Goal: Task Accomplishment & Management: Complete application form

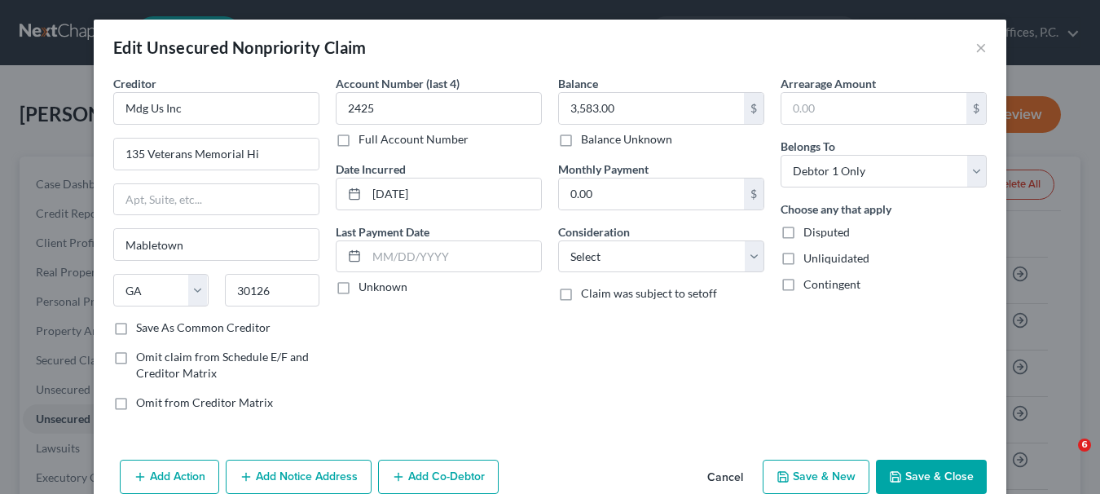
select select "10"
select select "0"
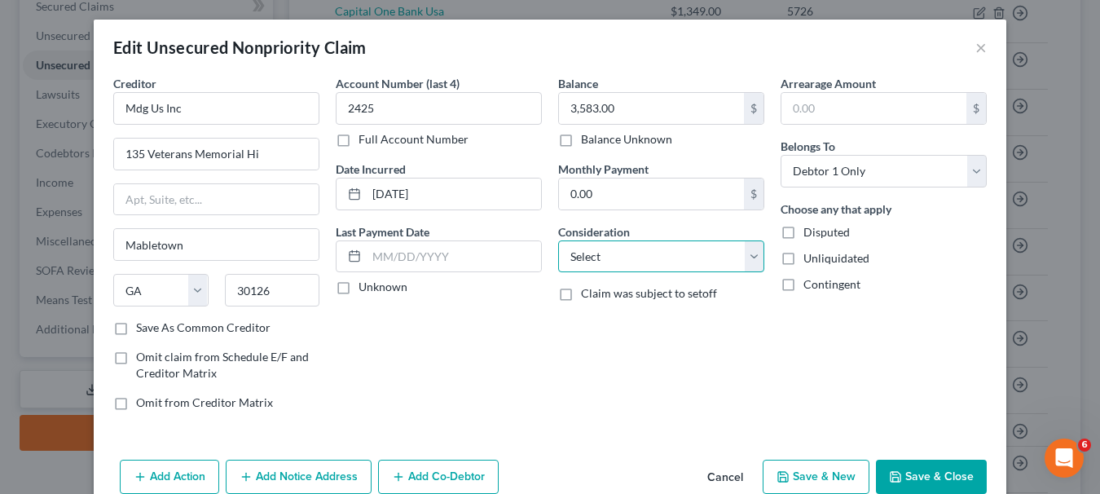
click at [742, 262] on select "Select Cable / Satellite Services Collection Agency Credit Card Debt Debt Couns…" at bounding box center [661, 256] width 206 height 33
drag, startPoint x: 757, startPoint y: 251, endPoint x: 751, endPoint y: 242, distance: 10.6
click at [758, 249] on div "Balance 3,583.00 $ Balance Unknown Balance Undetermined 3,583.00 $ Balance Unkn…" at bounding box center [661, 249] width 222 height 349
select select "14"
click at [558, 240] on select "Select Cable / Satellite Services Collection Agency Credit Card Debt Debt Couns…" at bounding box center [661, 256] width 206 height 33
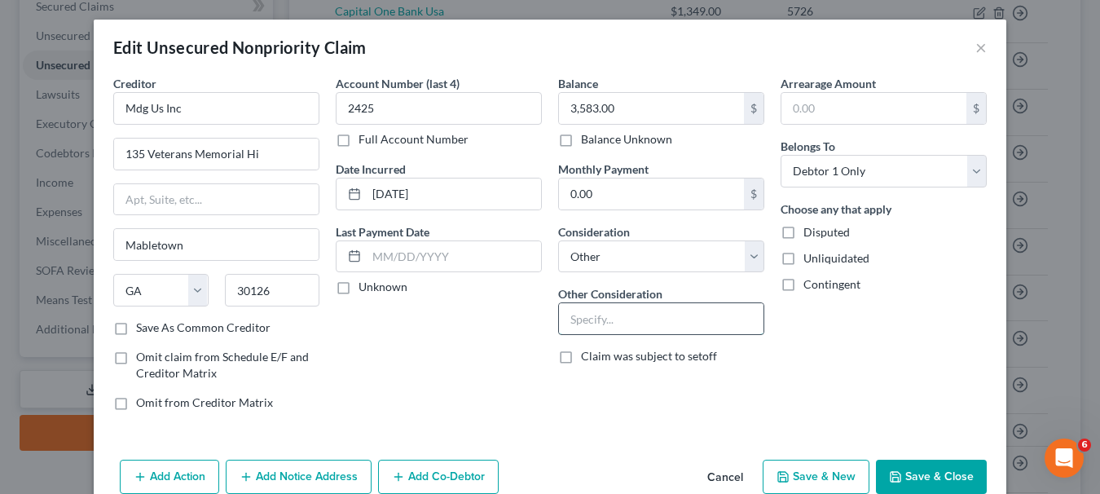
click at [604, 308] on input "text" at bounding box center [661, 318] width 204 height 31
type input "Consumer Financing"
click at [955, 468] on button "Save & Close" at bounding box center [931, 476] width 111 height 34
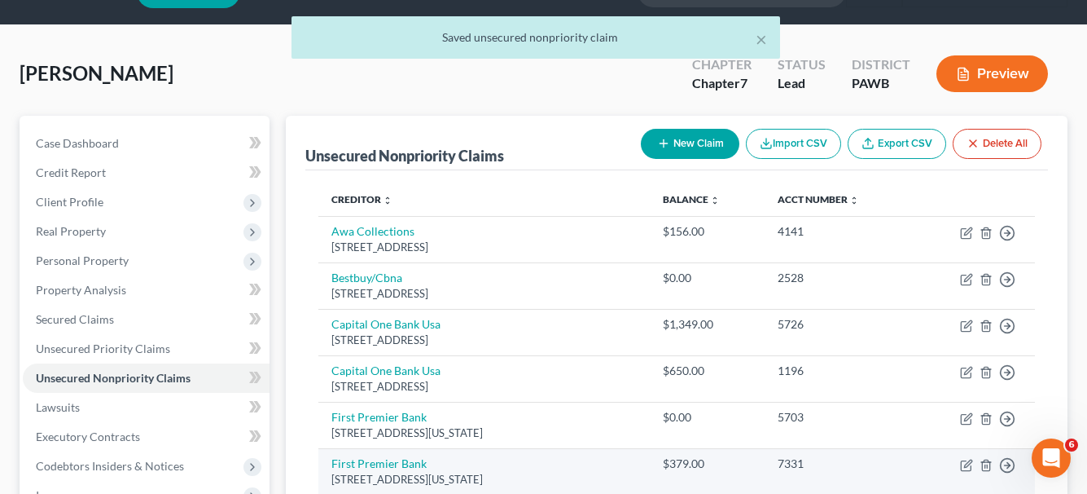
scroll to position [28, 0]
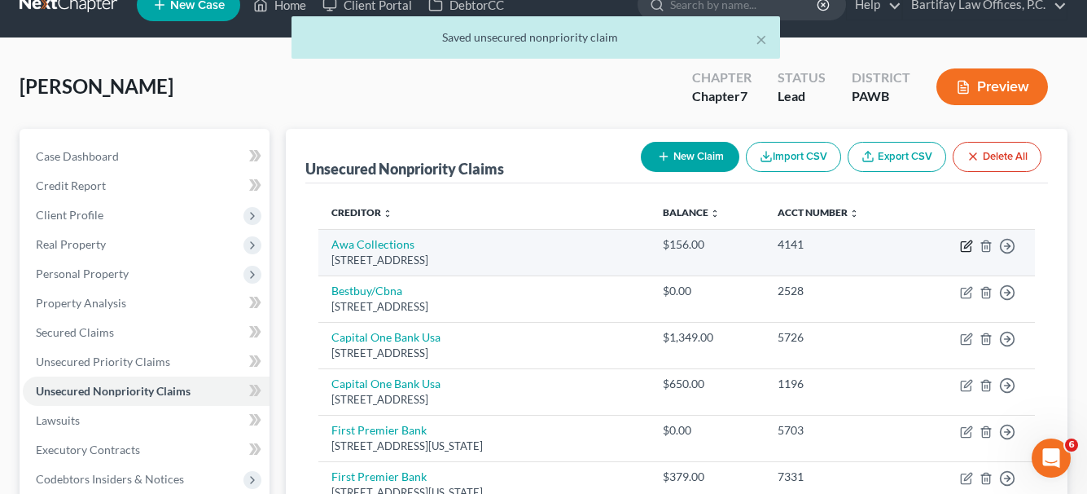
click at [968, 246] on icon "button" at bounding box center [967, 243] width 7 height 7
select select "4"
select select "1"
select select "0"
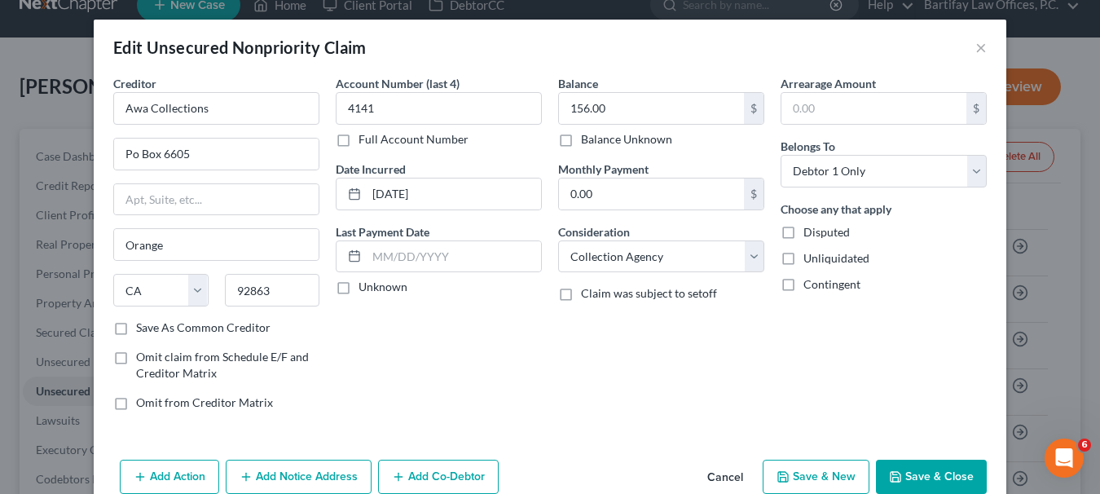
drag, startPoint x: 933, startPoint y: 479, endPoint x: 895, endPoint y: 383, distance: 103.2
click at [934, 476] on button "Save & Close" at bounding box center [931, 476] width 111 height 34
type input "0"
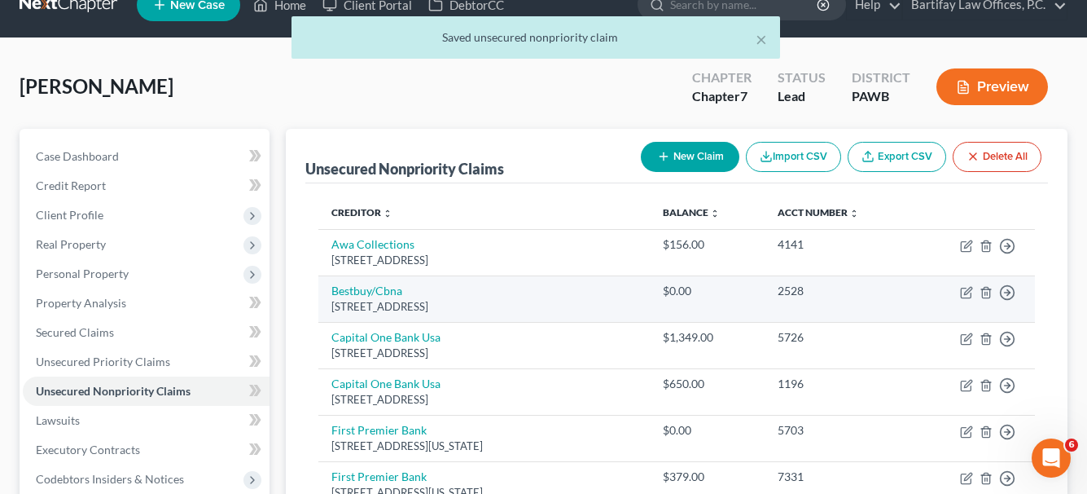
click at [470, 313] on div "[STREET_ADDRESS]" at bounding box center [485, 306] width 306 height 15
click at [968, 296] on icon "button" at bounding box center [966, 292] width 13 height 13
select select "43"
select select "14"
select select "0"
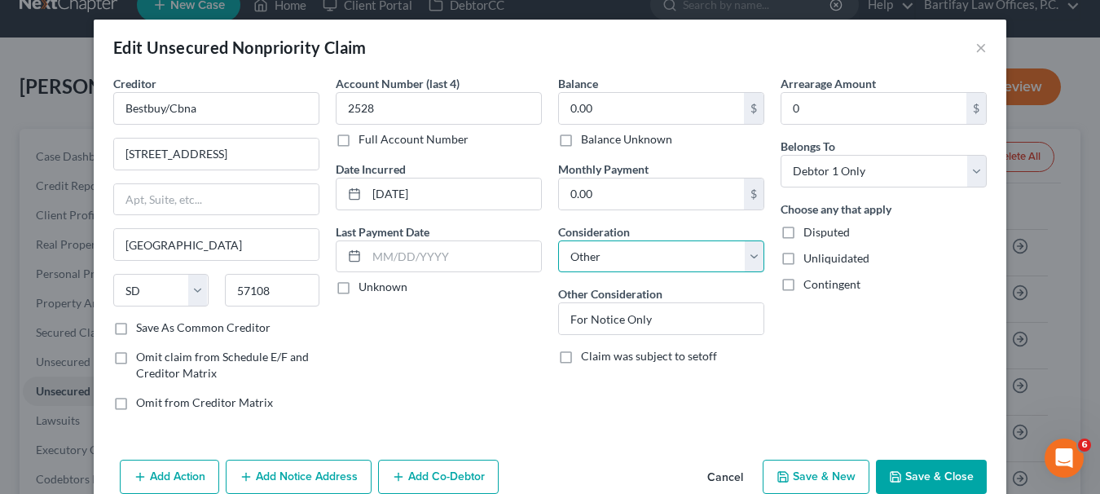
click at [739, 253] on select "Select Cable / Satellite Services Collection Agency Credit Card Debt Debt Couns…" at bounding box center [661, 256] width 206 height 33
select select "2"
click at [558, 240] on select "Select Cable / Satellite Services Collection Agency Credit Card Debt Debt Couns…" at bounding box center [661, 256] width 206 height 33
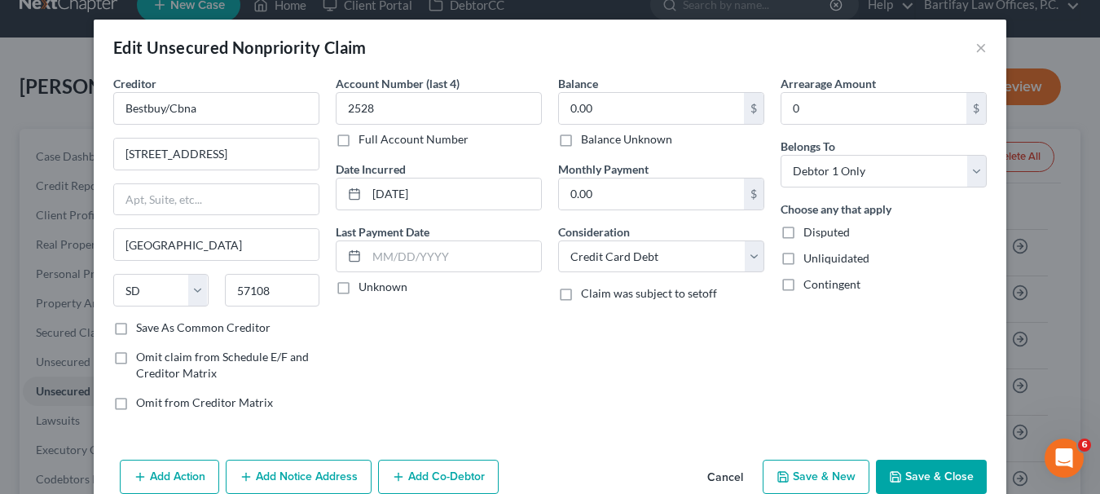
click at [968, 466] on button "Save & Close" at bounding box center [931, 476] width 111 height 34
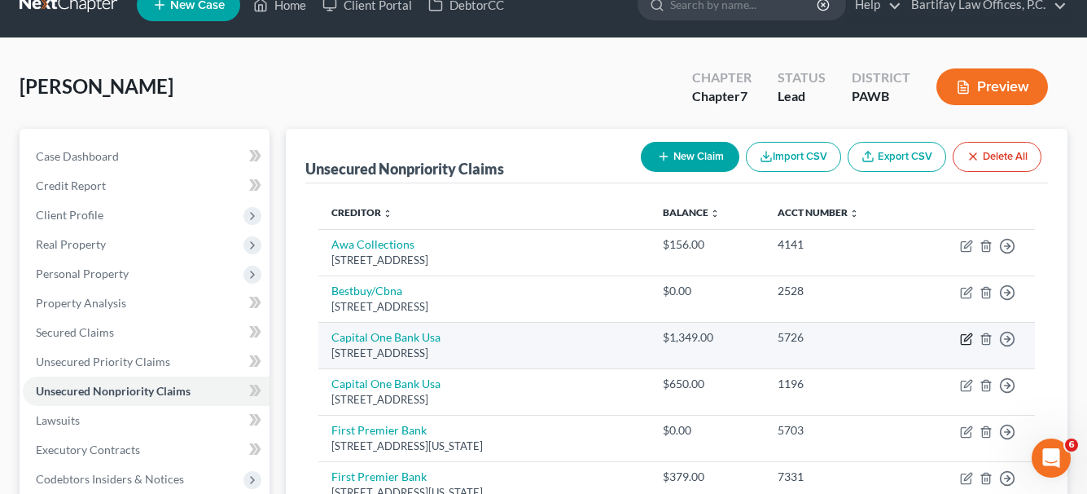
click at [968, 336] on icon "button" at bounding box center [966, 338] width 13 height 13
select select "46"
select select "1"
select select "0"
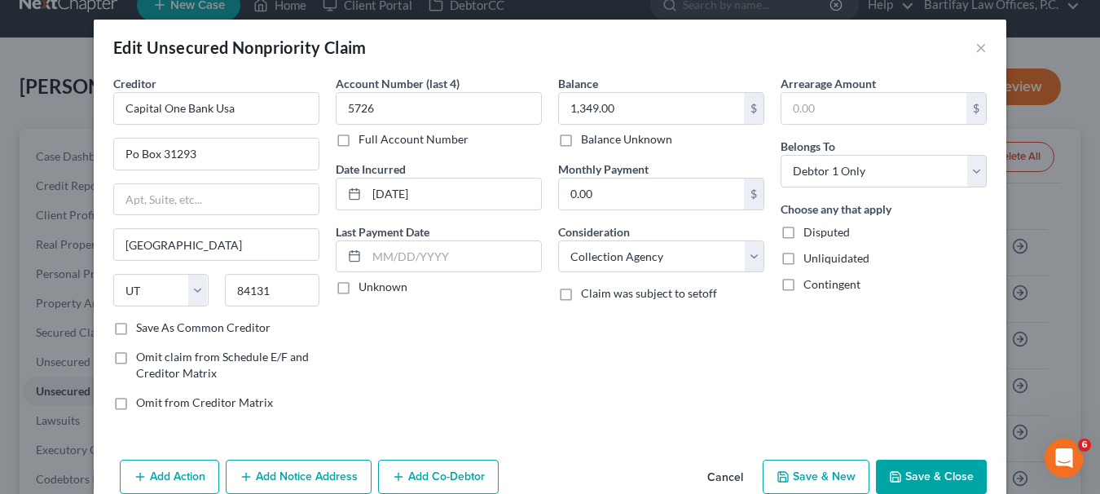
click at [932, 475] on button "Save & Close" at bounding box center [931, 476] width 111 height 34
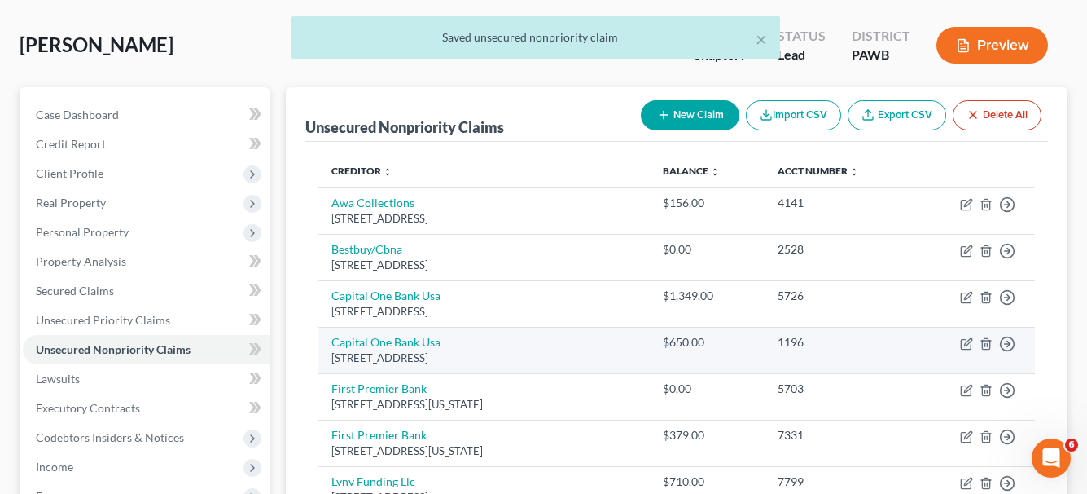
scroll to position [109, 0]
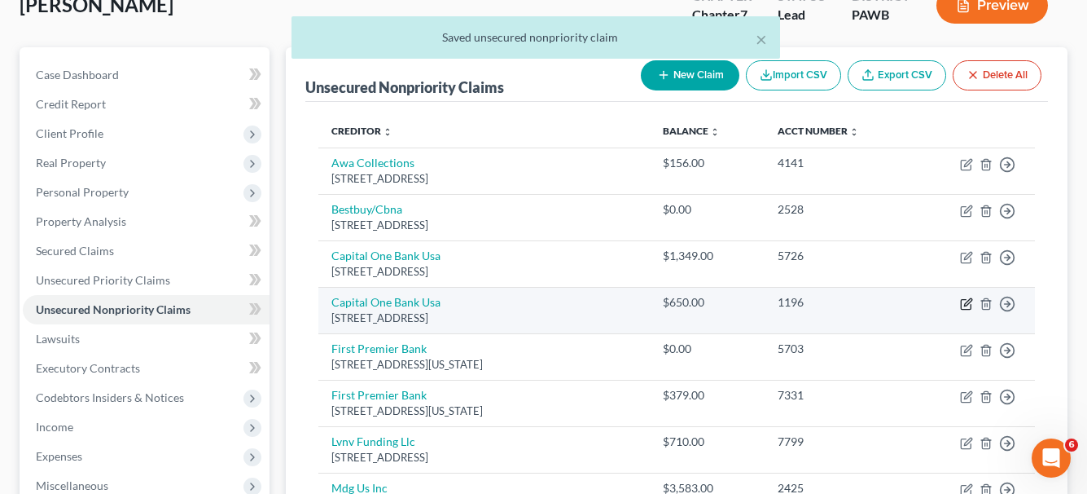
click at [964, 302] on icon "button" at bounding box center [966, 303] width 13 height 13
select select "46"
select select "1"
select select "0"
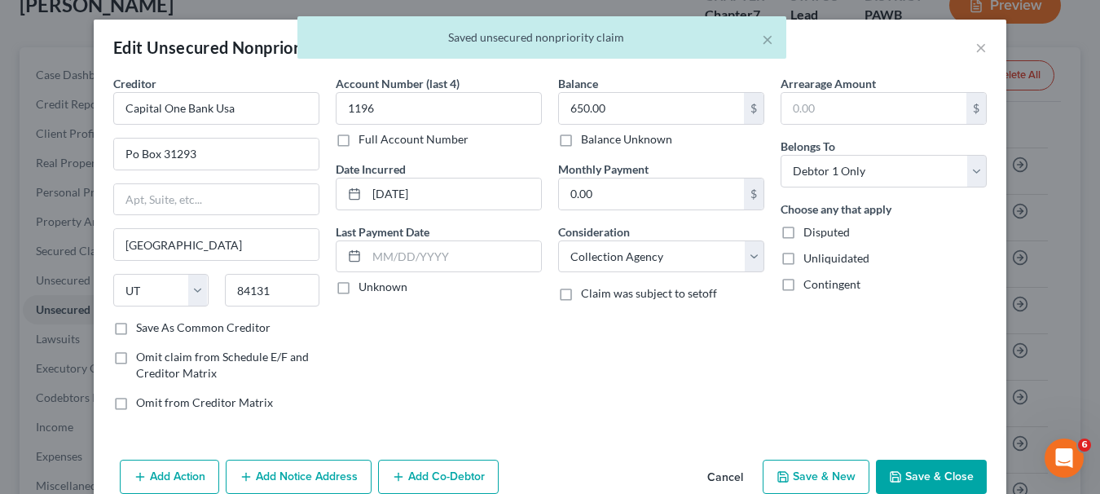
click at [933, 462] on button "Save & Close" at bounding box center [931, 476] width 111 height 34
type input "0"
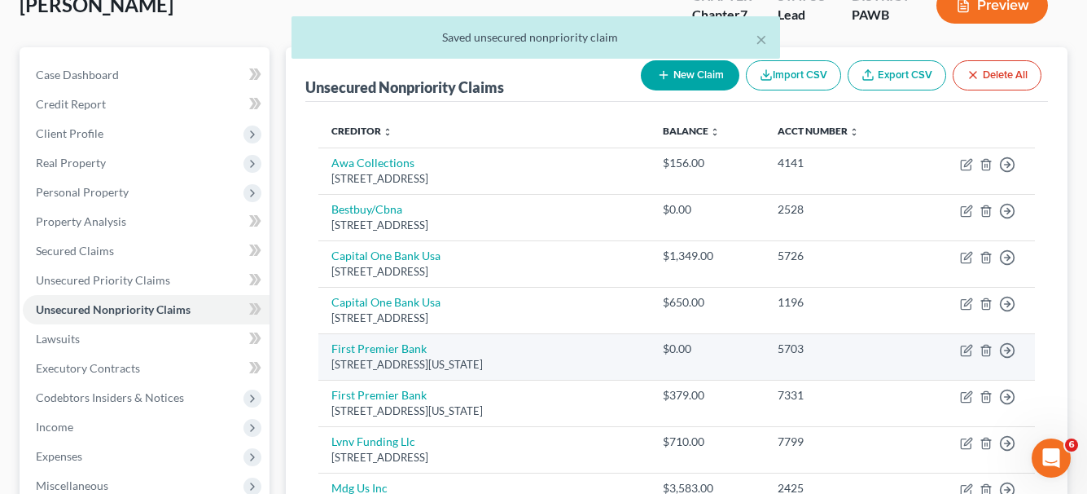
click at [970, 357] on td "Move to D Move to E Move to G Move to Notice Only" at bounding box center [974, 356] width 121 height 46
click at [965, 351] on icon "button" at bounding box center [967, 348] width 7 height 7
select select "43"
select select "14"
select select "0"
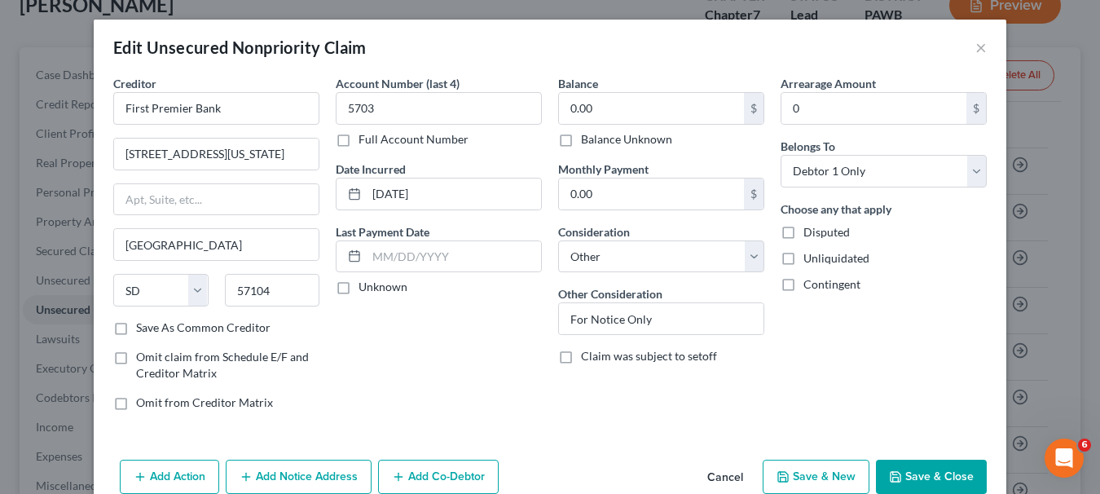
click at [933, 474] on button "Save & Close" at bounding box center [931, 476] width 111 height 34
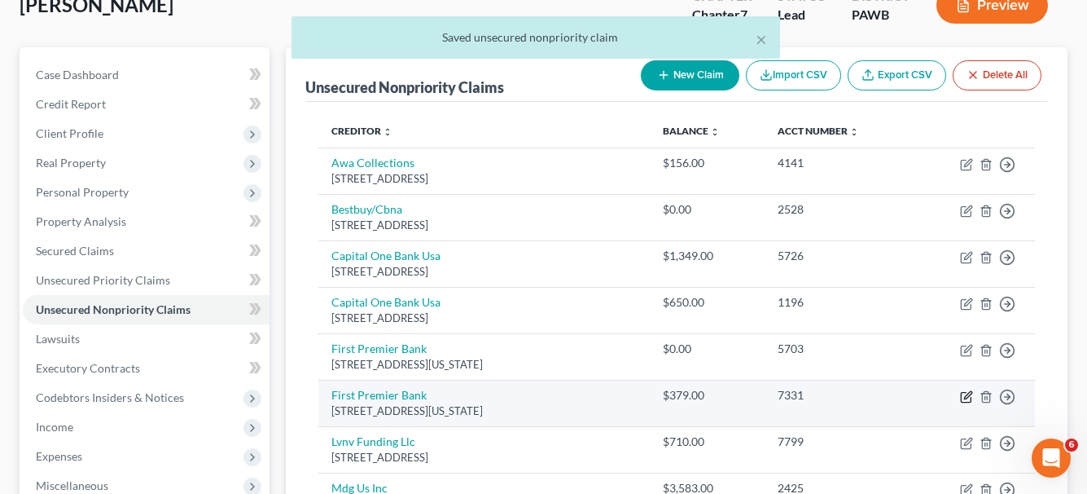
click at [965, 396] on icon "button" at bounding box center [967, 394] width 7 height 7
select select "43"
select select "2"
select select "0"
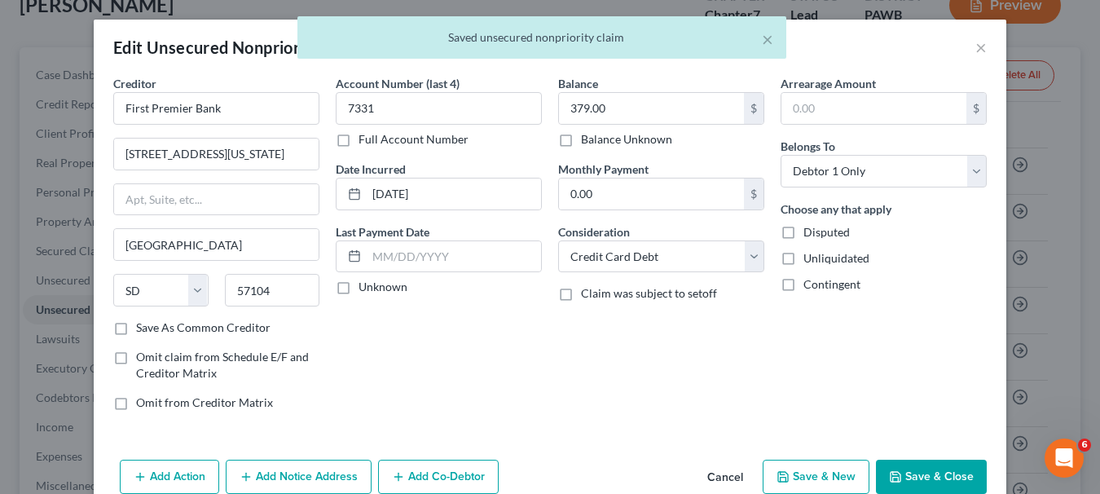
click at [946, 467] on button "Save & Close" at bounding box center [931, 476] width 111 height 34
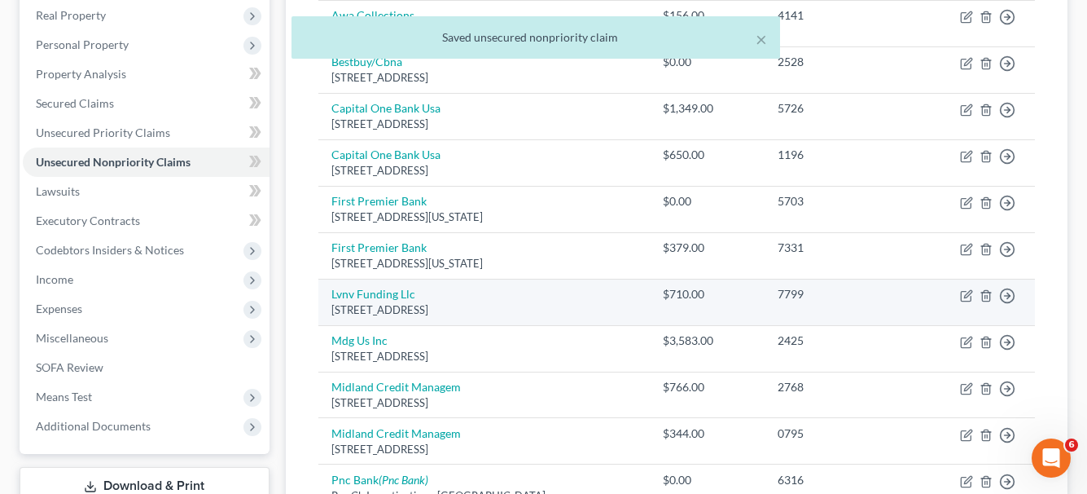
scroll to position [272, 0]
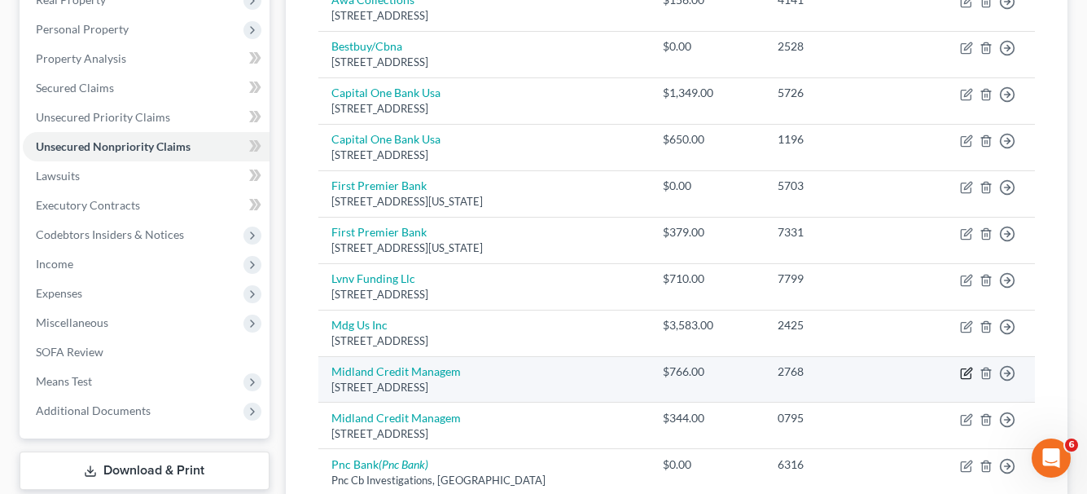
click at [963, 375] on icon "button" at bounding box center [966, 373] width 13 height 13
select select "23"
select select "0"
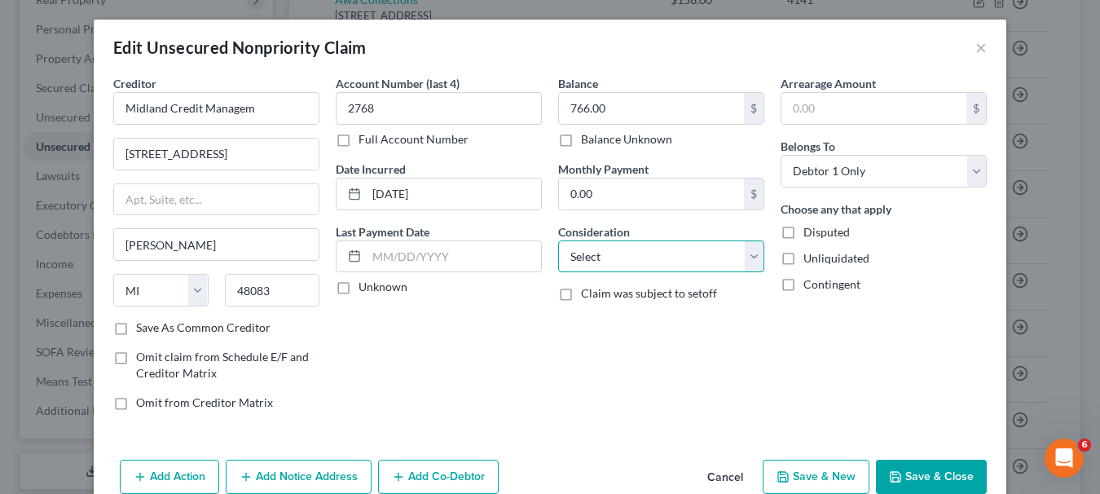
click at [756, 257] on select "Select Cable / Satellite Services Collection Agency Credit Card Debt Debt Couns…" at bounding box center [661, 256] width 206 height 33
select select "14"
click at [558, 240] on select "Select Cable / Satellite Services Collection Agency Credit Card Debt Debt Couns…" at bounding box center [661, 256] width 206 height 33
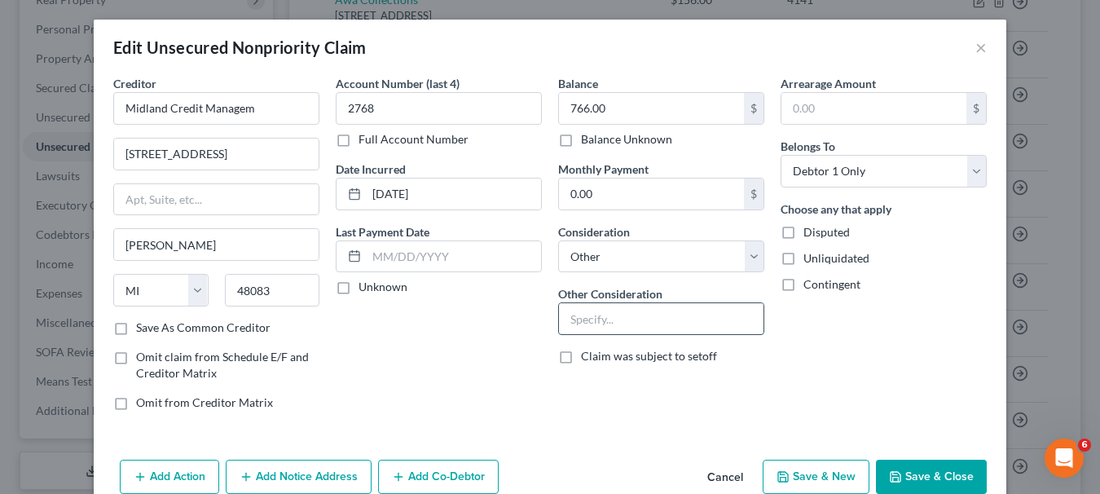
click at [616, 323] on input "text" at bounding box center [661, 318] width 204 height 31
click at [706, 311] on input "Factoring co/Capital One" at bounding box center [661, 318] width 204 height 31
type input "Factoring co/Credit One"
click at [899, 473] on button "Save & Close" at bounding box center [931, 476] width 111 height 34
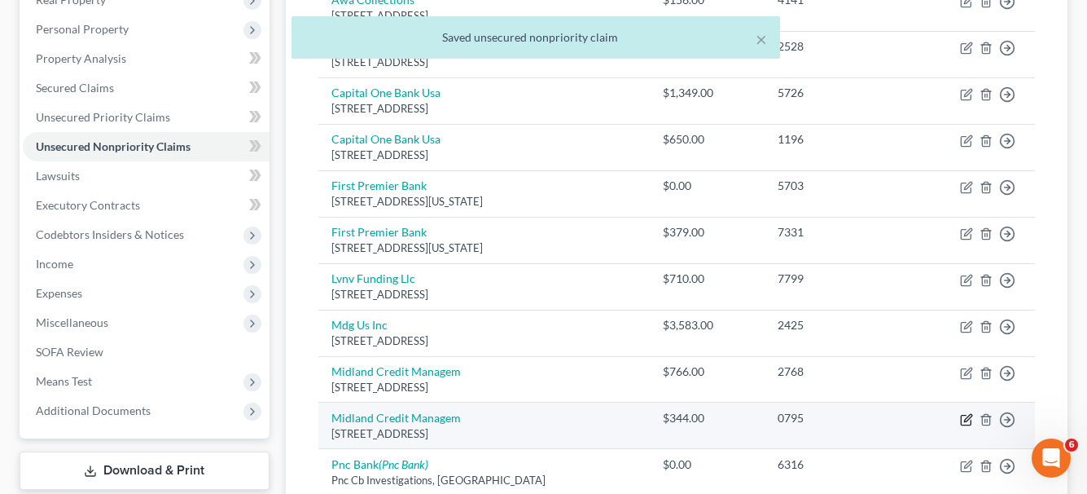
click at [967, 419] on icon "button" at bounding box center [966, 419] width 13 height 13
select select "23"
select select "14"
select select "0"
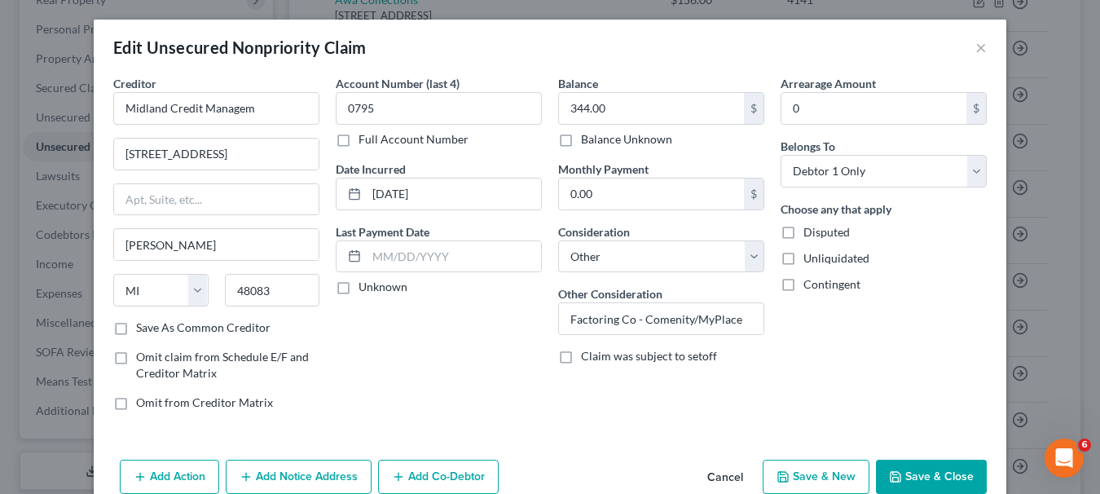
click at [933, 471] on button "Save & Close" at bounding box center [931, 476] width 111 height 34
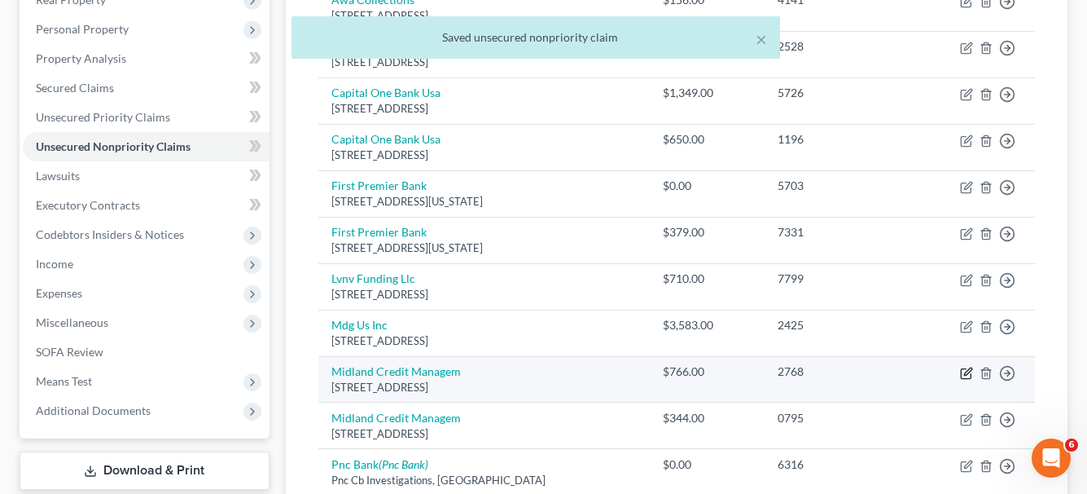
click at [968, 371] on icon "button" at bounding box center [966, 373] width 13 height 13
select select "23"
select select "14"
select select "0"
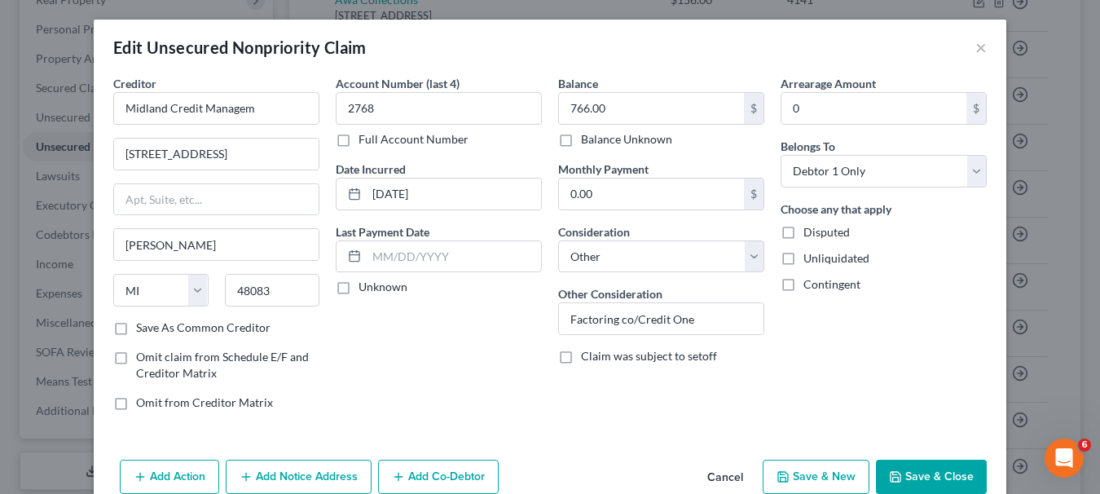
click at [906, 472] on button "Save & Close" at bounding box center [931, 476] width 111 height 34
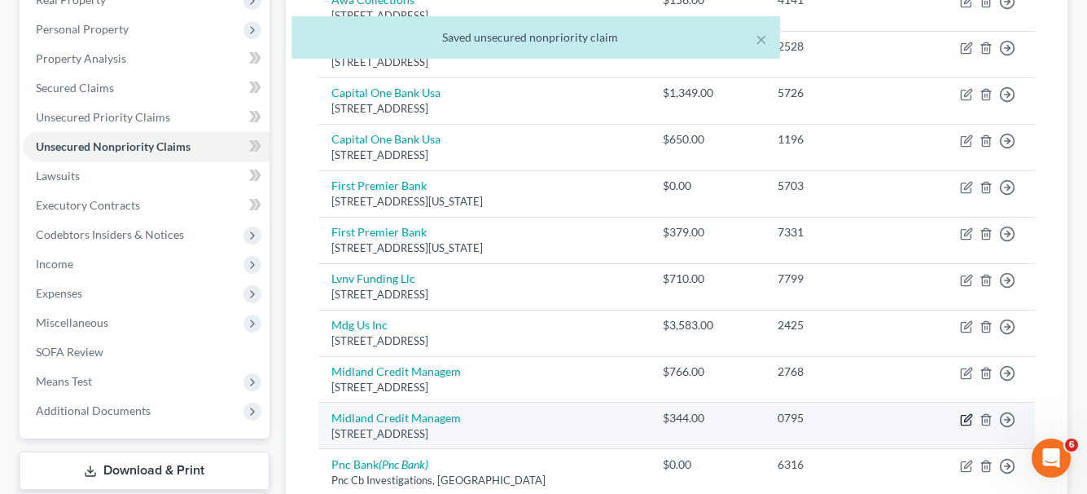
click at [963, 419] on icon "button" at bounding box center [966, 419] width 13 height 13
select select "23"
select select "14"
select select "0"
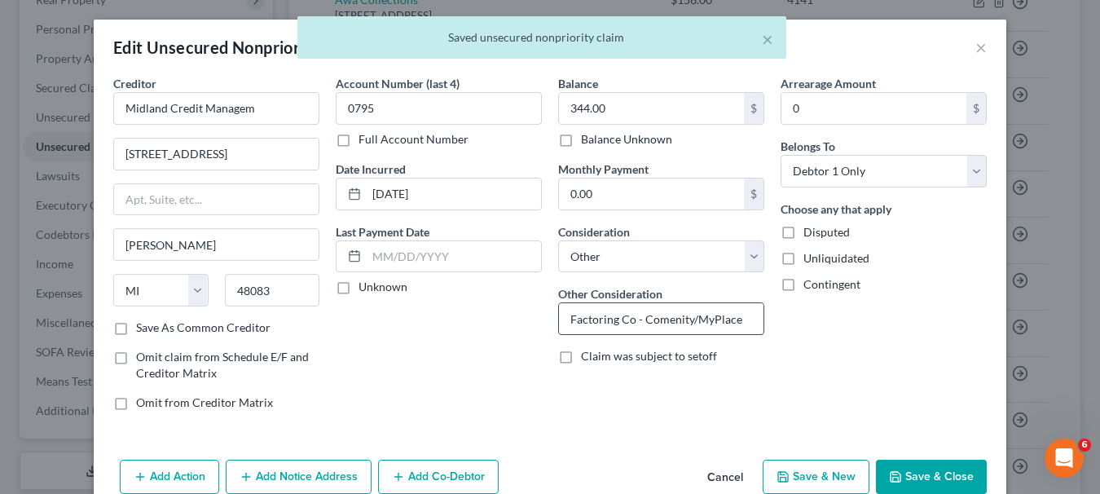
click at [637, 316] on input "Factoring Co - Comenity/MyPlace" at bounding box center [661, 318] width 204 height 31
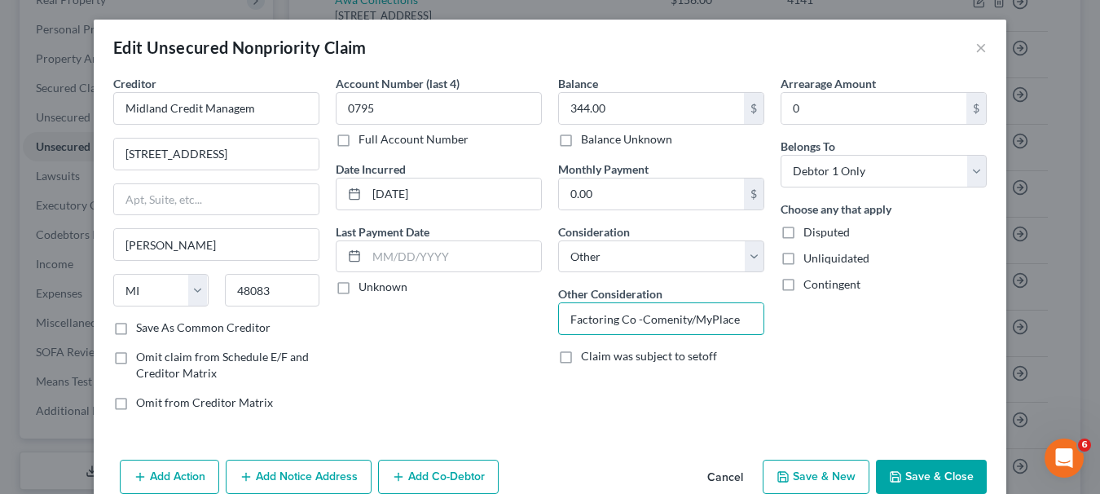
type input "Factoring Co -Comenity/MyPlace"
click at [906, 484] on button "Save & Close" at bounding box center [931, 476] width 111 height 34
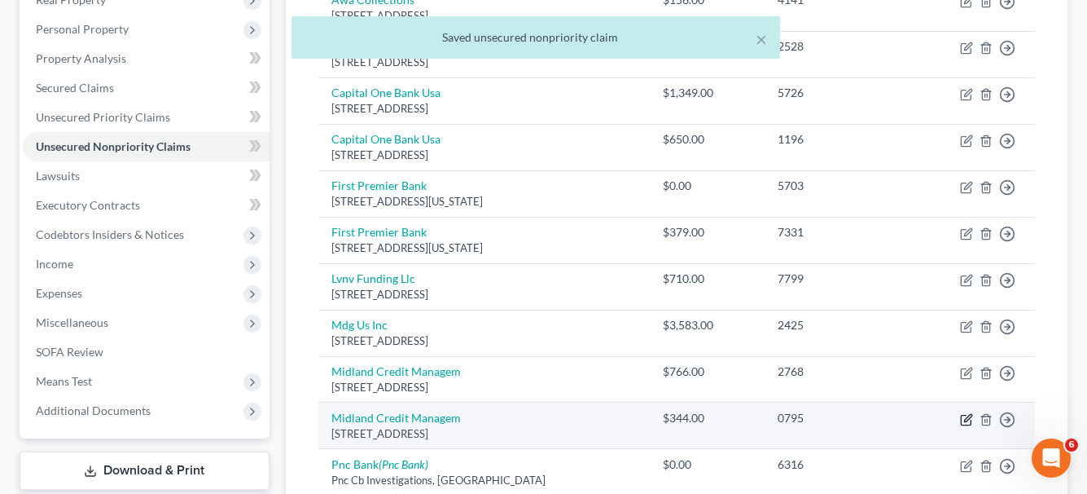
click at [964, 423] on icon "button" at bounding box center [966, 419] width 13 height 13
select select "23"
select select "14"
select select "0"
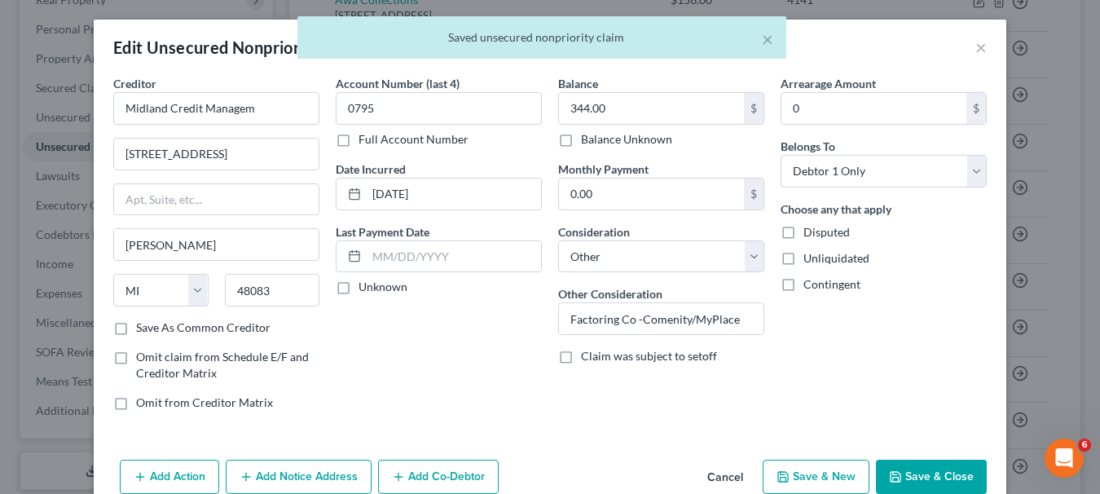
click at [933, 477] on button "Save & Close" at bounding box center [931, 476] width 111 height 34
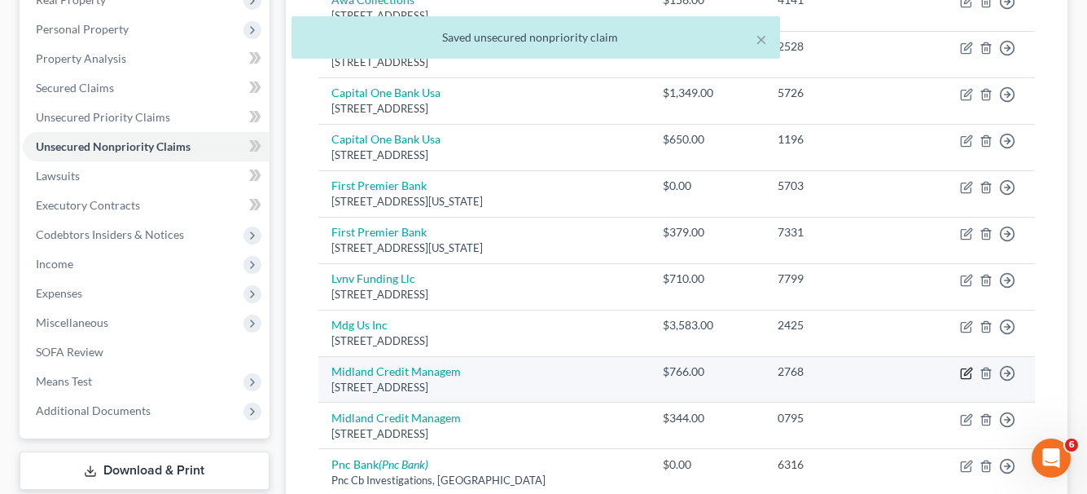
click at [965, 374] on icon "button" at bounding box center [967, 370] width 7 height 7
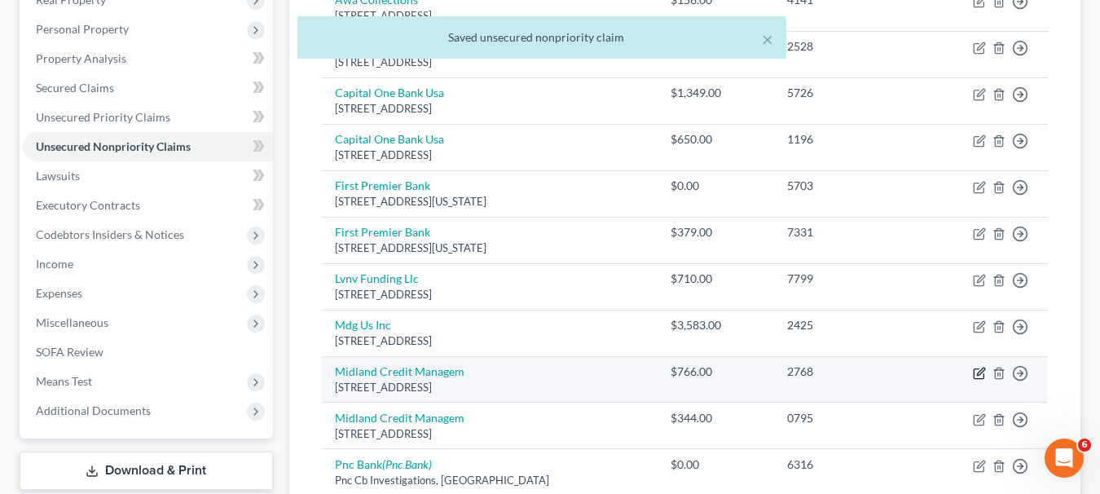
select select "23"
select select "14"
select select "0"
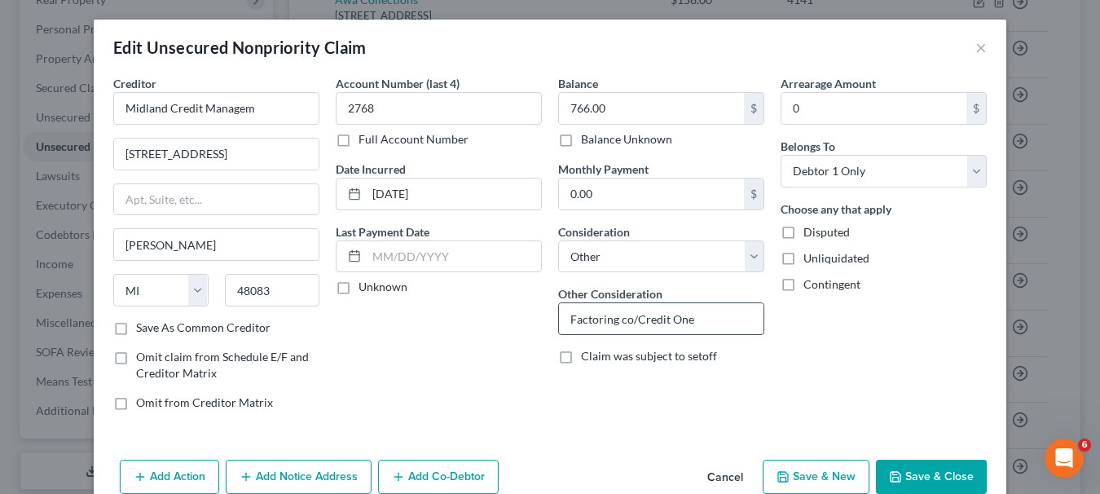
drag, startPoint x: 630, startPoint y: 314, endPoint x: 638, endPoint y: 327, distance: 15.4
click at [630, 315] on input "Factoring co/Credit One" at bounding box center [661, 318] width 204 height 31
type input "Factoring co-Credit One"
click at [948, 478] on button "Save & Close" at bounding box center [931, 476] width 111 height 34
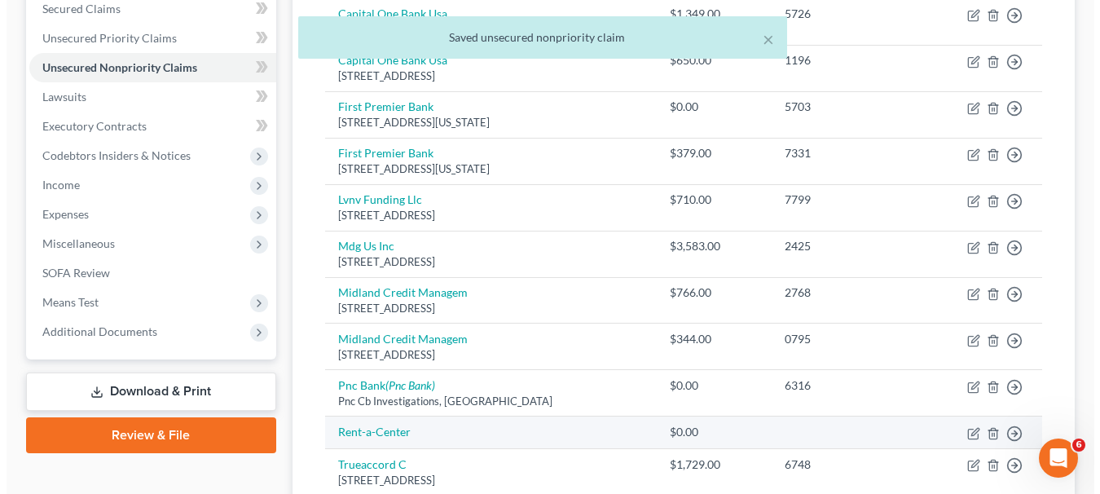
scroll to position [353, 0]
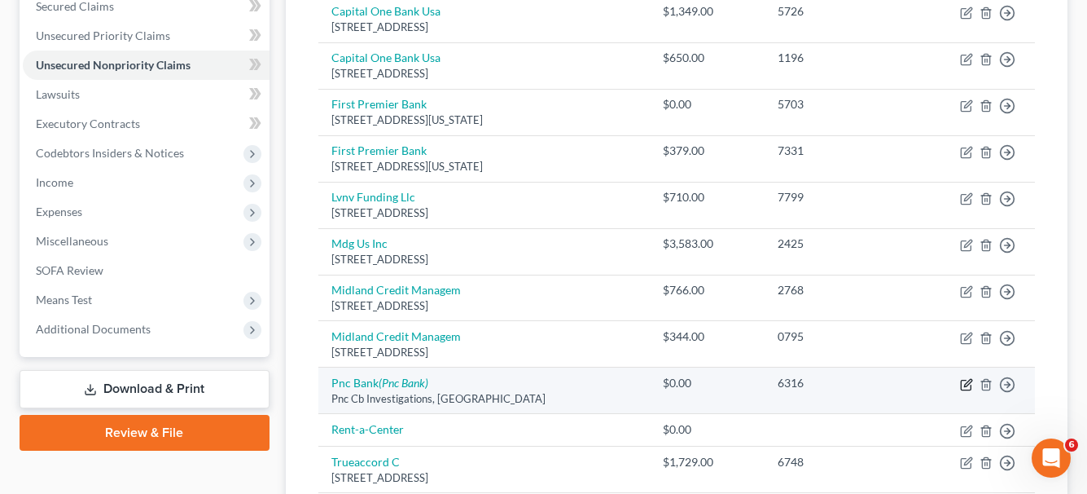
click at [964, 380] on icon "button" at bounding box center [966, 384] width 13 height 13
select select "36"
select select "14"
select select "0"
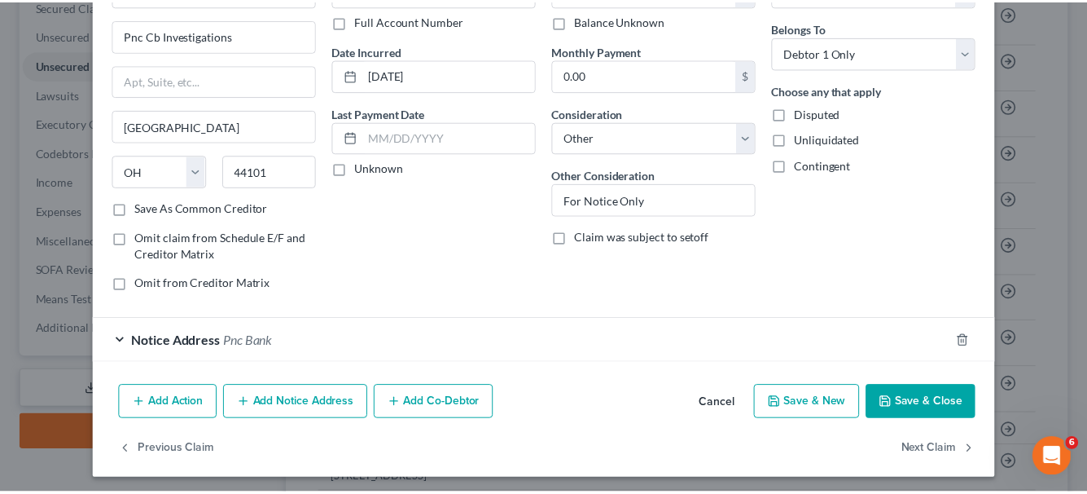
scroll to position [124, 0]
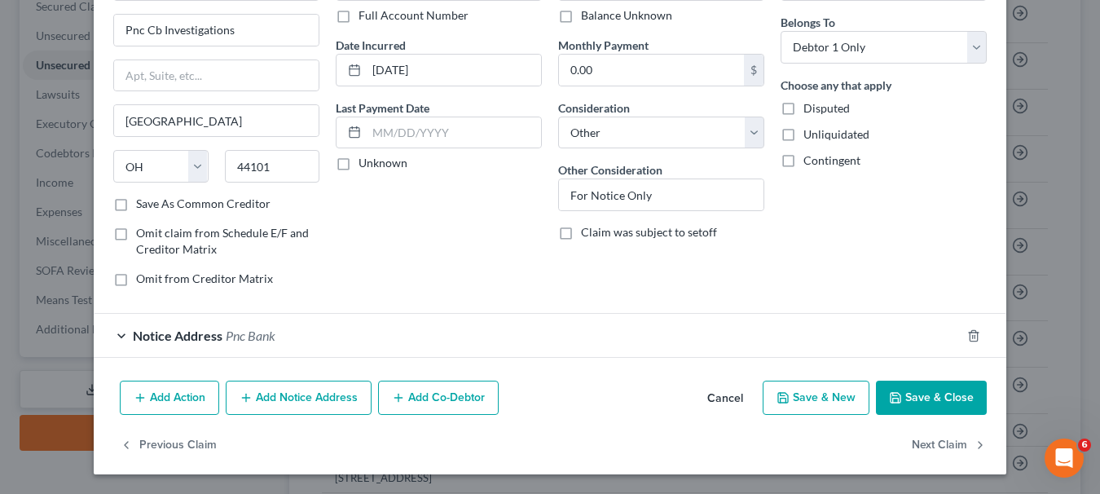
click at [963, 384] on button "Save & Close" at bounding box center [931, 397] width 111 height 34
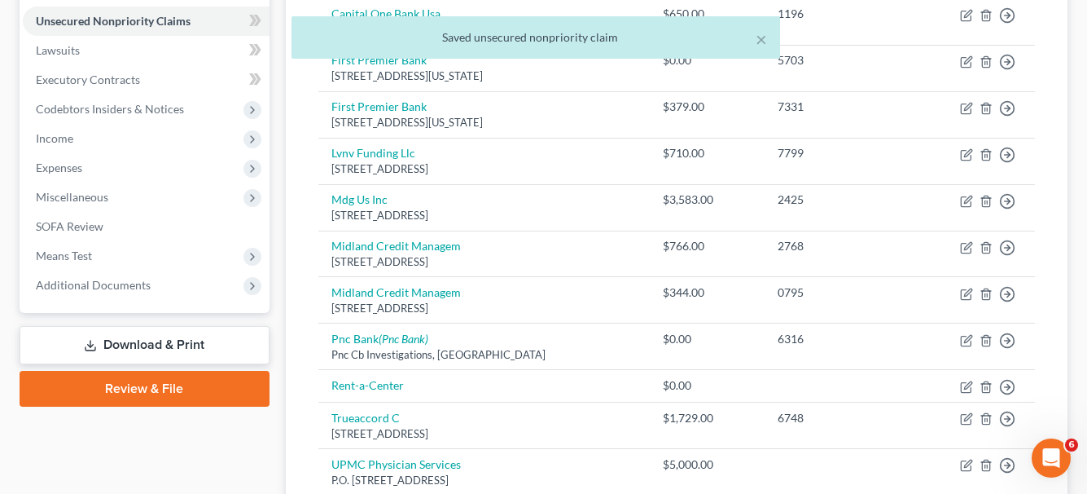
scroll to position [435, 0]
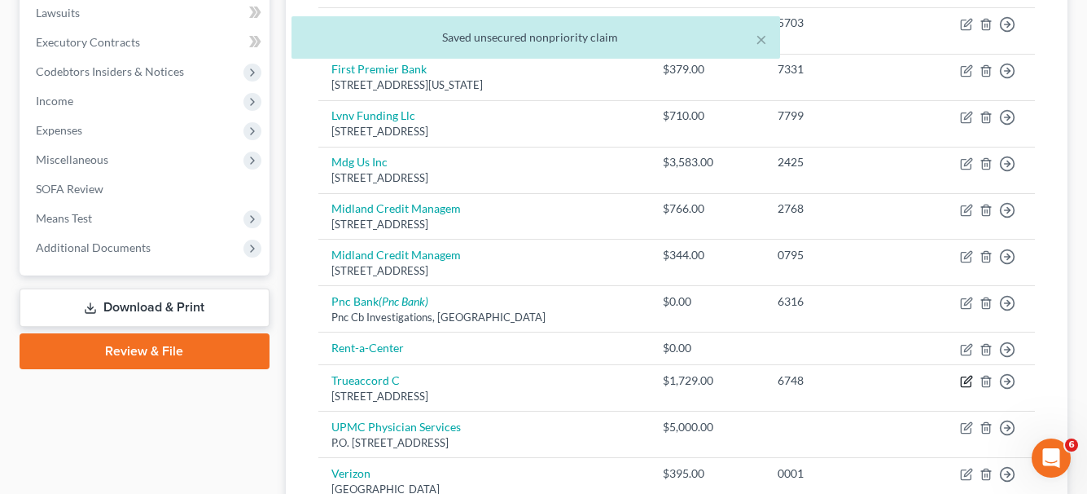
click at [963, 384] on icon "button" at bounding box center [966, 381] width 13 height 13
select select "17"
select select "0"
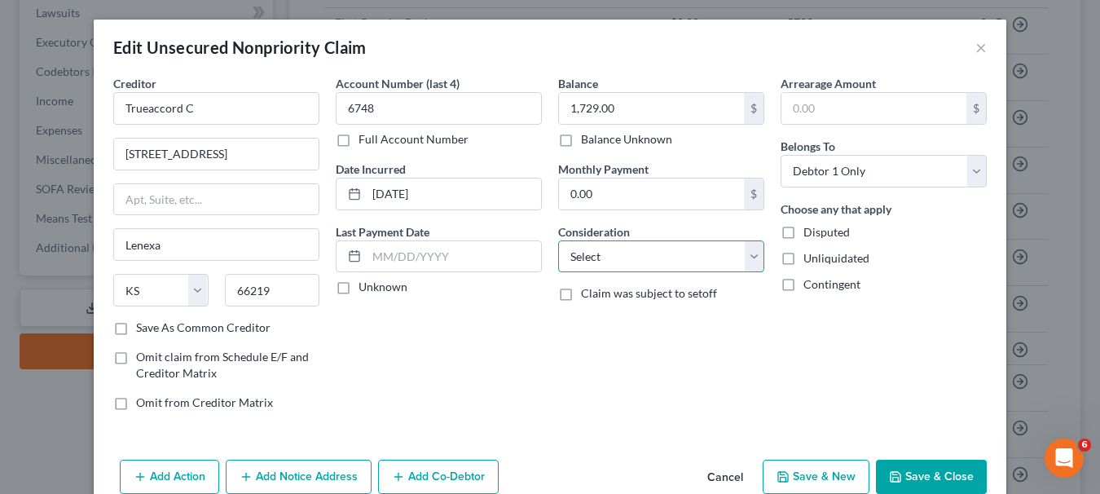
click at [749, 261] on select "Select Cable / Satellite Services Collection Agency Credit Card Debt Debt Couns…" at bounding box center [661, 256] width 206 height 33
select select "14"
click at [558, 240] on select "Select Cable / Satellite Services Collection Agency Credit Card Debt Debt Couns…" at bounding box center [661, 256] width 206 height 33
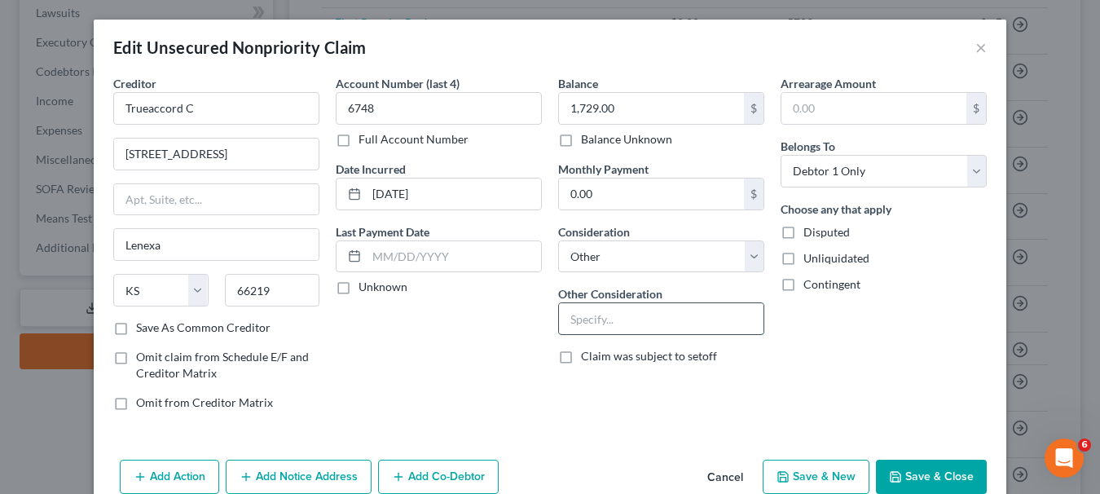
click at [634, 327] on input "text" at bounding box center [661, 318] width 204 height 31
click at [617, 322] on input "Collection TMobile" at bounding box center [661, 318] width 204 height 31
type input "Collection-TMobile"
click at [907, 476] on button "Save & Close" at bounding box center [931, 476] width 111 height 34
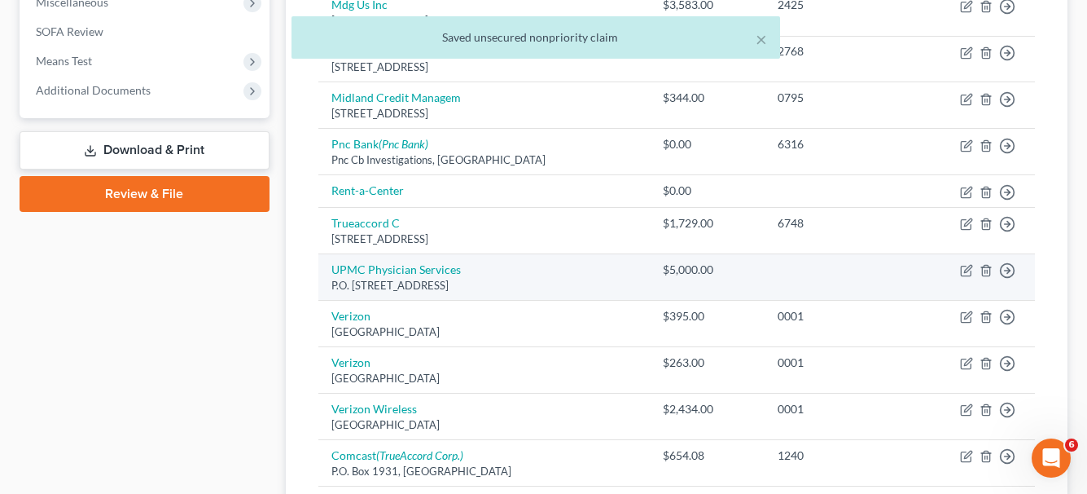
scroll to position [598, 0]
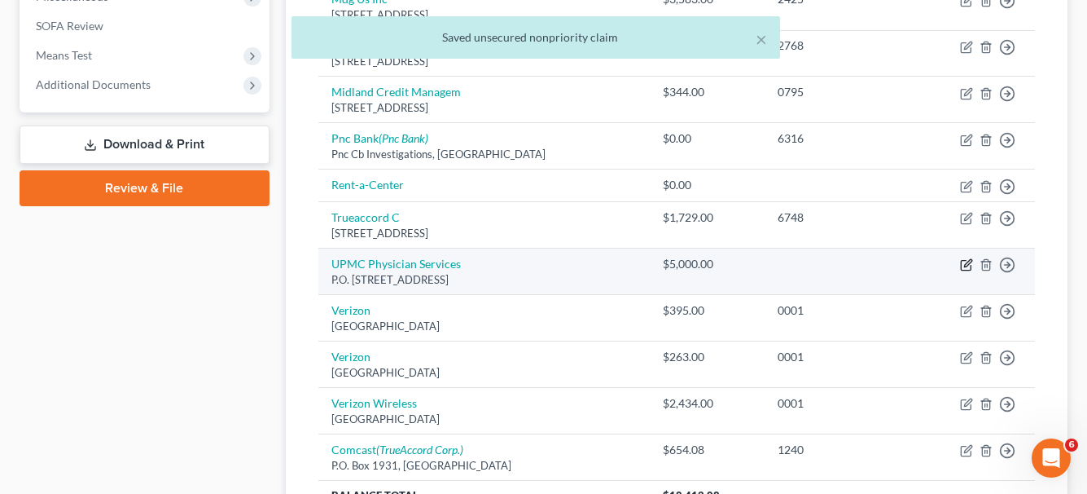
click at [968, 266] on icon "button" at bounding box center [967, 263] width 7 height 7
select select "24"
select select "9"
select select "0"
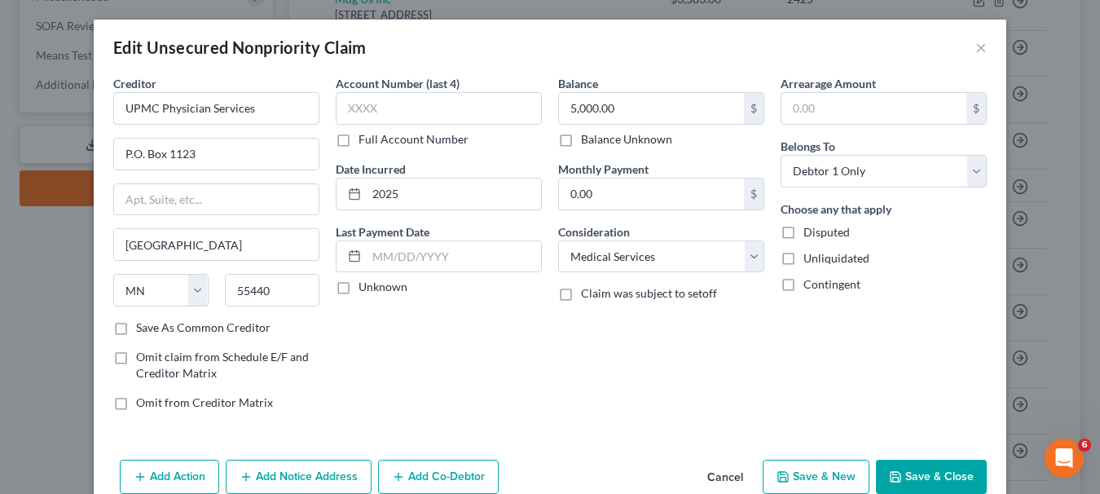
click at [916, 463] on button "Save & Close" at bounding box center [931, 476] width 111 height 34
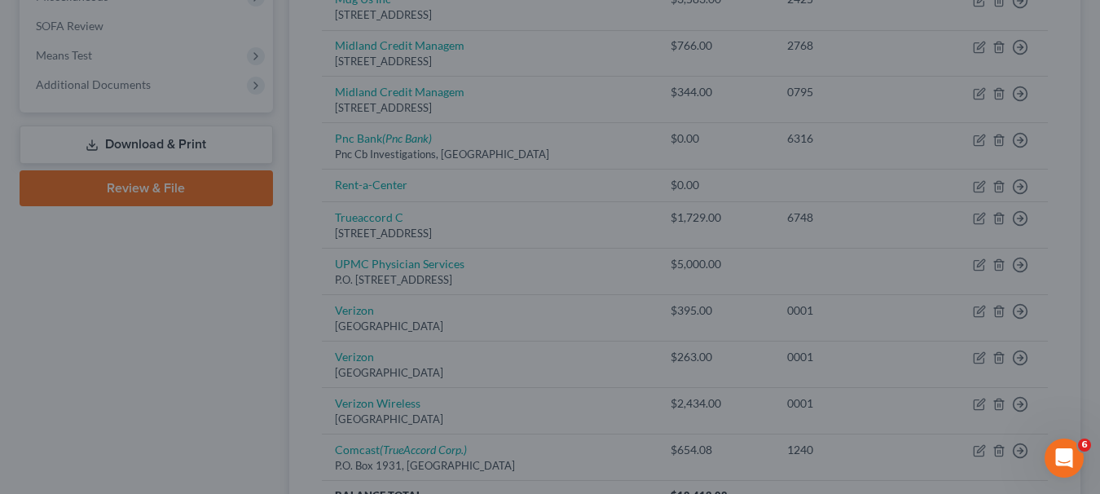
type input "0"
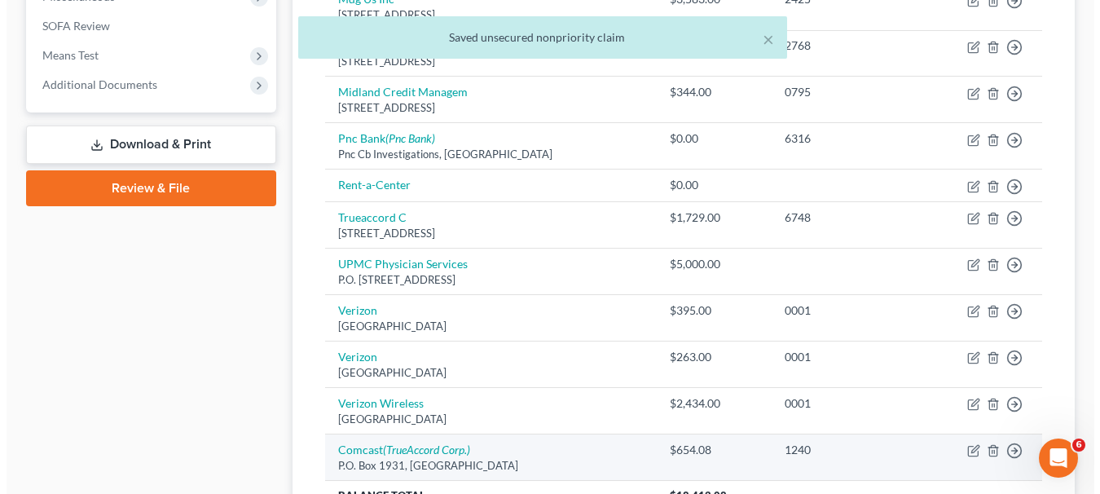
scroll to position [679, 0]
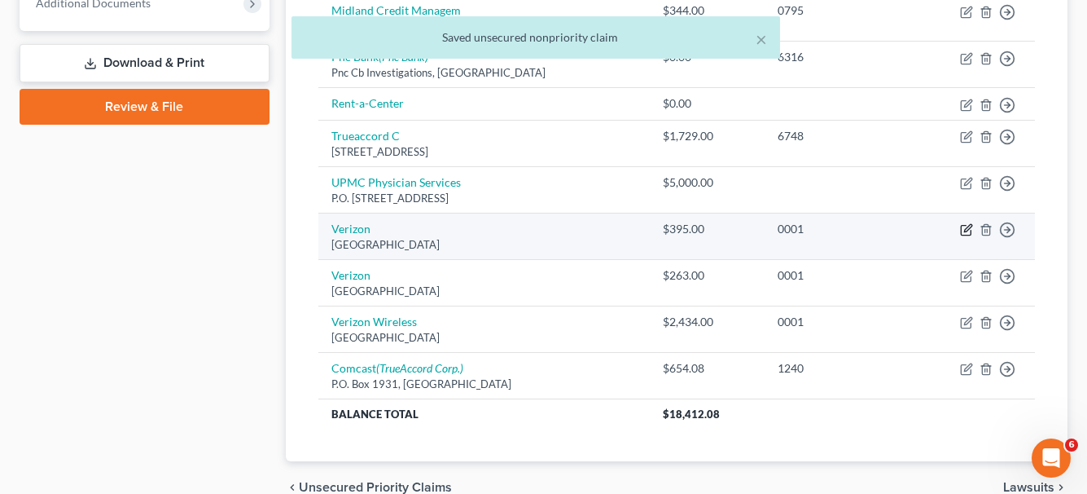
click at [964, 232] on icon "button" at bounding box center [966, 229] width 13 height 13
select select "45"
select select "0"
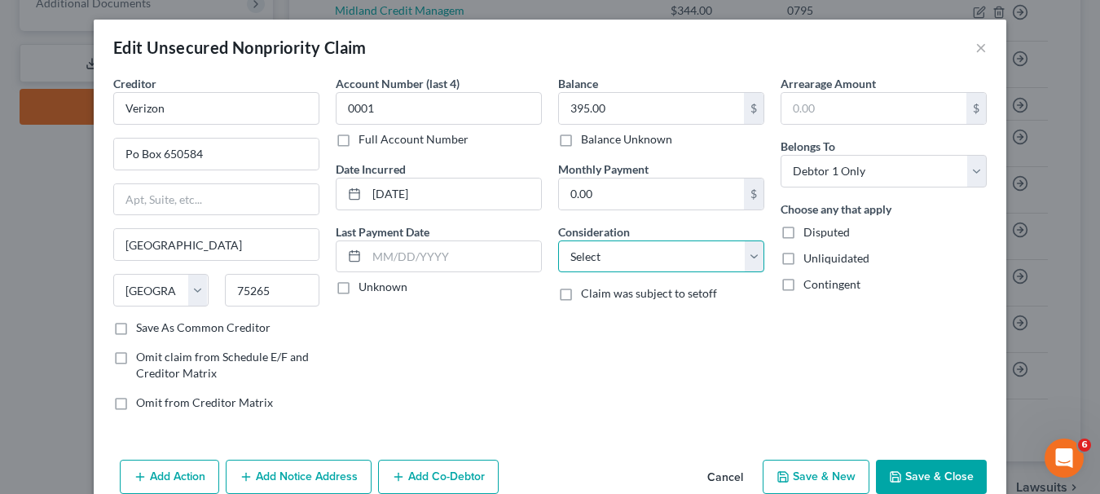
click at [750, 261] on select "Select Cable / Satellite Services Collection Agency Credit Card Debt Debt Couns…" at bounding box center [661, 256] width 206 height 33
select select "19"
click at [558, 240] on select "Select Cable / Satellite Services Collection Agency Credit Card Debt Debt Couns…" at bounding box center [661, 256] width 206 height 33
click at [925, 476] on button "Save & Close" at bounding box center [931, 476] width 111 height 34
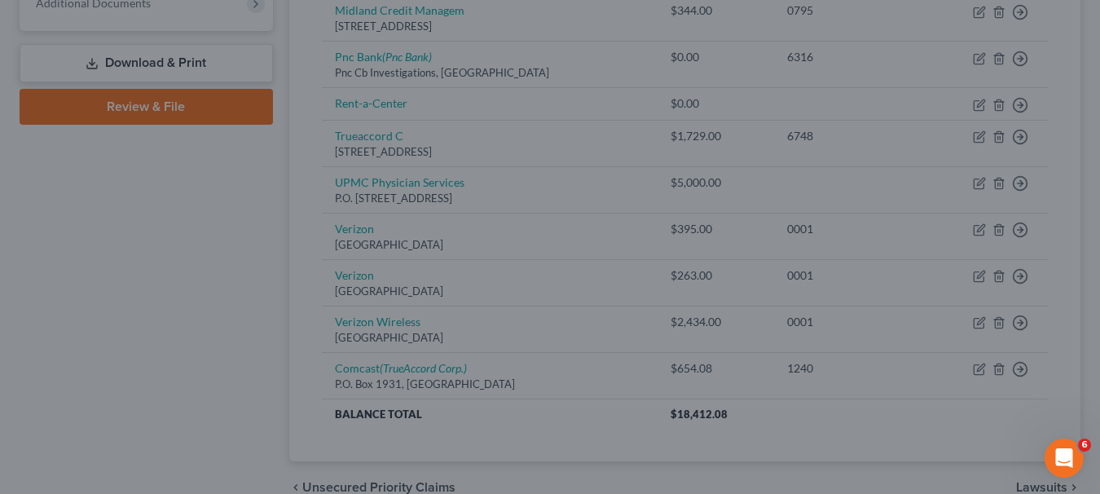
type input "0"
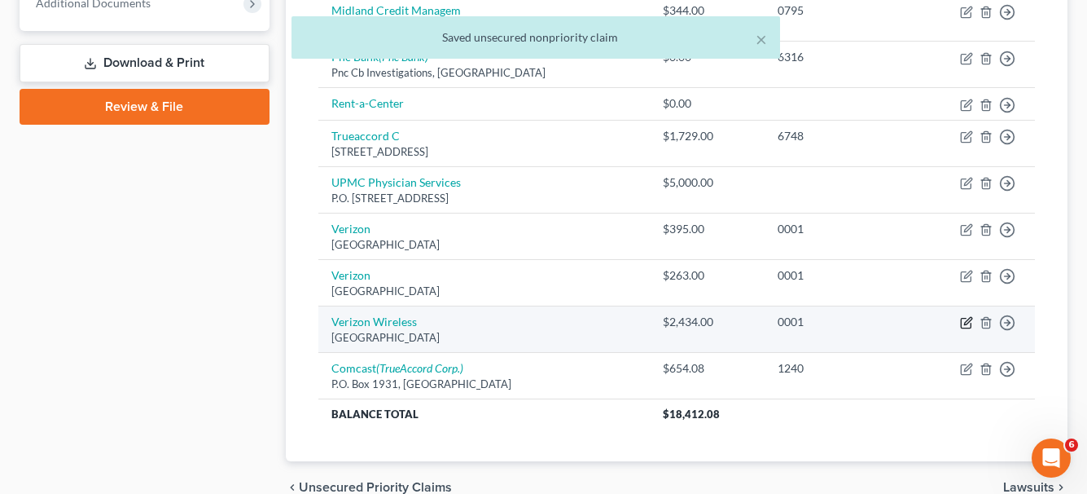
click at [966, 327] on icon "button" at bounding box center [966, 322] width 13 height 13
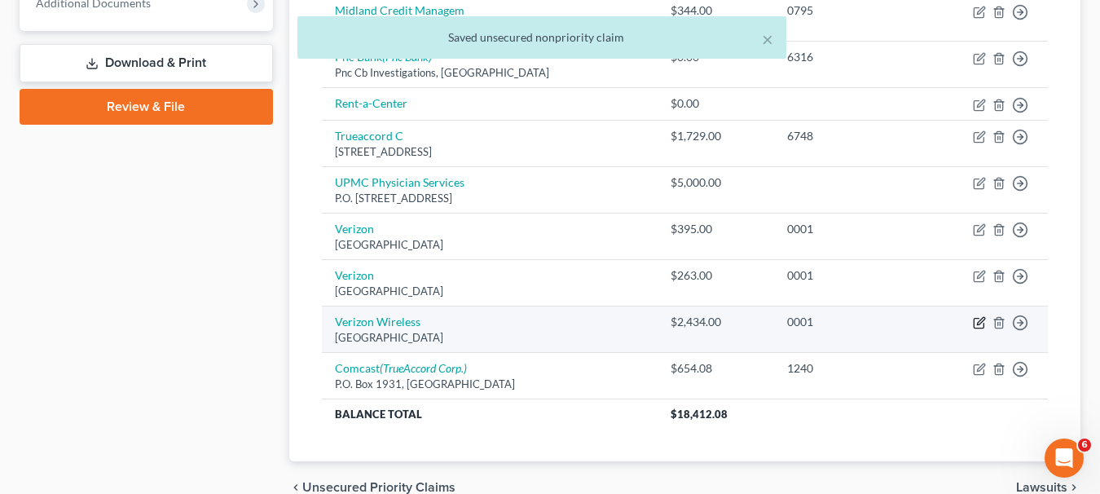
select select "45"
select select "0"
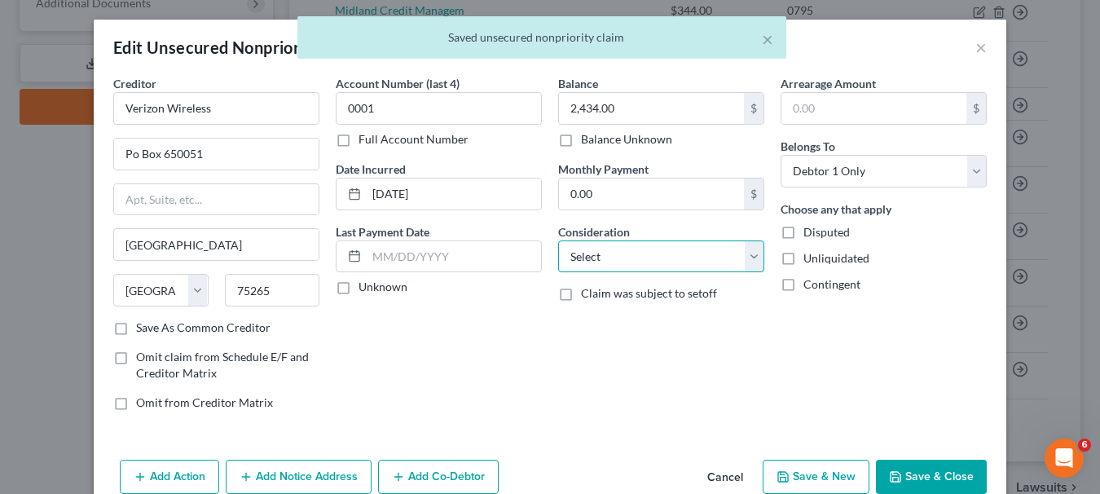
click at [732, 263] on select "Select Cable / Satellite Services Collection Agency Credit Card Debt Debt Couns…" at bounding box center [661, 256] width 206 height 33
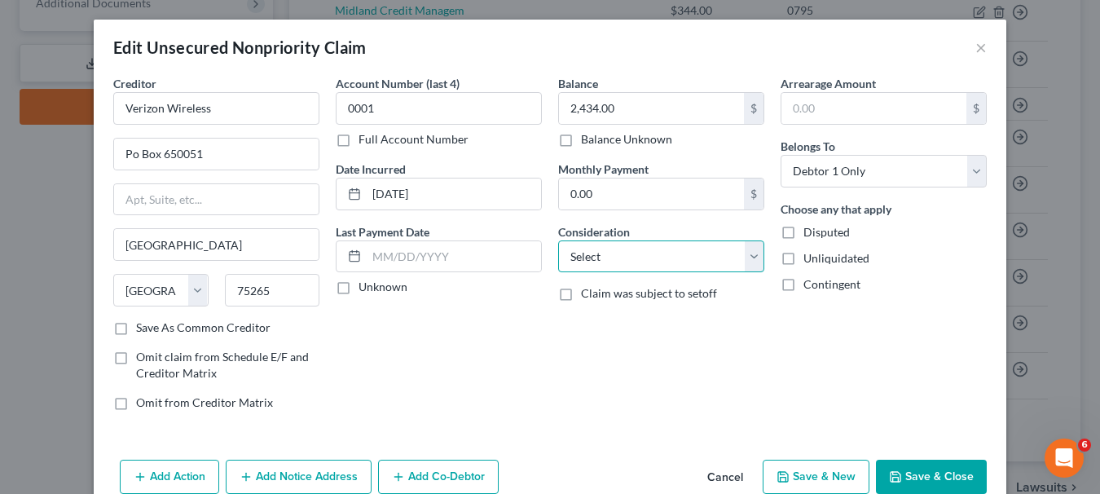
select select "19"
click at [558, 240] on select "Select Cable / Satellite Services Collection Agency Credit Card Debt Debt Couns…" at bounding box center [661, 256] width 206 height 33
click at [916, 463] on button "Save & Close" at bounding box center [931, 476] width 111 height 34
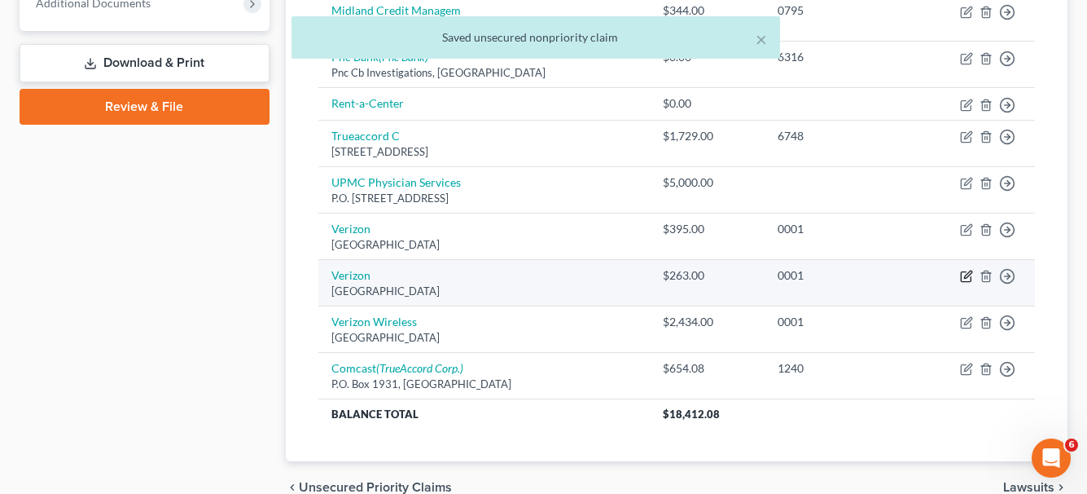
click at [966, 276] on icon "button" at bounding box center [967, 274] width 7 height 7
select select "45"
select select "0"
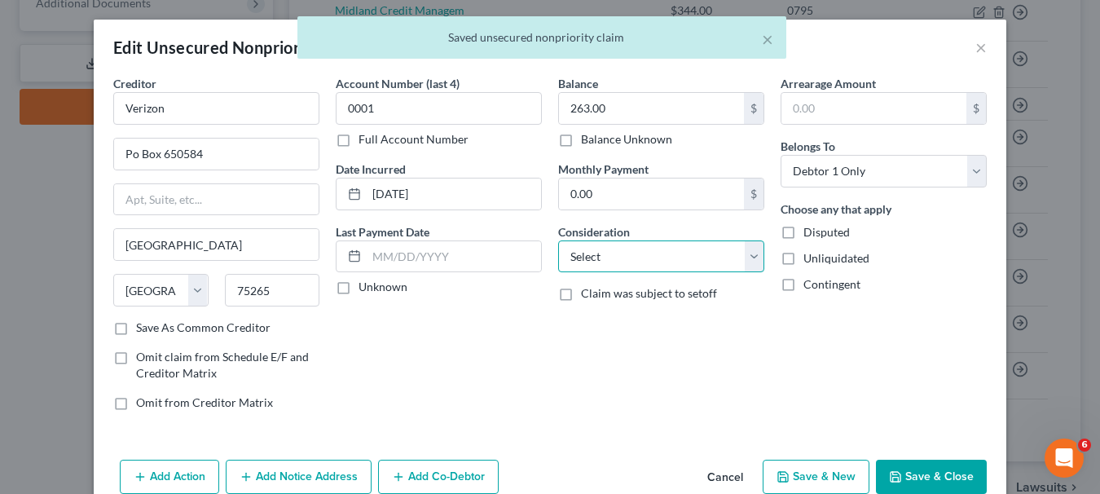
click at [749, 259] on select "Select Cable / Satellite Services Collection Agency Credit Card Debt Debt Couns…" at bounding box center [661, 256] width 206 height 33
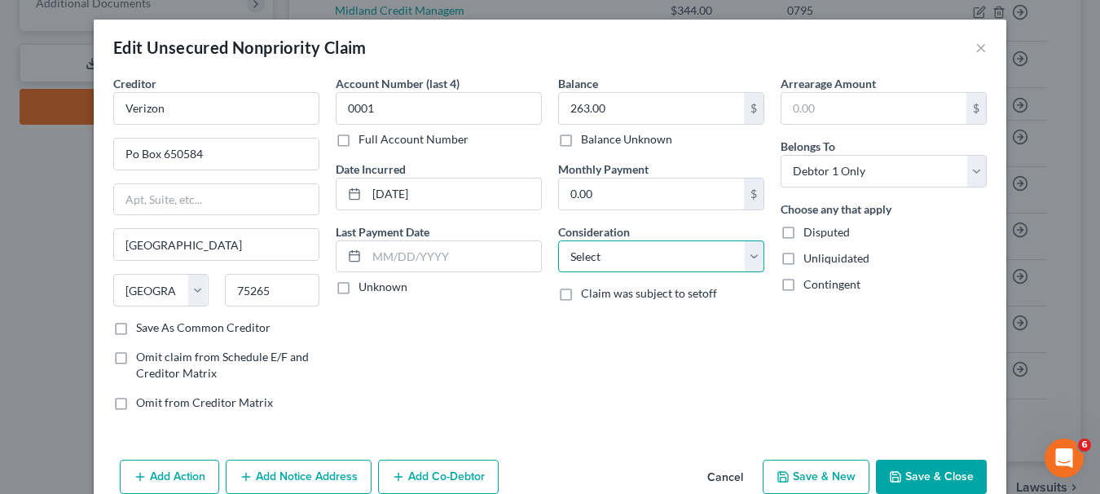
select select "19"
click at [558, 240] on select "Select Cable / Satellite Services Collection Agency Credit Card Debt Debt Couns…" at bounding box center [661, 256] width 206 height 33
click at [954, 471] on button "Save & Close" at bounding box center [931, 476] width 111 height 34
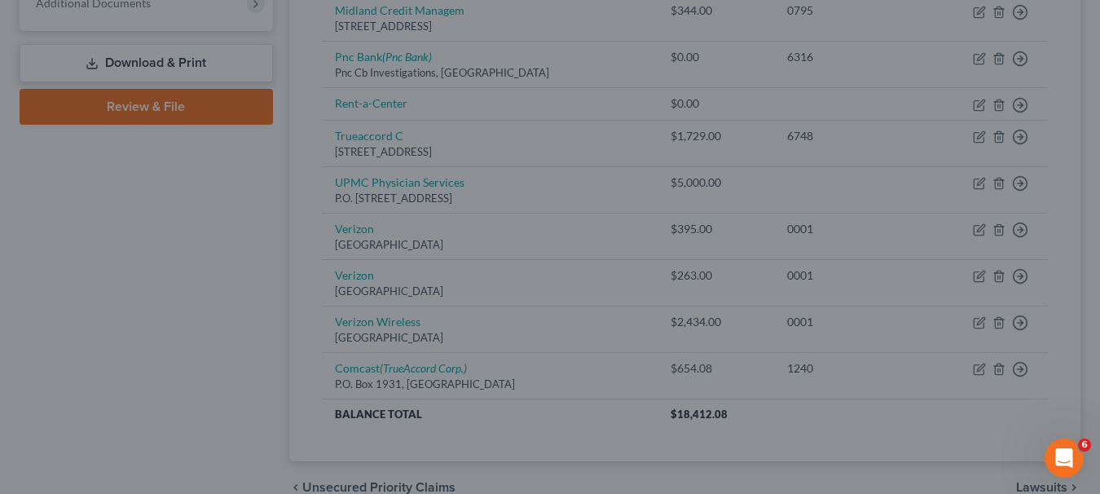
type input "0"
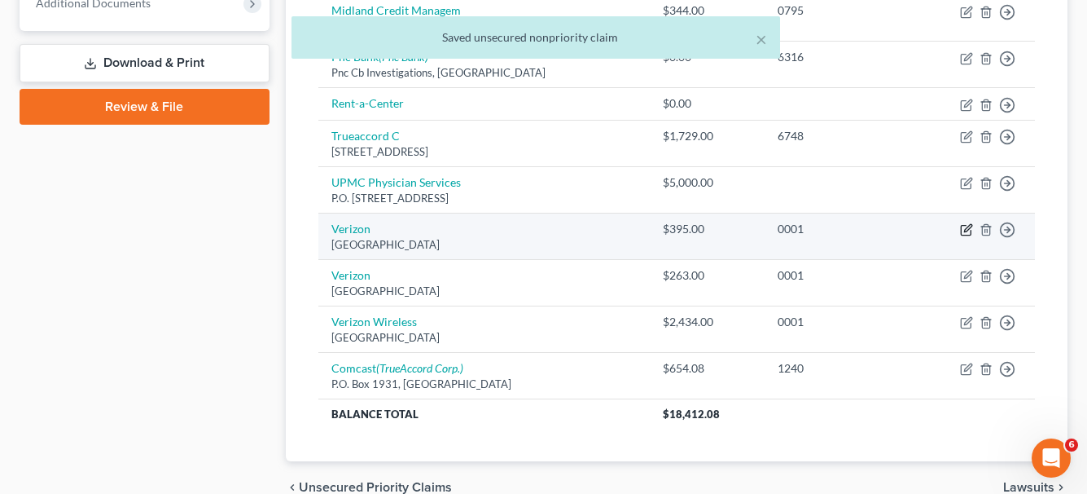
click at [963, 231] on icon "button" at bounding box center [966, 229] width 13 height 13
select select "45"
select select "19"
select select "0"
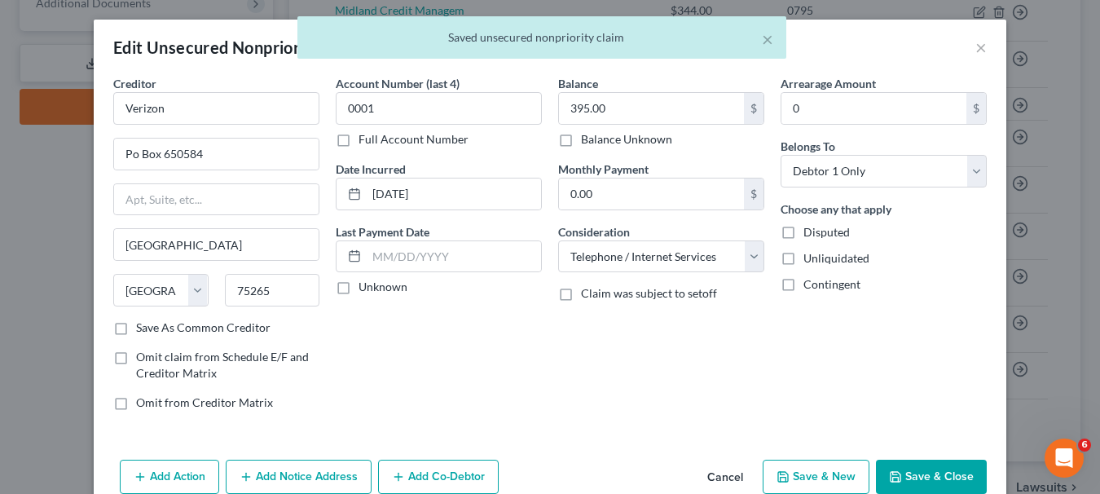
click at [964, 475] on button "Save & Close" at bounding box center [931, 476] width 111 height 34
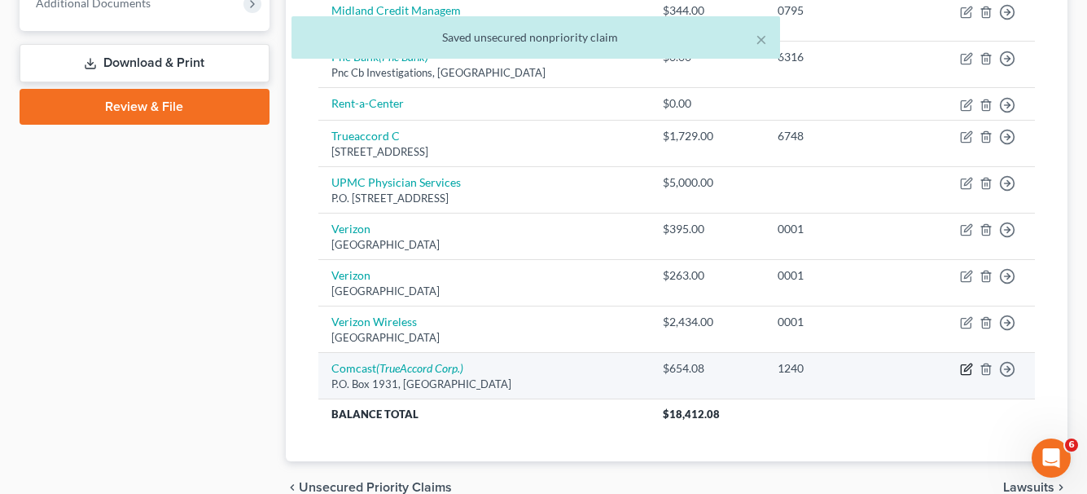
click at [967, 371] on icon "button" at bounding box center [966, 368] width 13 height 13
select select "4"
select select "0"
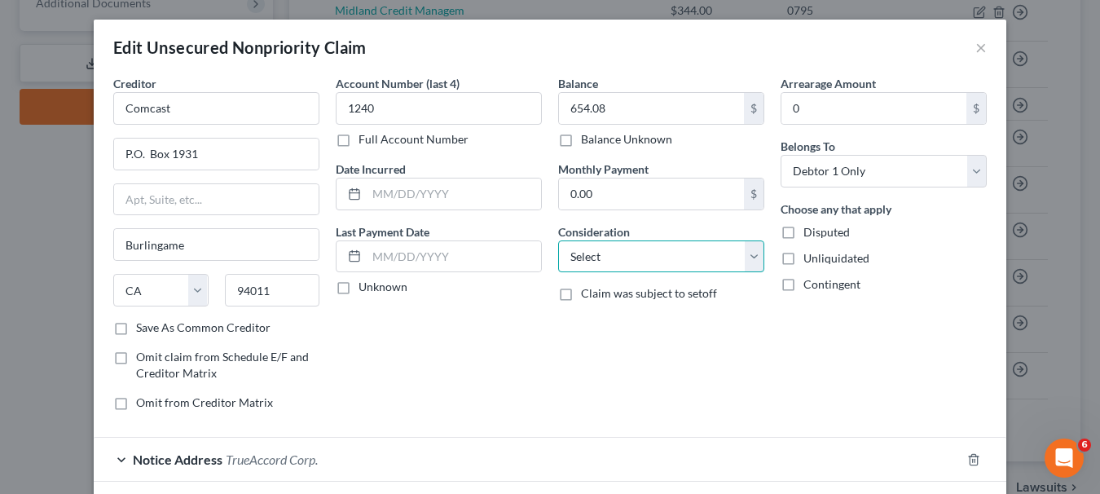
click at [750, 256] on select "Select Cable / Satellite Services Collection Agency Credit Card Debt Debt Couns…" at bounding box center [661, 256] width 206 height 33
select select "19"
click at [558, 240] on select "Select Cable / Satellite Services Collection Agency Credit Card Debt Debt Couns…" at bounding box center [661, 256] width 206 height 33
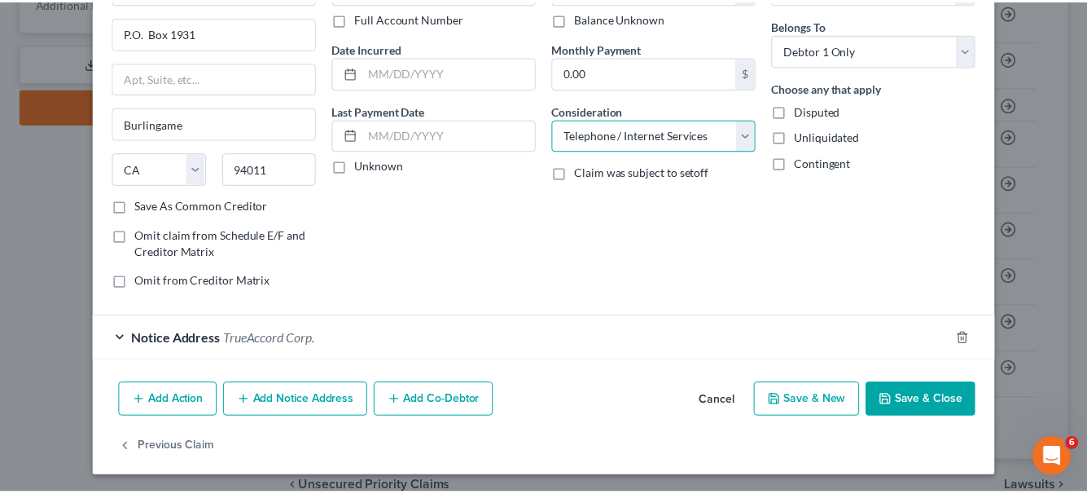
scroll to position [124, 0]
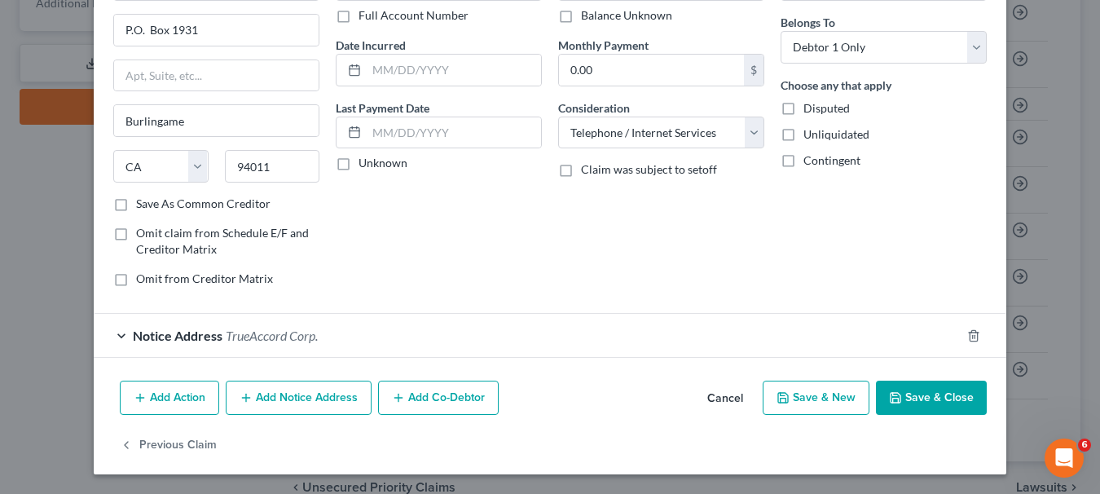
click at [932, 400] on button "Save & Close" at bounding box center [931, 397] width 111 height 34
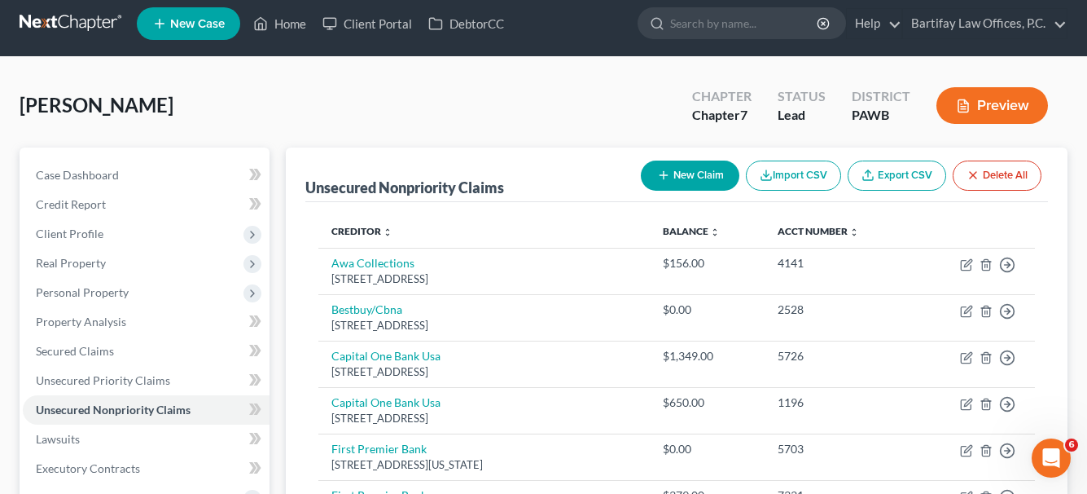
scroll to position [0, 0]
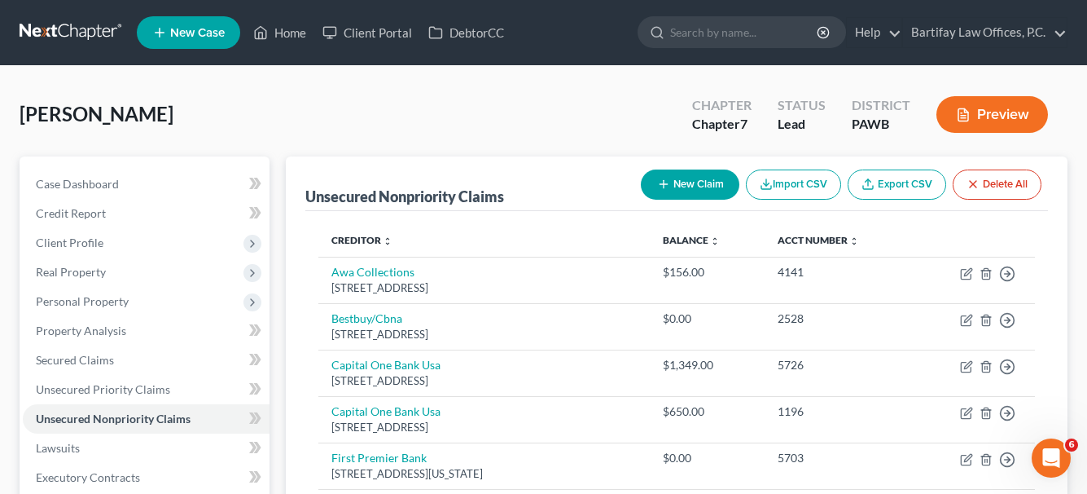
click at [698, 178] on button "New Claim" at bounding box center [690, 184] width 99 height 30
select select "0"
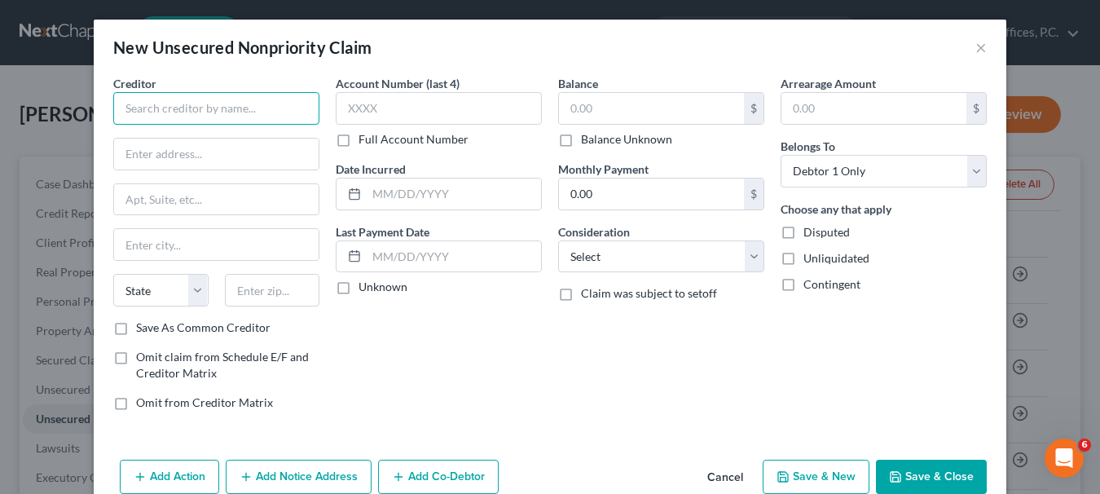
click at [275, 100] on input "text" at bounding box center [216, 108] width 206 height 33
type input "AT&T"
click at [199, 160] on input "text" at bounding box center [216, 153] width 204 height 31
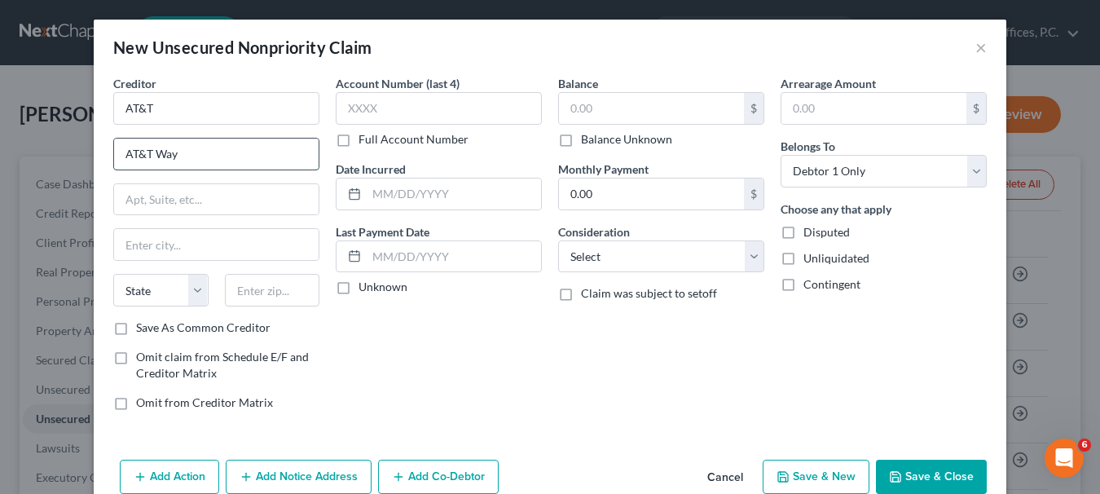
click at [120, 151] on input "AT&T Way" at bounding box center [216, 153] width 204 height 31
type input "One AT&T Way"
drag, startPoint x: 292, startPoint y: 200, endPoint x: 293, endPoint y: 189, distance: 10.7
click at [294, 199] on input "text" at bounding box center [216, 199] width 204 height 31
type input "Room 3A 104"
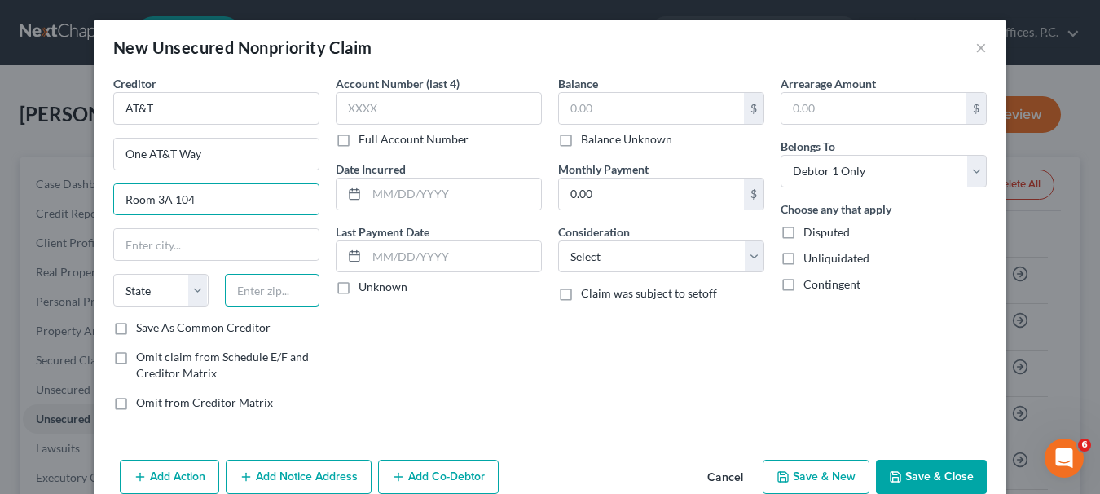
drag, startPoint x: 300, startPoint y: 278, endPoint x: 310, endPoint y: 273, distance: 10.9
click at [301, 279] on input "text" at bounding box center [272, 290] width 95 height 33
type input "07921"
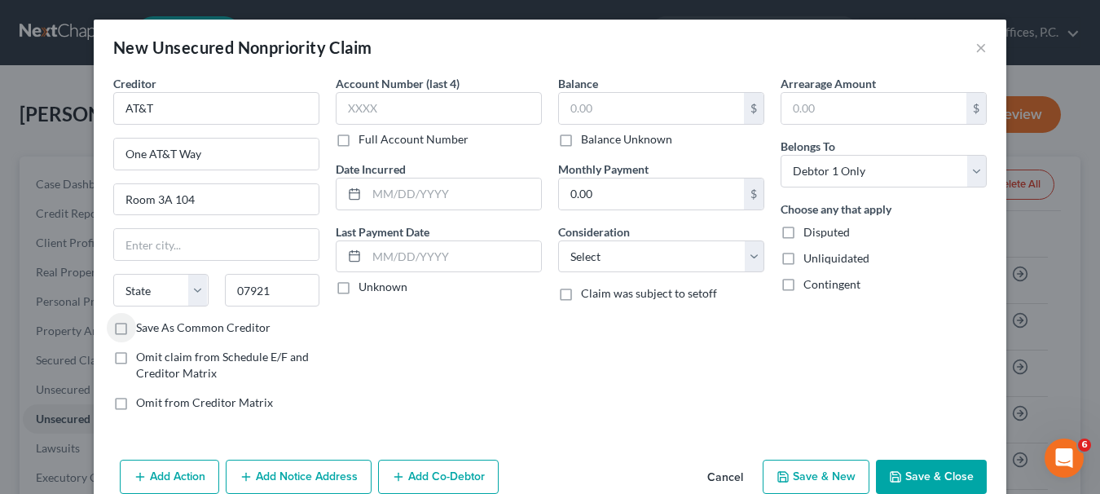
type input "Bedminster"
select select "33"
click at [168, 197] on input "Room 3A 104" at bounding box center [216, 199] width 204 height 31
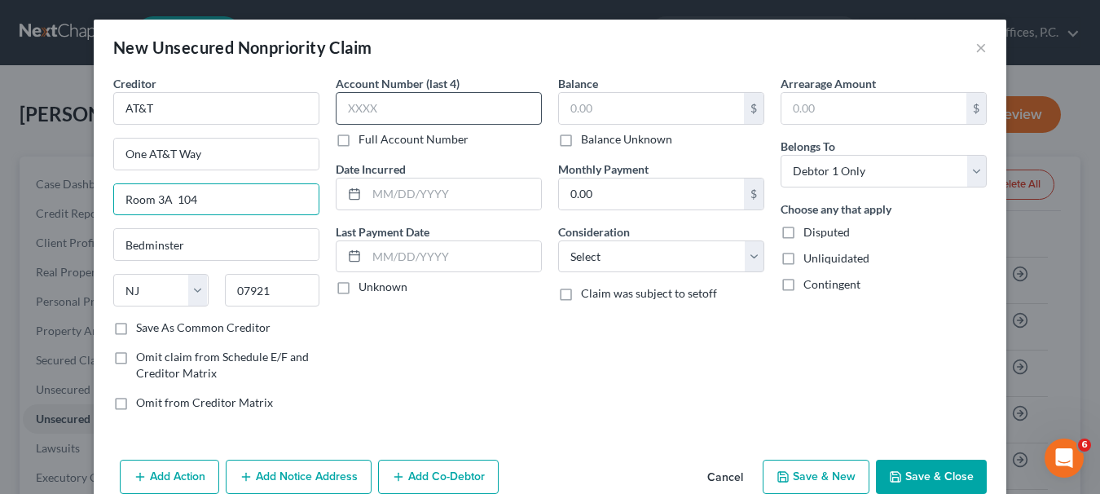
type input "Room 3A 104"
click at [364, 110] on input "text" at bounding box center [439, 108] width 206 height 33
type input "8149"
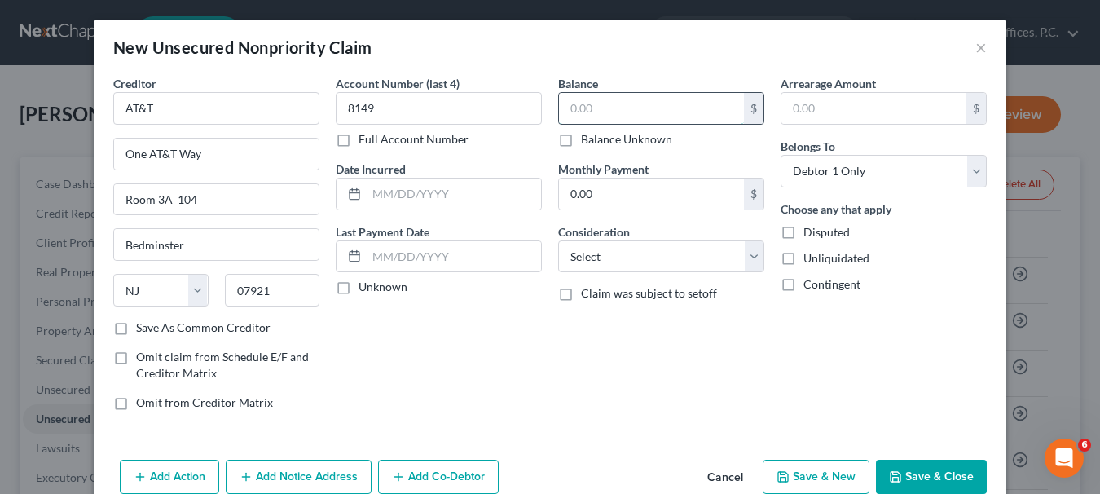
click at [561, 108] on input "text" at bounding box center [651, 108] width 185 height 31
type input "650"
click at [749, 268] on select "Select Cable / Satellite Services Collection Agency Credit Card Debt Debt Couns…" at bounding box center [661, 256] width 206 height 33
select select "19"
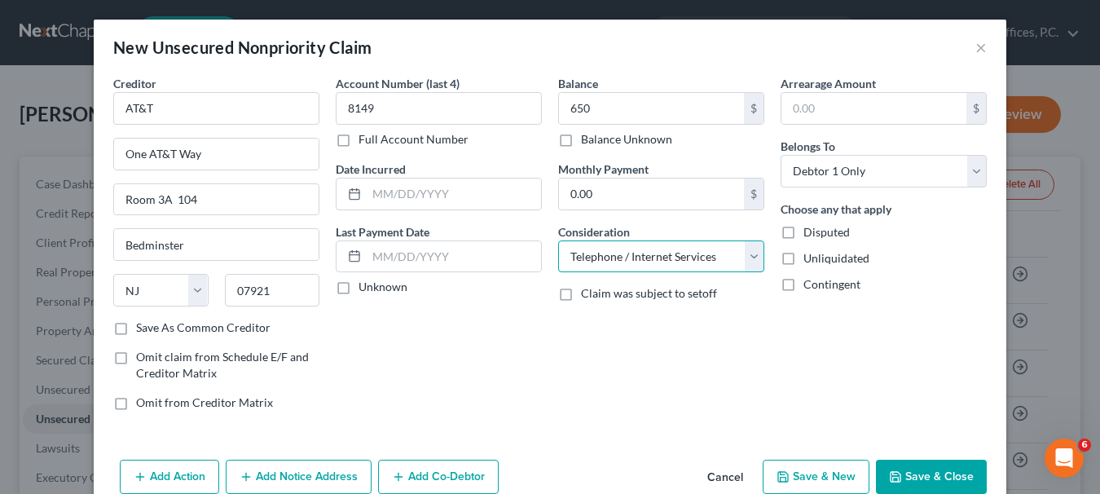
click at [558, 240] on select "Select Cable / Satellite Services Collection Agency Credit Card Debt Debt Couns…" at bounding box center [661, 256] width 206 height 33
click at [367, 197] on input "text" at bounding box center [454, 193] width 174 height 31
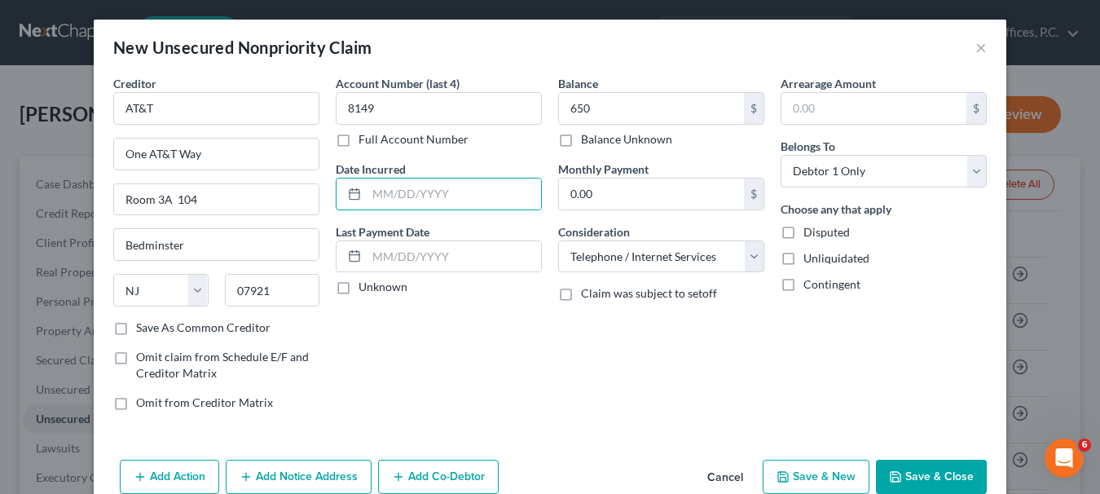
click at [923, 462] on button "Save & Close" at bounding box center [931, 476] width 111 height 34
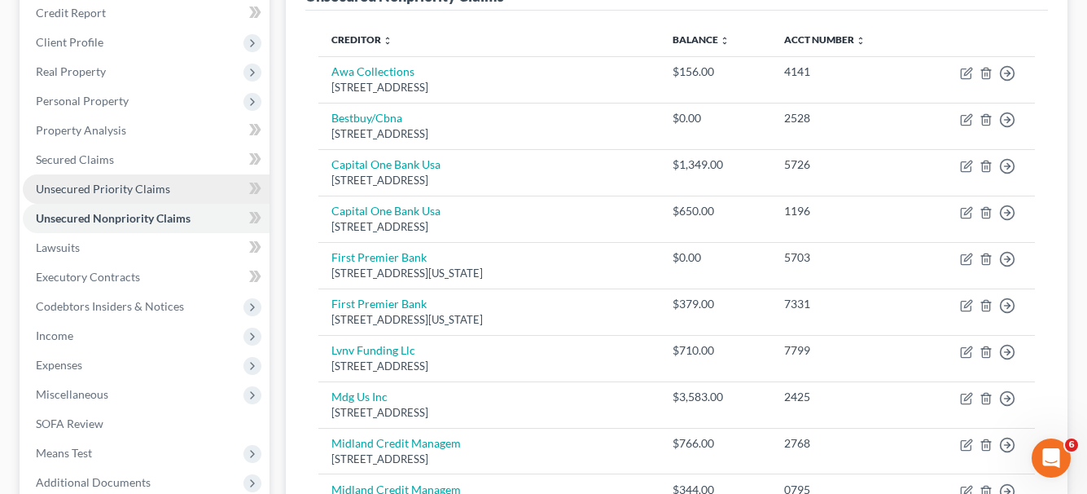
scroll to position [237, 0]
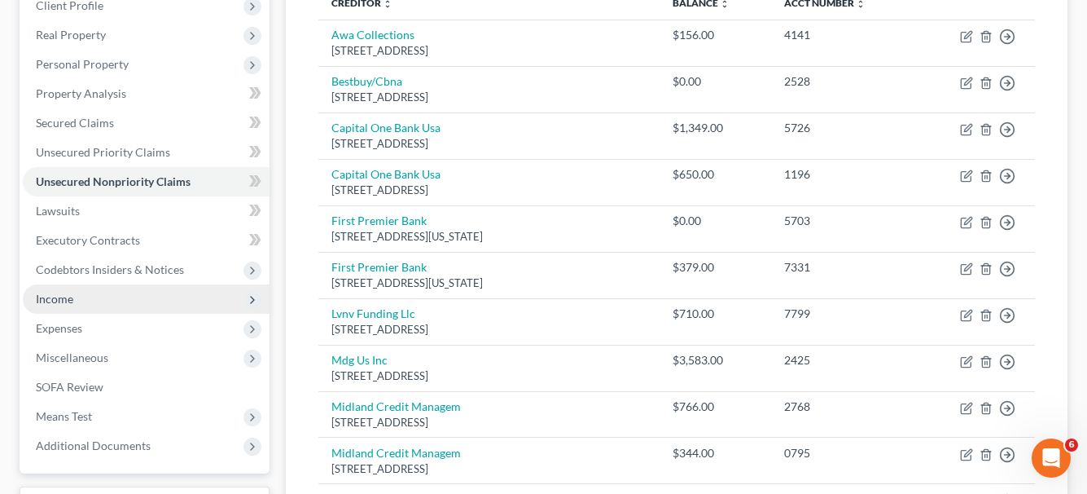
click at [81, 295] on span "Income" at bounding box center [146, 298] width 247 height 29
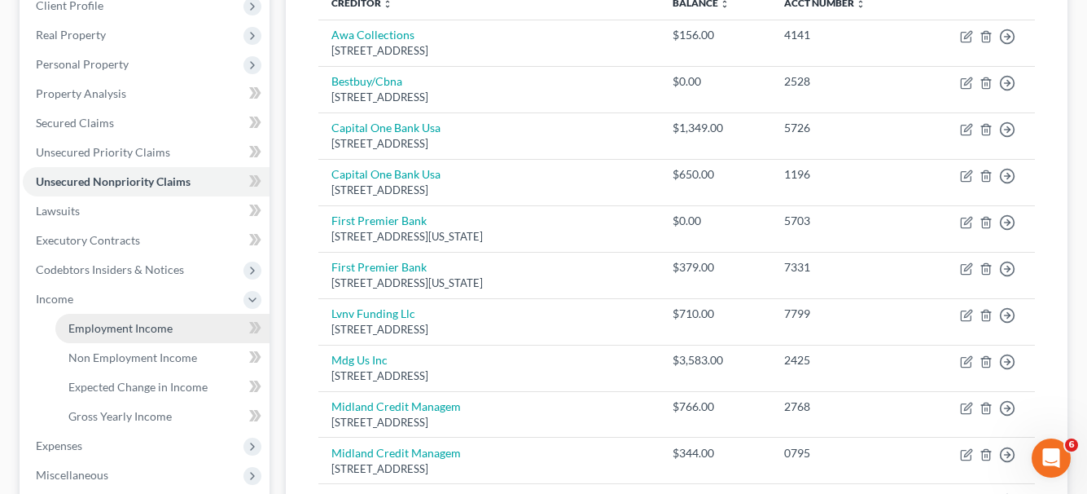
click at [94, 332] on span "Employment Income" at bounding box center [120, 328] width 104 height 14
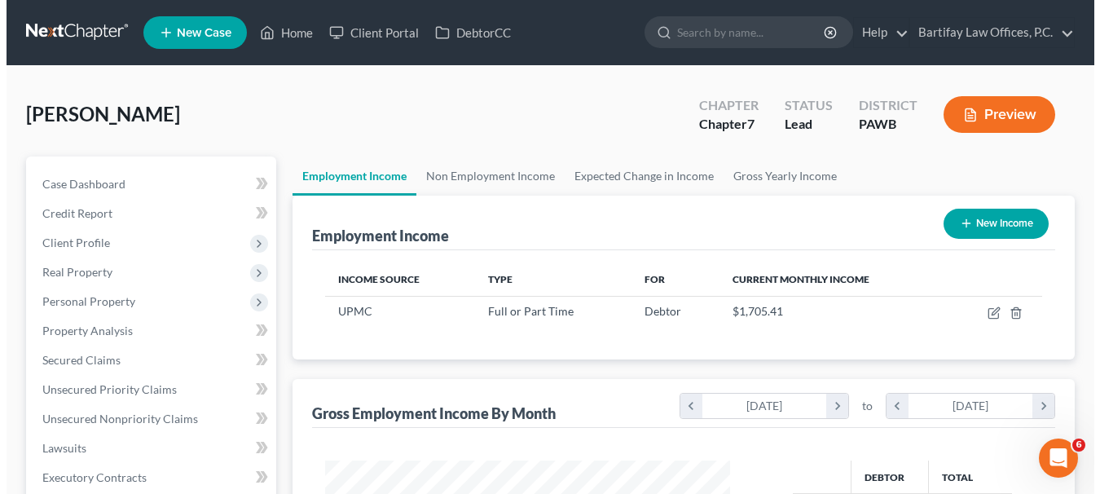
scroll to position [163, 0]
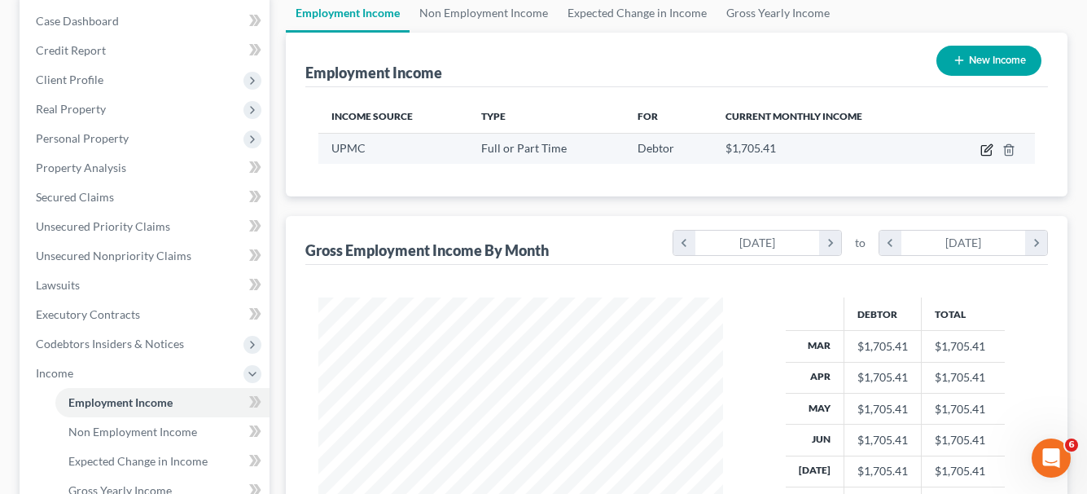
click at [984, 150] on icon "button" at bounding box center [987, 149] width 13 height 13
select select "0"
select select "39"
select select "2"
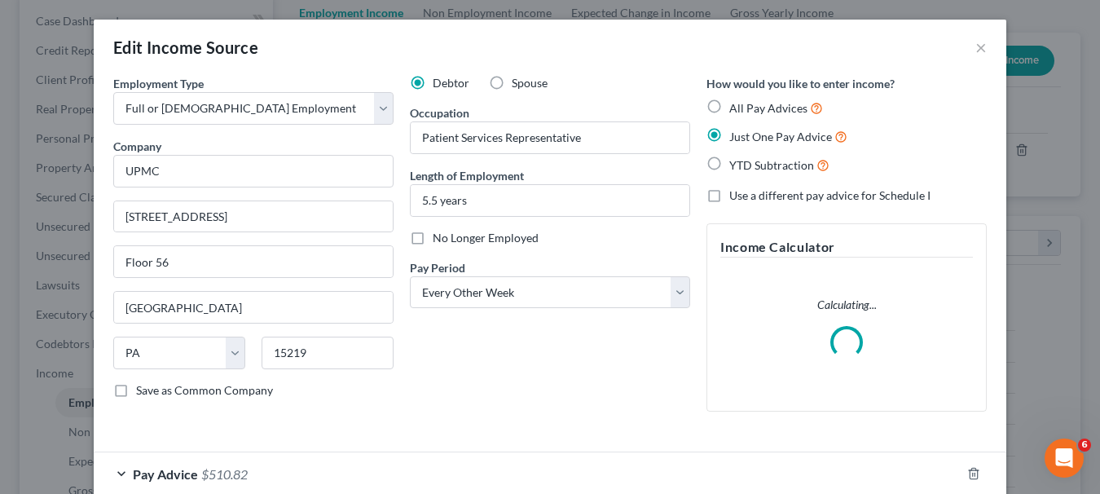
scroll to position [91, 0]
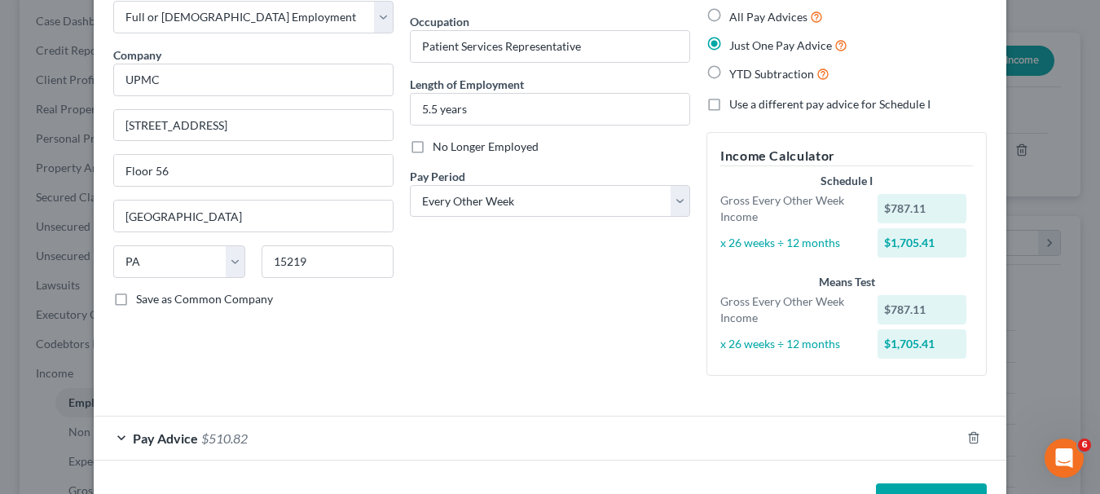
click at [179, 433] on span "Pay Advice" at bounding box center [165, 437] width 65 height 15
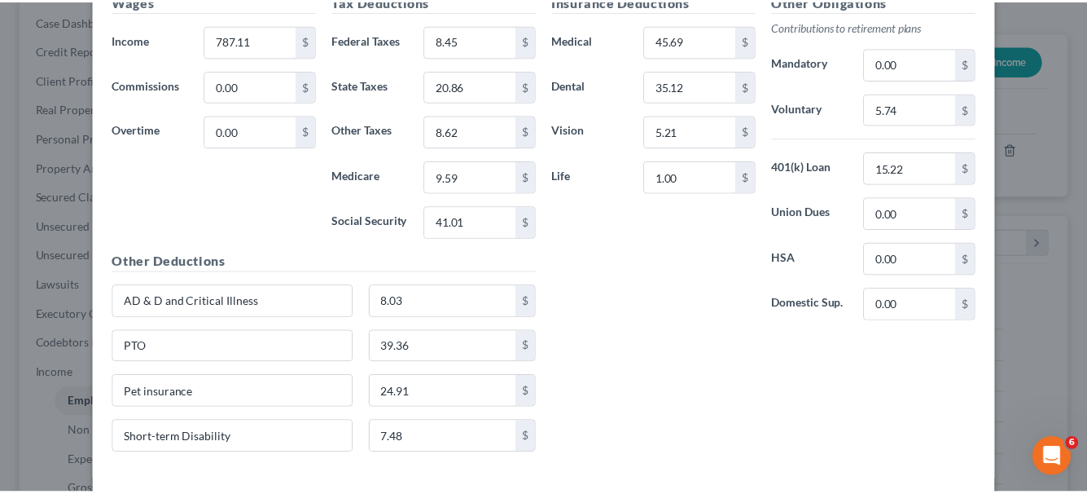
scroll to position [655, 0]
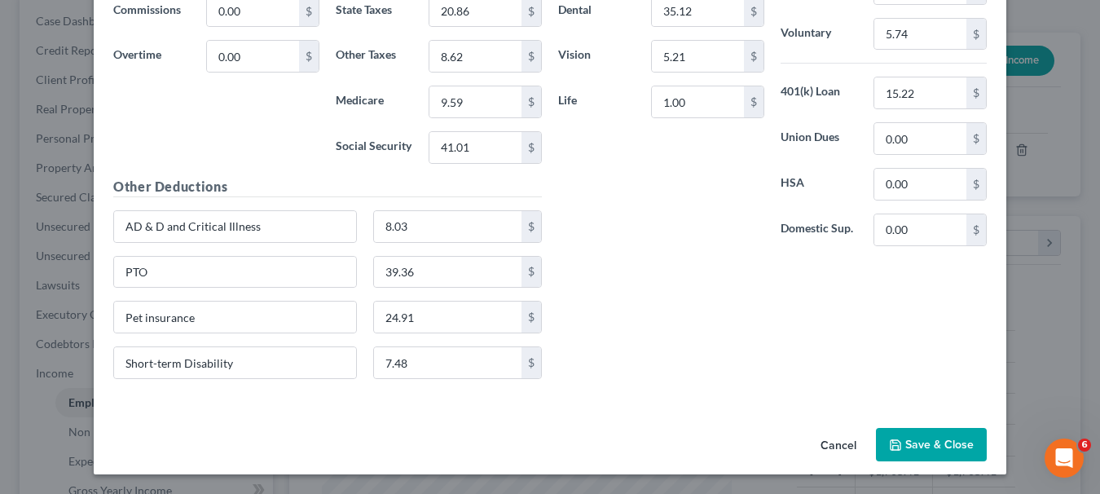
click at [946, 447] on button "Save & Close" at bounding box center [931, 445] width 111 height 34
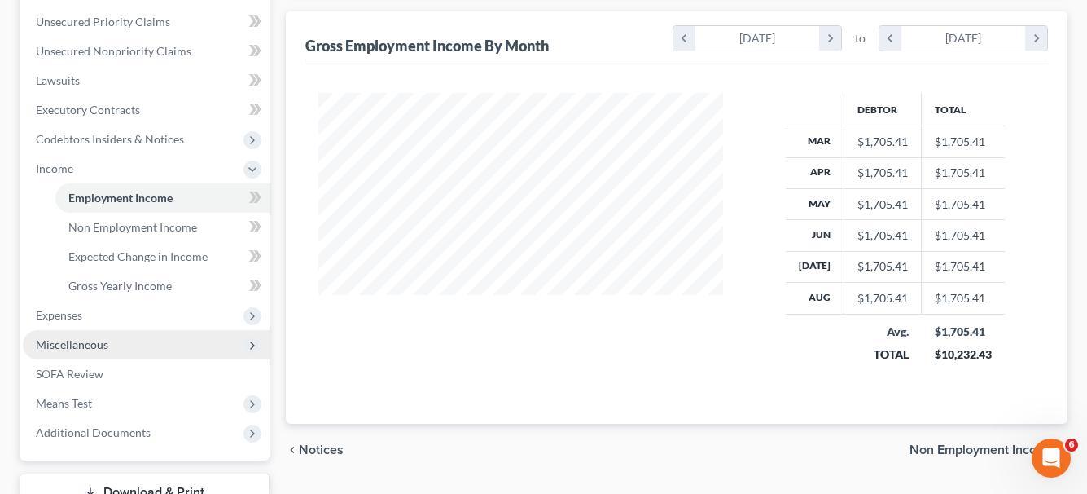
scroll to position [327, 0]
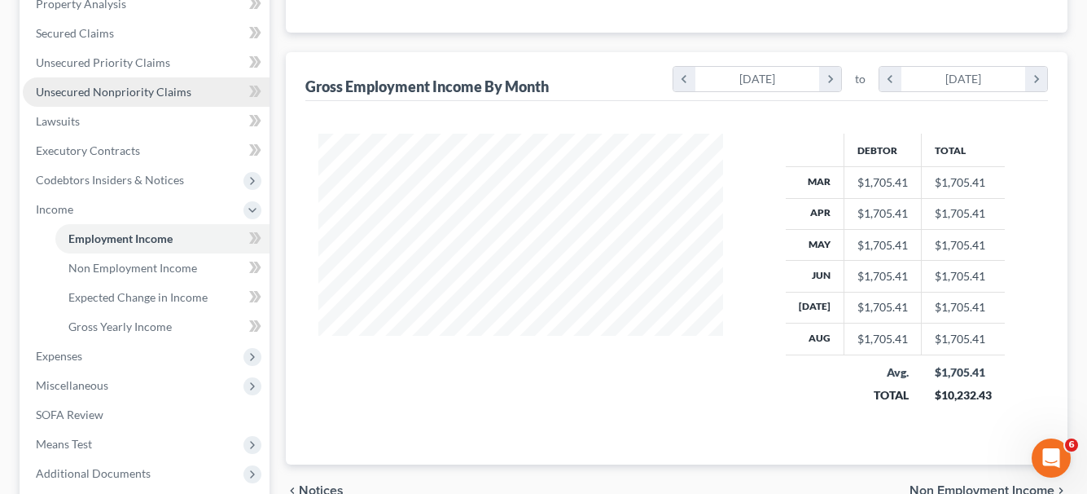
click at [163, 92] on span "Unsecured Nonpriority Claims" at bounding box center [114, 92] width 156 height 14
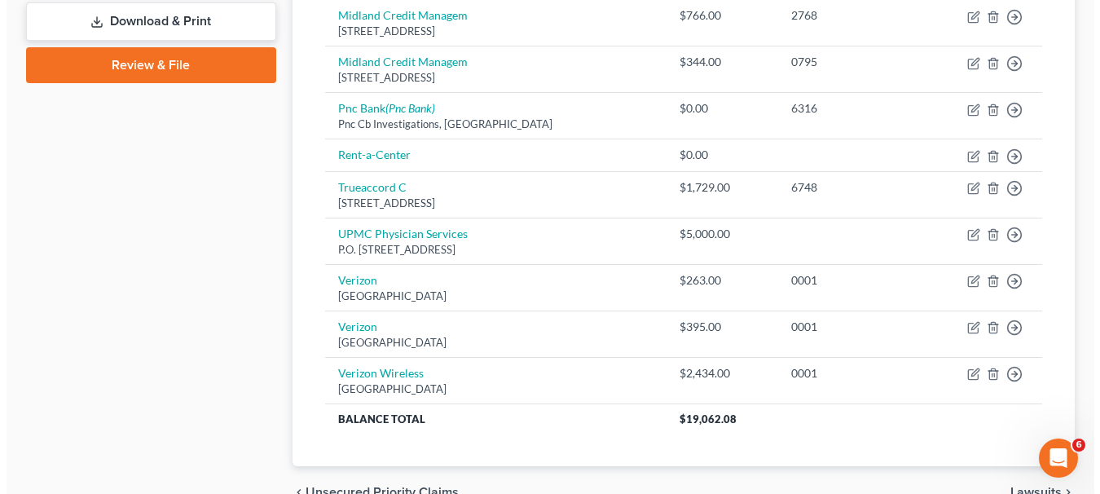
scroll to position [807, 0]
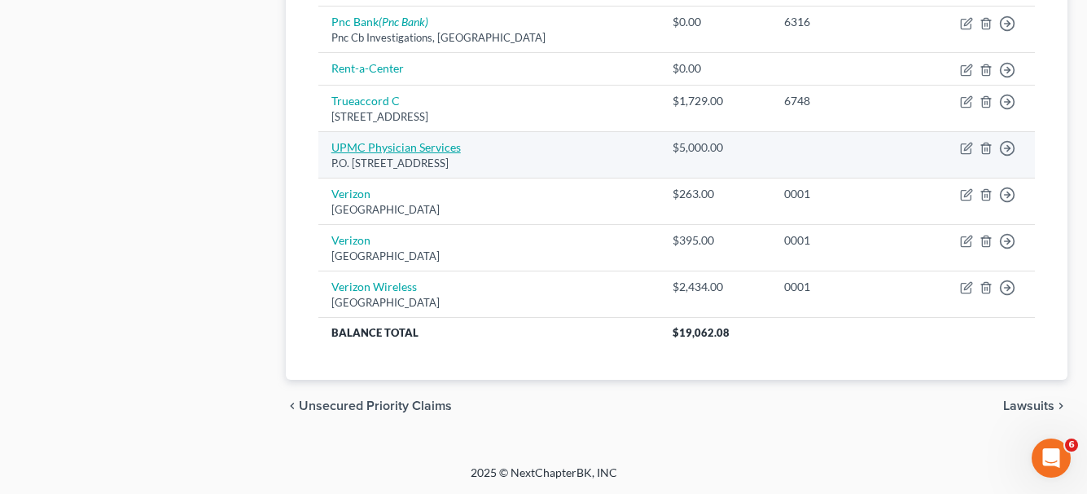
click at [389, 147] on link "UPMC Physician Services" at bounding box center [397, 147] width 130 height 14
select select "24"
select select "9"
select select "0"
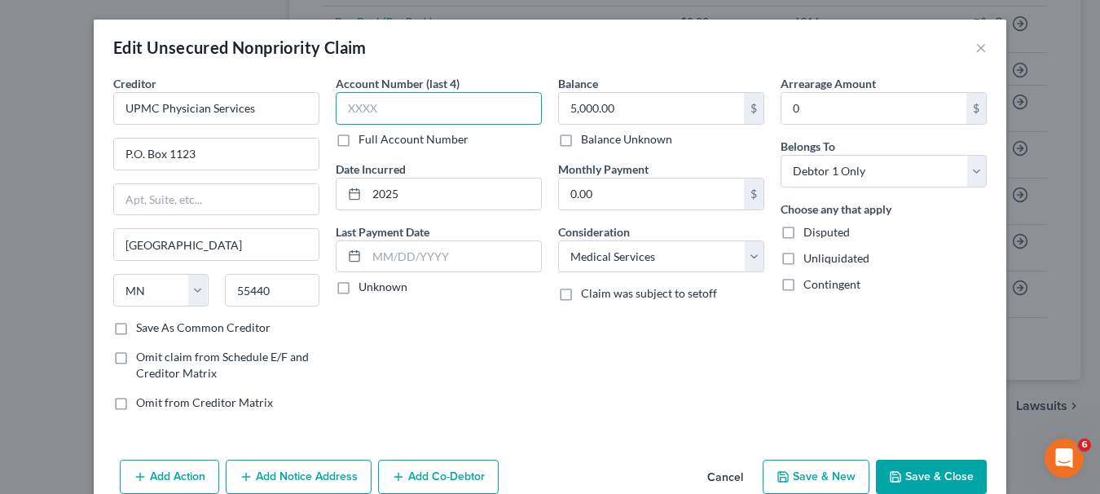
click at [362, 107] on input "text" at bounding box center [439, 108] width 206 height 33
type input "2669"
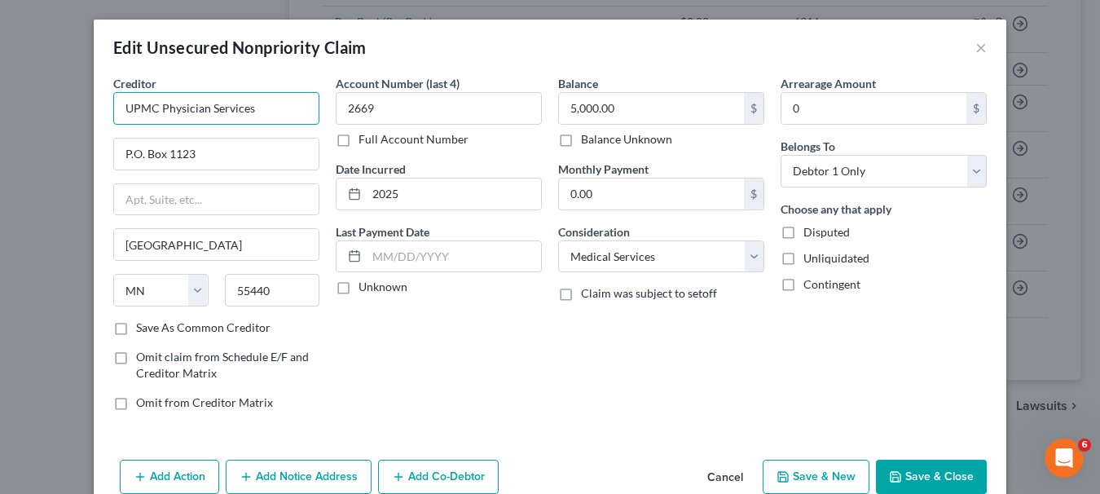
click at [222, 123] on input "UPMC Physician Services" at bounding box center [216, 108] width 206 height 33
drag, startPoint x: 259, startPoint y: 99, endPoint x: 104, endPoint y: 127, distance: 157.2
click at [105, 127] on div "Creditor * UPMC Physician Services P.O. [GEOGRAPHIC_DATA] [US_STATE] AK AR AZ C…" at bounding box center [216, 249] width 222 height 349
type input "UPMC Health Services"
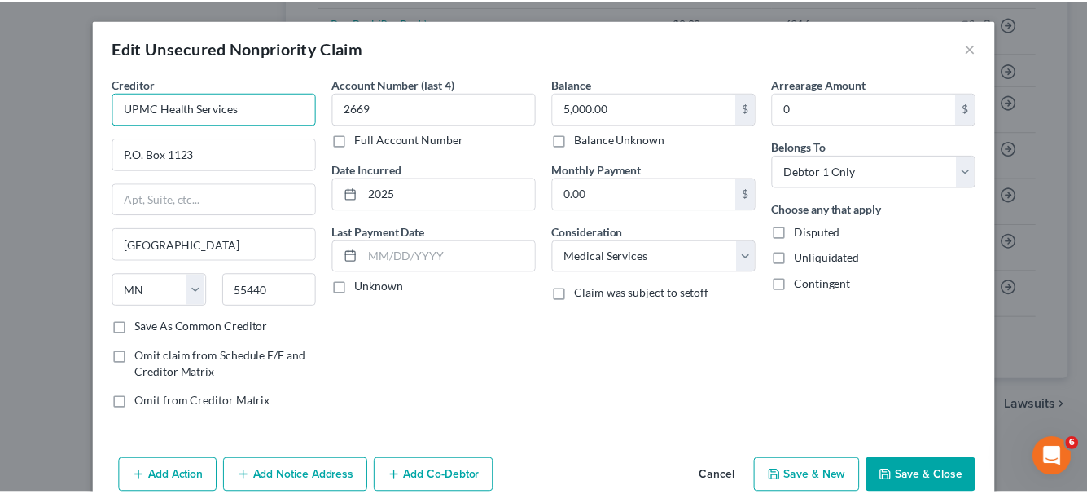
scroll to position [79, 0]
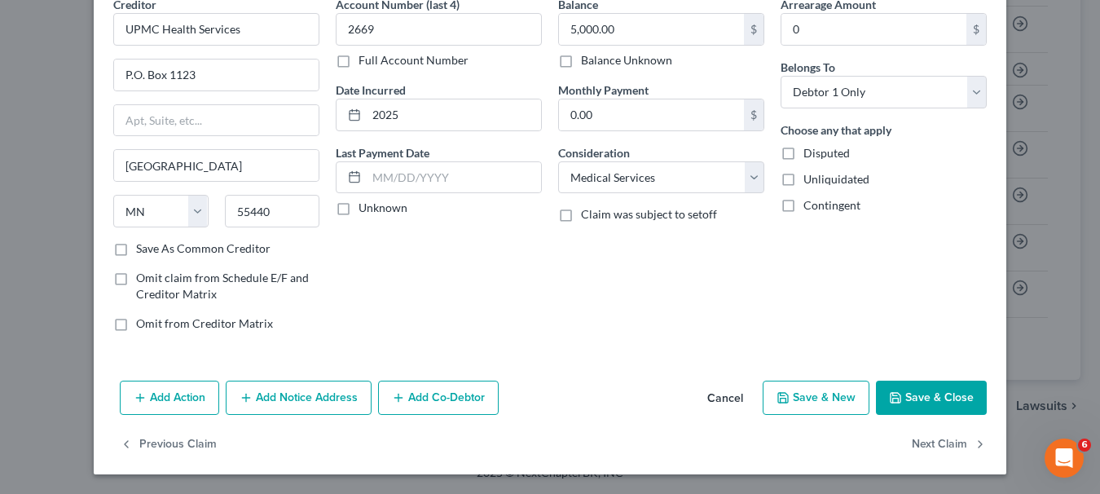
click at [900, 405] on button "Save & Close" at bounding box center [931, 397] width 111 height 34
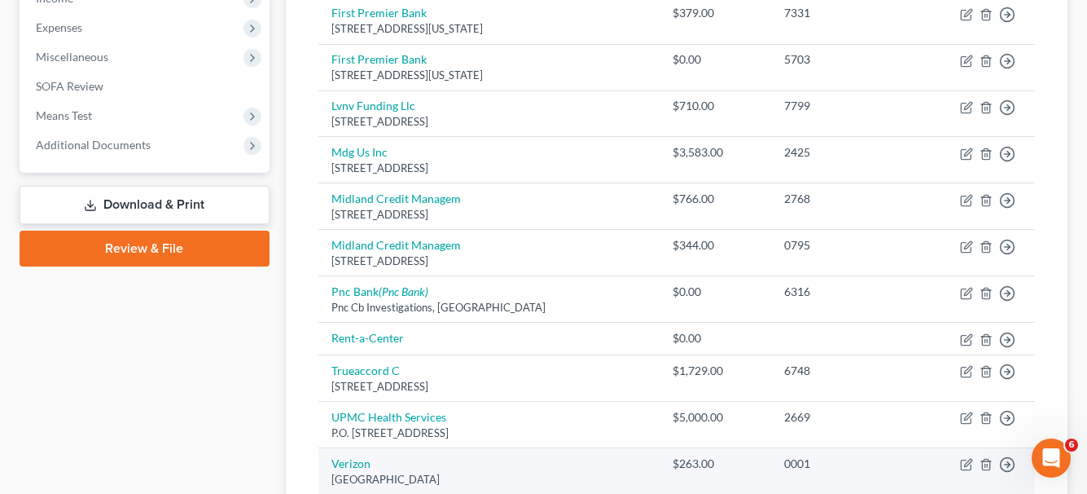
scroll to position [156, 0]
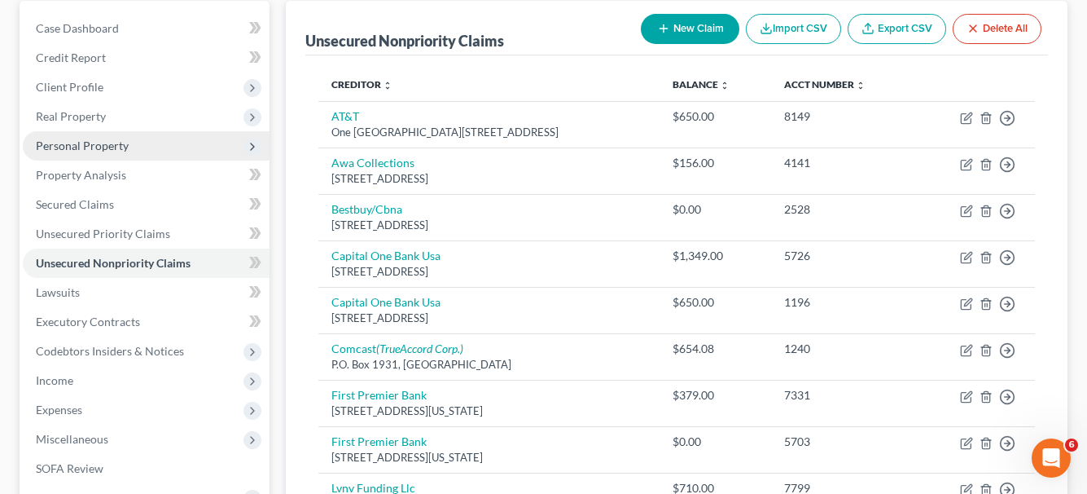
click at [82, 147] on span "Personal Property" at bounding box center [82, 145] width 93 height 14
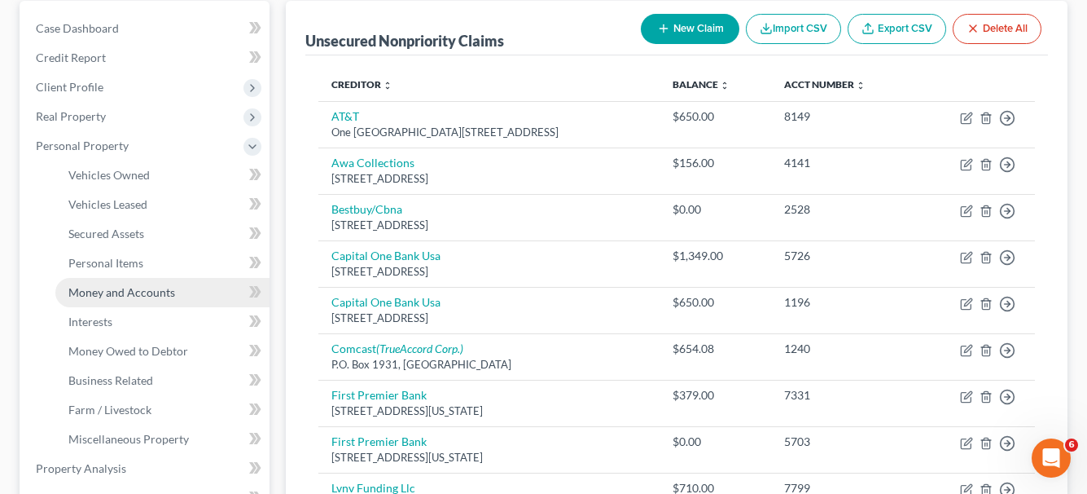
click at [115, 292] on span "Money and Accounts" at bounding box center [121, 292] width 107 height 14
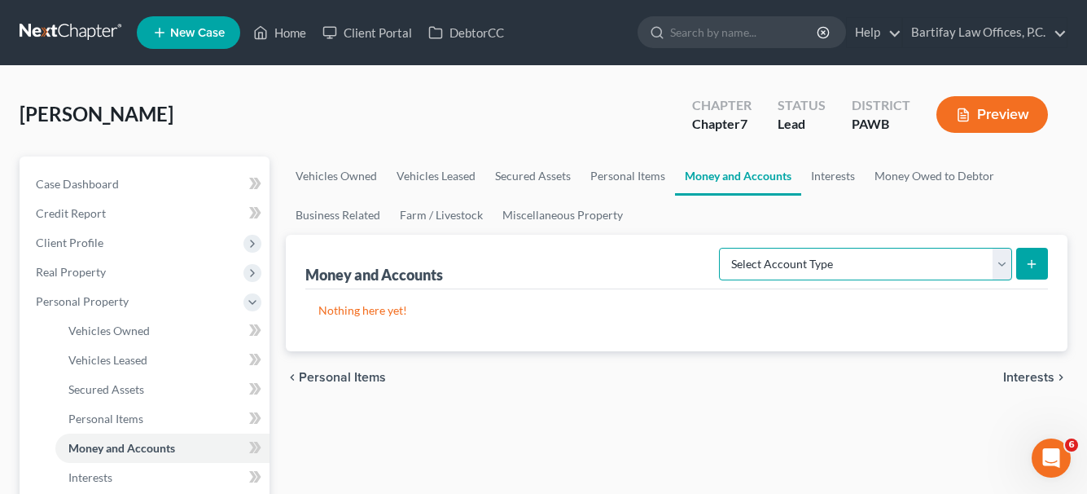
click at [1004, 268] on select "Select Account Type Brokerage Cash on Hand Certificates of Deposit Checking Acc…" at bounding box center [865, 264] width 293 height 33
select select "checking"
click at [722, 248] on select "Select Account Type Brokerage Cash on Hand Certificates of Deposit Checking Acc…" at bounding box center [865, 264] width 293 height 33
click at [1037, 252] on button "submit" at bounding box center [1033, 264] width 32 height 32
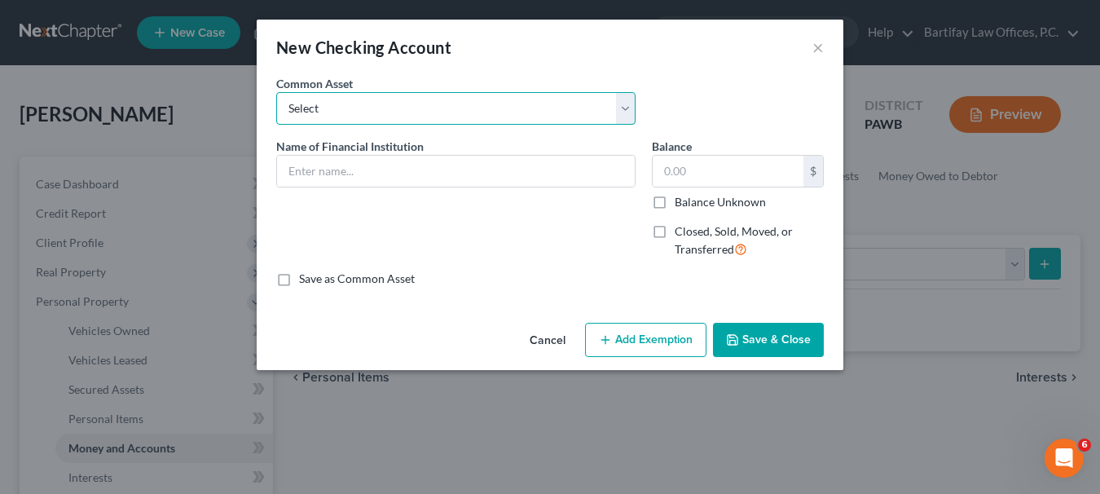
click at [620, 116] on select "Select PNC Bank" at bounding box center [455, 108] width 359 height 33
select select "0"
click at [276, 92] on select "Select PNC Bank" at bounding box center [455, 108] width 359 height 33
type input "PNC Bank"
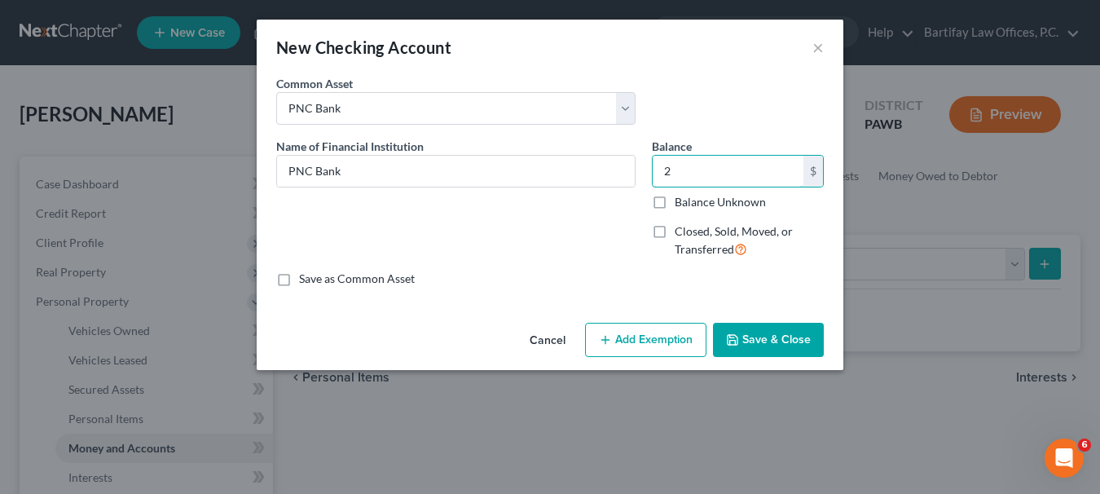
type input "2"
click at [681, 339] on button "Add Exemption" at bounding box center [645, 340] width 121 height 34
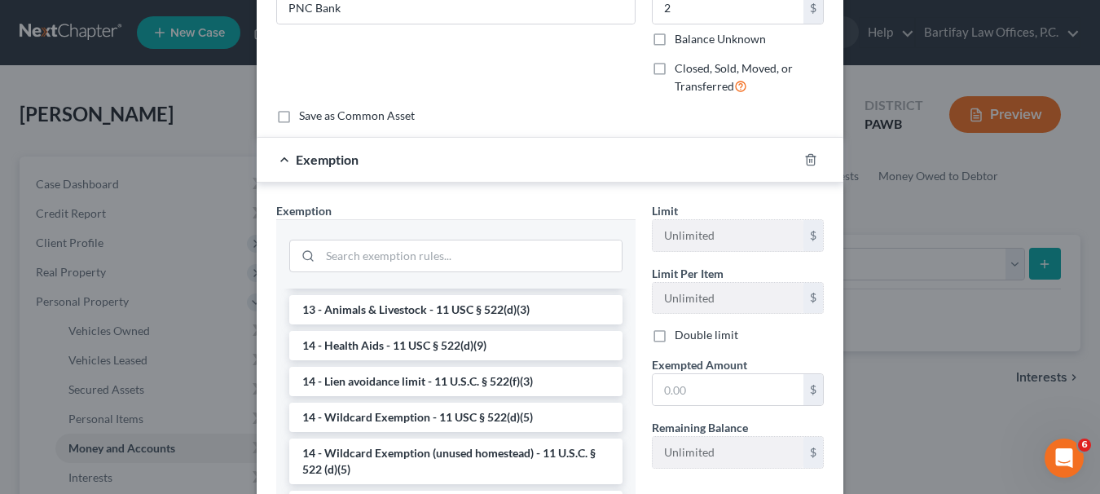
scroll to position [326, 0]
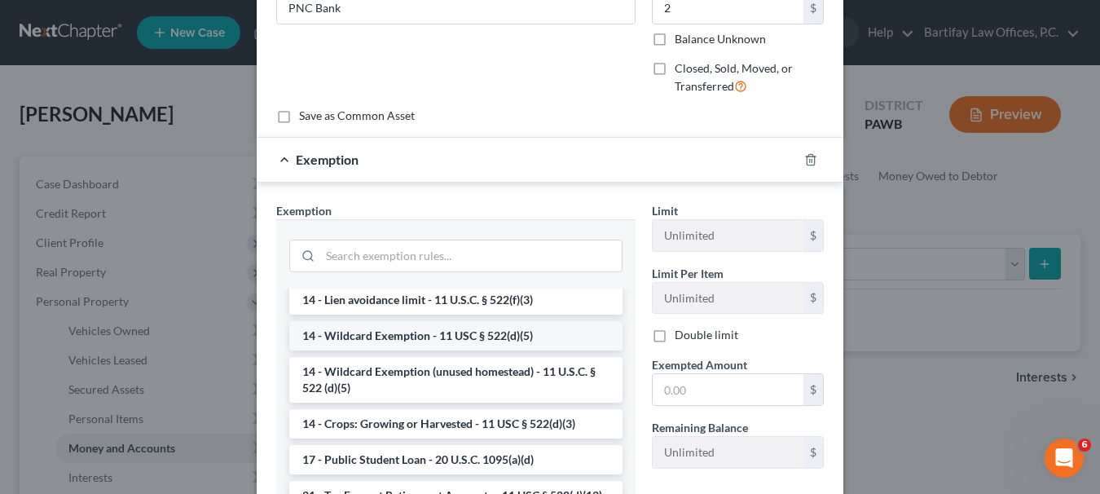
click at [502, 341] on li "14 - Wildcard Exemption - 11 USC § 522(d)(5)" at bounding box center [455, 335] width 333 height 29
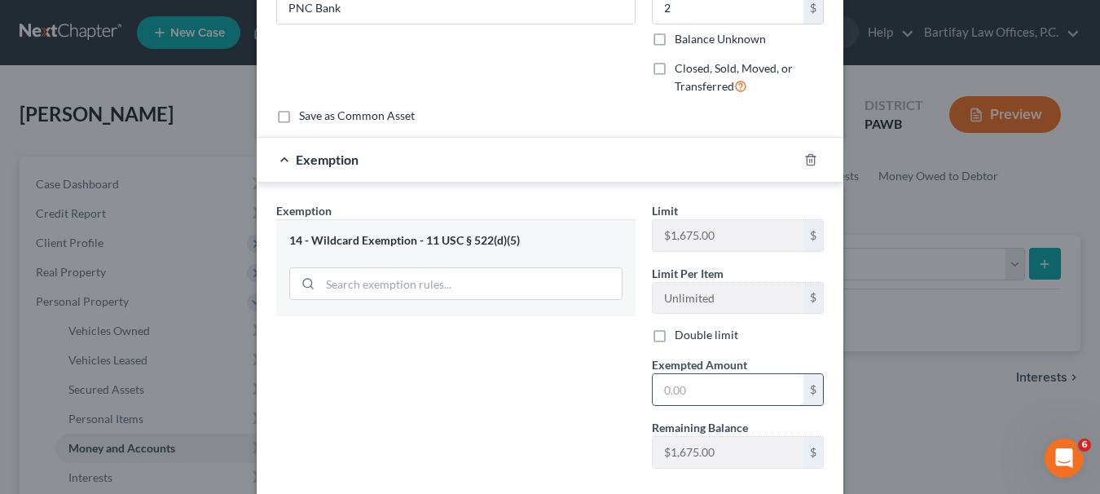
click at [677, 398] on input "text" at bounding box center [727, 389] width 151 height 31
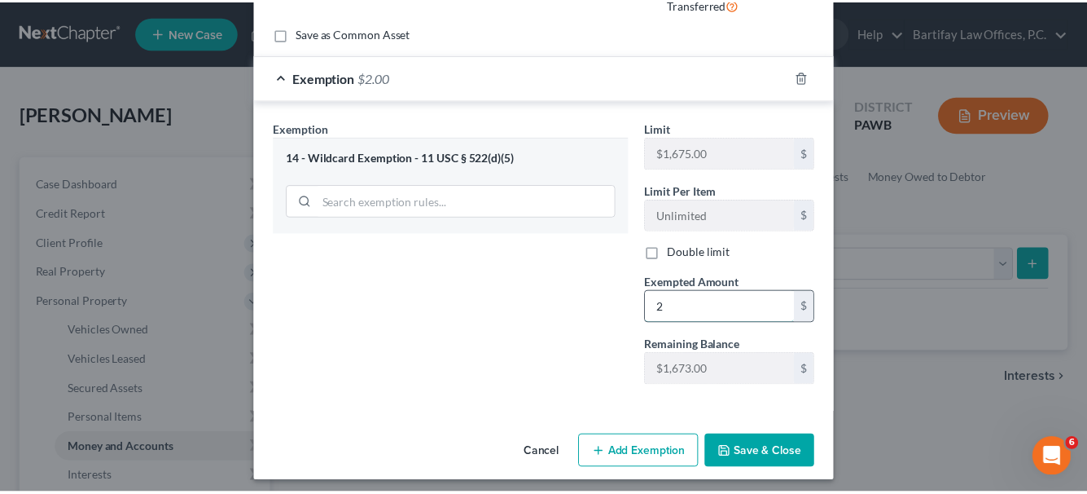
scroll to position [253, 0]
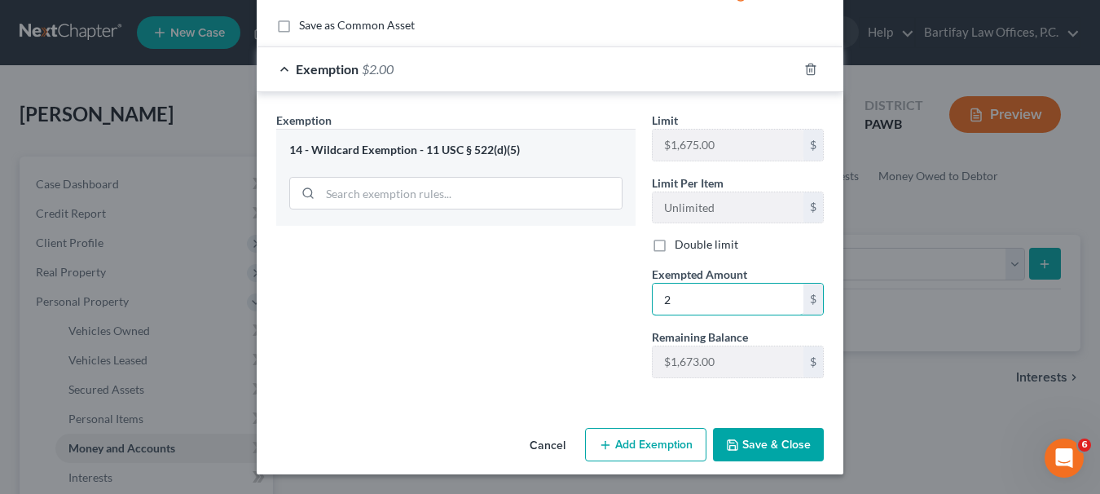
type input "2"
click at [753, 440] on button "Save & Close" at bounding box center [768, 445] width 111 height 34
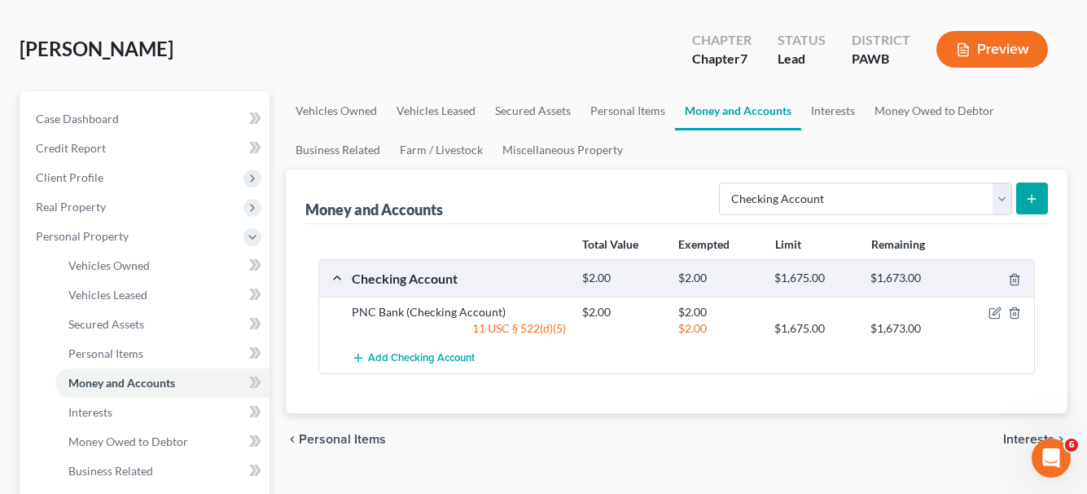
scroll to position [163, 0]
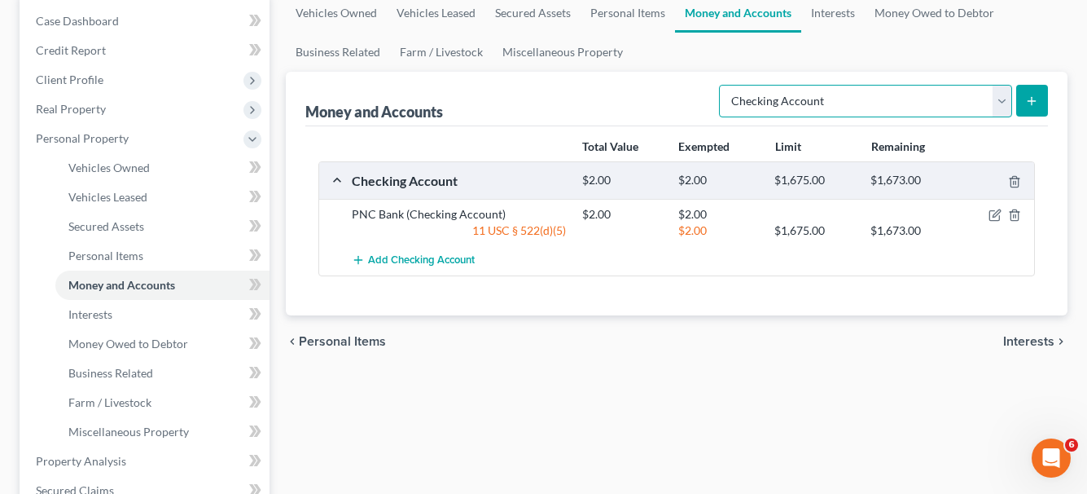
click at [1001, 103] on select "Select Account Type Brokerage Cash on Hand Certificates of Deposit Checking Acc…" at bounding box center [865, 101] width 293 height 33
select select "savings"
click at [722, 85] on select "Select Account Type Brokerage Cash on Hand Certificates of Deposit Checking Acc…" at bounding box center [865, 101] width 293 height 33
click at [1031, 103] on icon "submit" at bounding box center [1031, 100] width 13 height 13
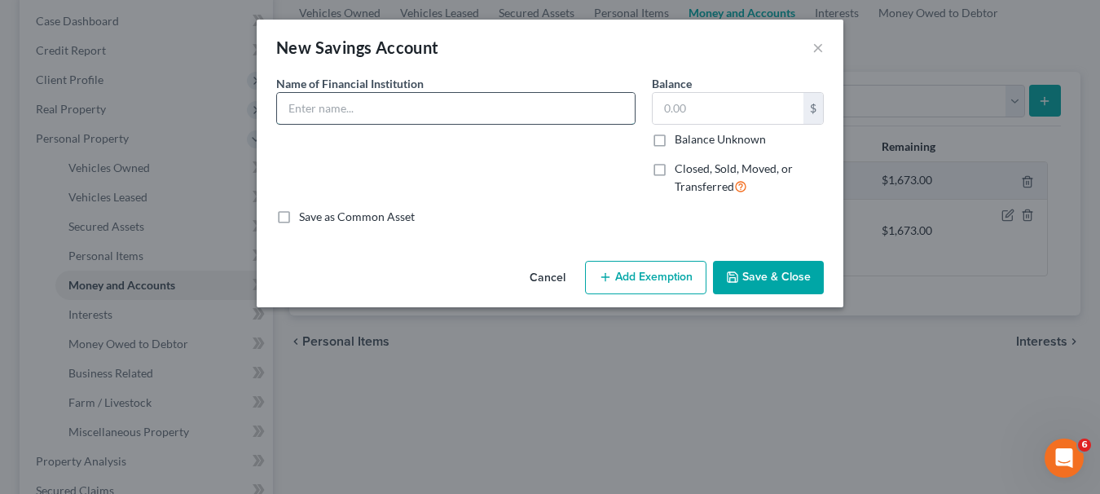
click at [345, 112] on input "text" at bounding box center [456, 108] width 358 height 31
type input "PNC Bank"
click at [670, 106] on input "text" at bounding box center [727, 108] width 151 height 31
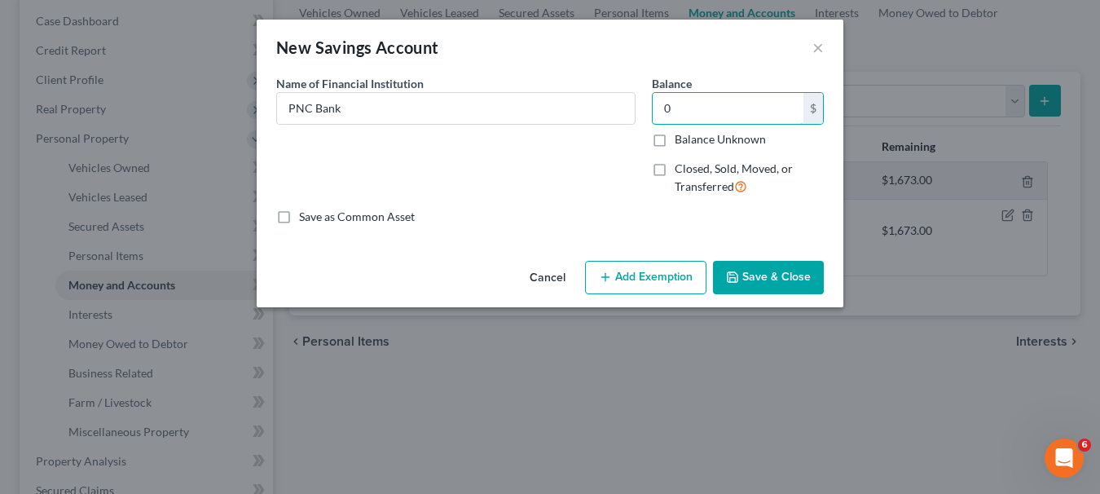
type input "0"
click at [759, 281] on button "Save & Close" at bounding box center [768, 278] width 111 height 34
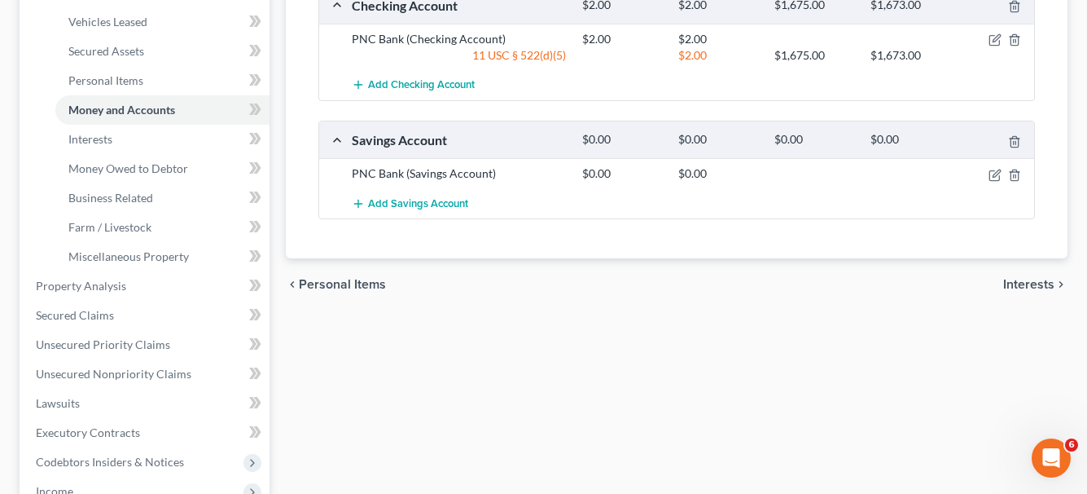
scroll to position [407, 0]
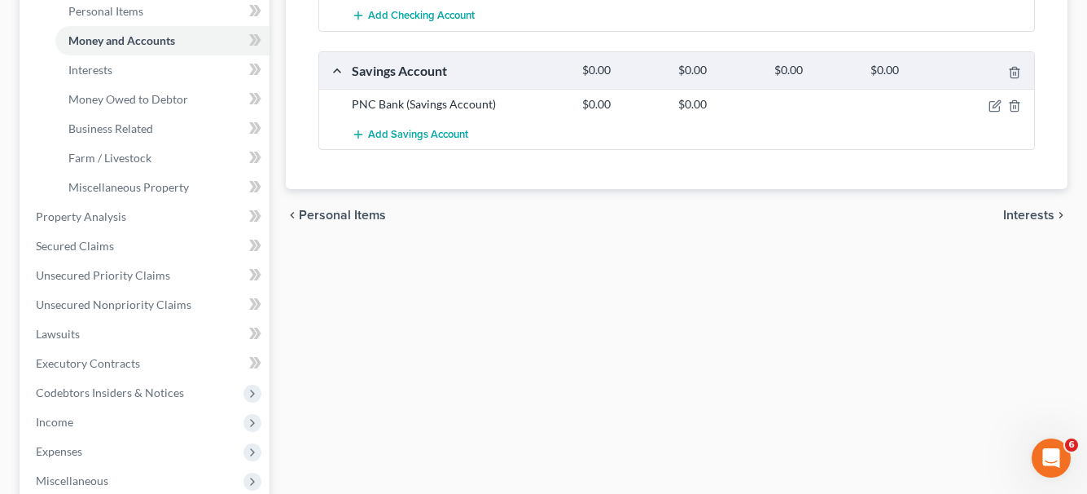
click at [1029, 213] on span "Interests" at bounding box center [1028, 215] width 51 height 13
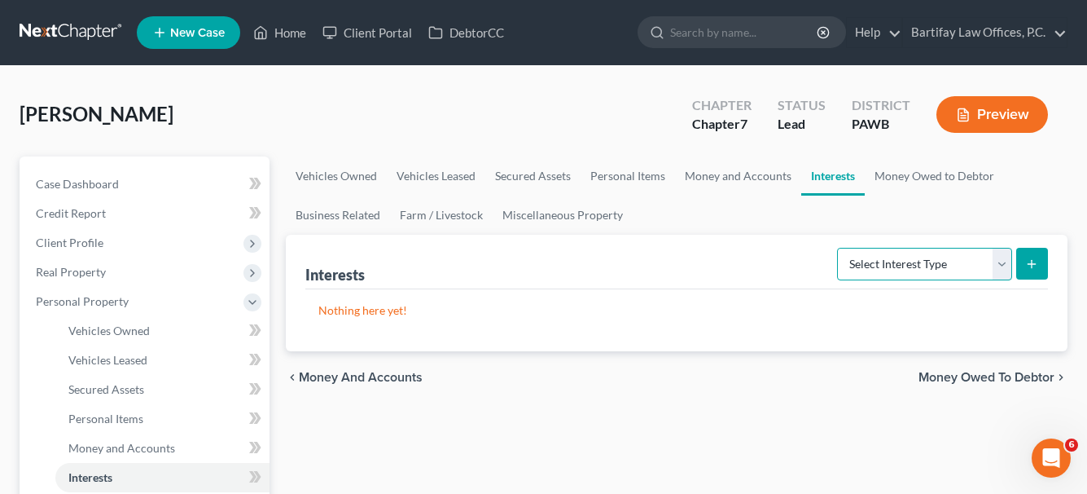
click at [1003, 268] on select "Select Interest Type 401K Annuity Bond Education IRA Government Bond Government…" at bounding box center [924, 264] width 175 height 33
select select "401k"
click at [839, 248] on select "Select Interest Type 401K Annuity Bond Education IRA Government Bond Government…" at bounding box center [924, 264] width 175 height 33
click at [1034, 265] on icon "submit" at bounding box center [1031, 263] width 13 height 13
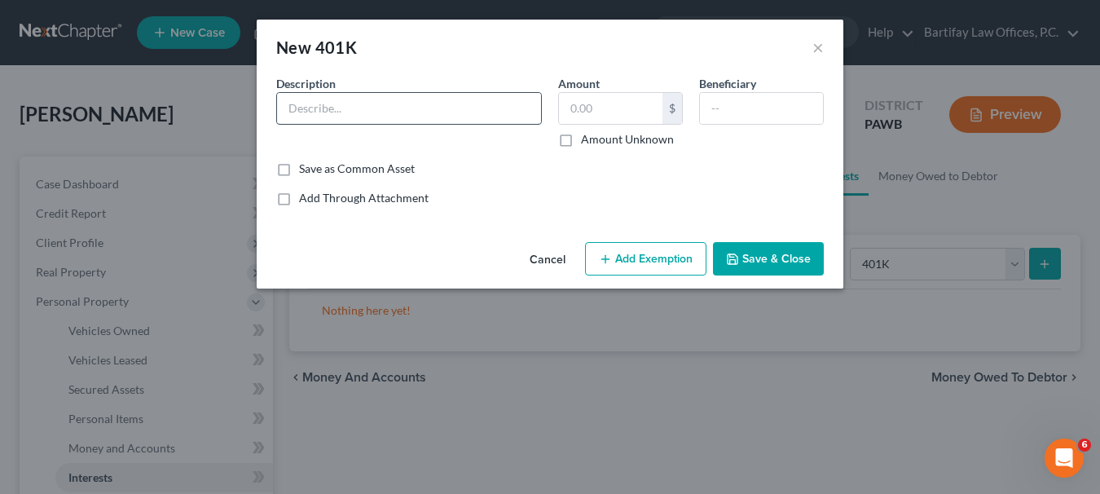
click at [336, 112] on input "text" at bounding box center [409, 108] width 264 height 31
type input "Employer"
click at [569, 109] on input "text" at bounding box center [610, 108] width 103 height 31
type input "12,933.35"
click at [386, 110] on input "Employer" at bounding box center [409, 108] width 264 height 31
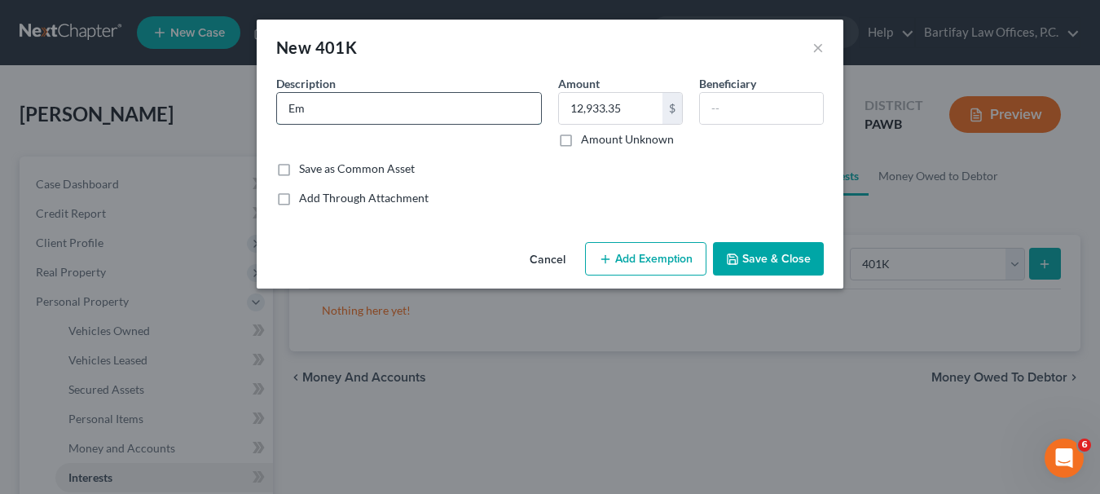
type input "E"
type input "UPMC"
click at [726, 255] on button "Save & Close" at bounding box center [768, 259] width 111 height 34
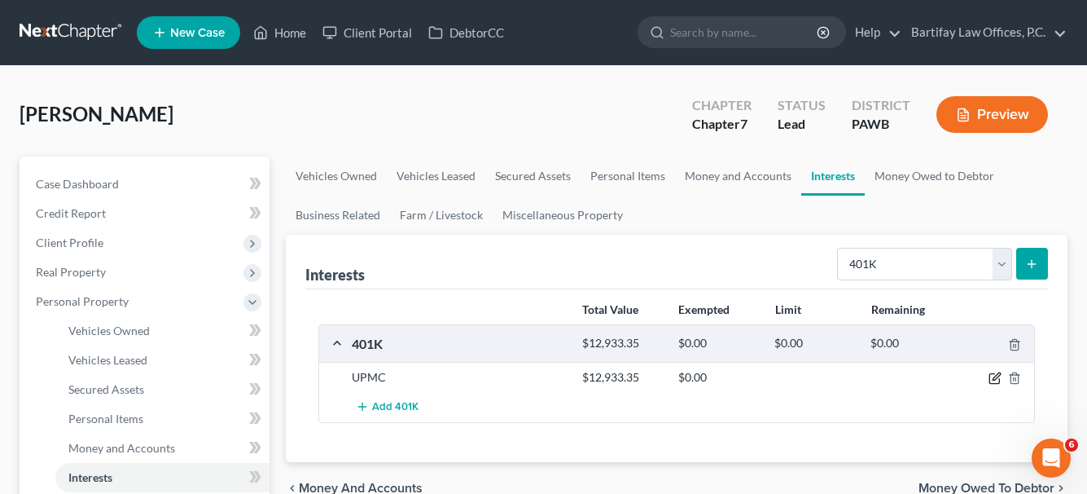
click at [998, 377] on icon "button" at bounding box center [996, 376] width 7 height 7
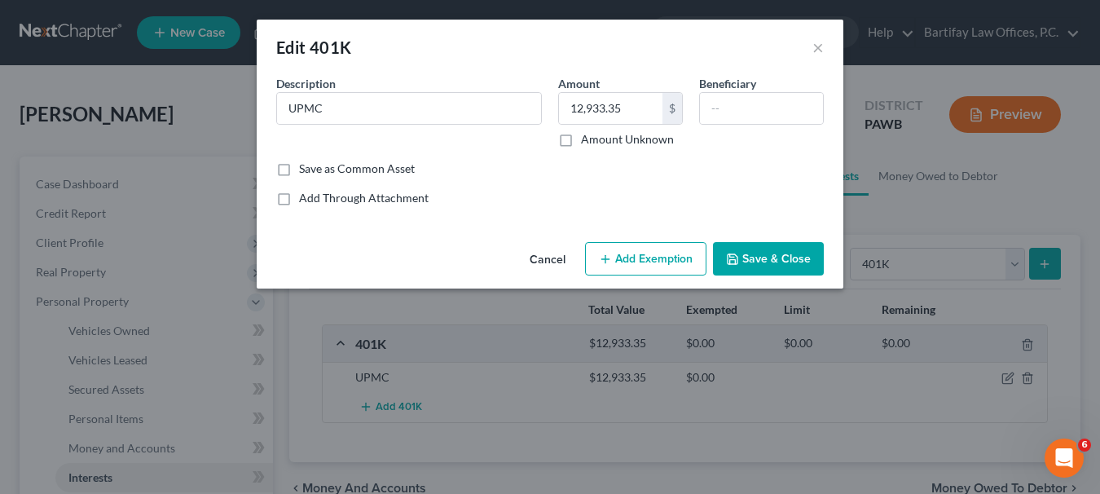
click at [679, 261] on button "Add Exemption" at bounding box center [645, 259] width 121 height 34
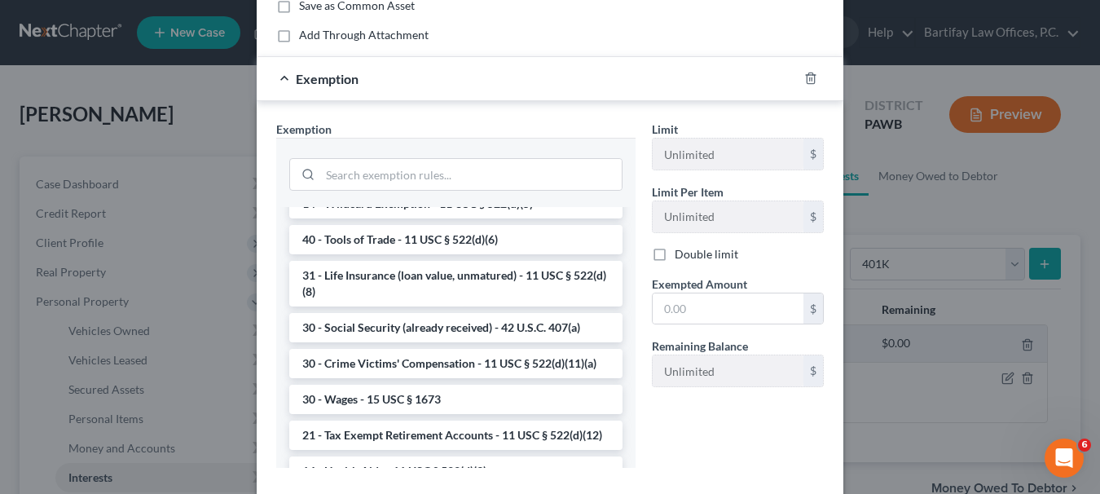
scroll to position [570, 0]
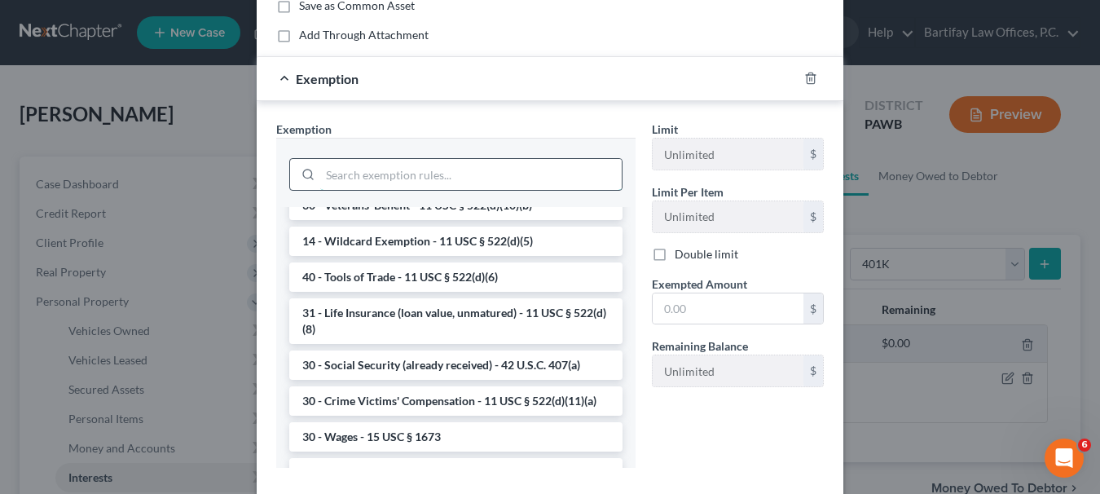
click at [441, 174] on input "search" at bounding box center [470, 174] width 301 height 31
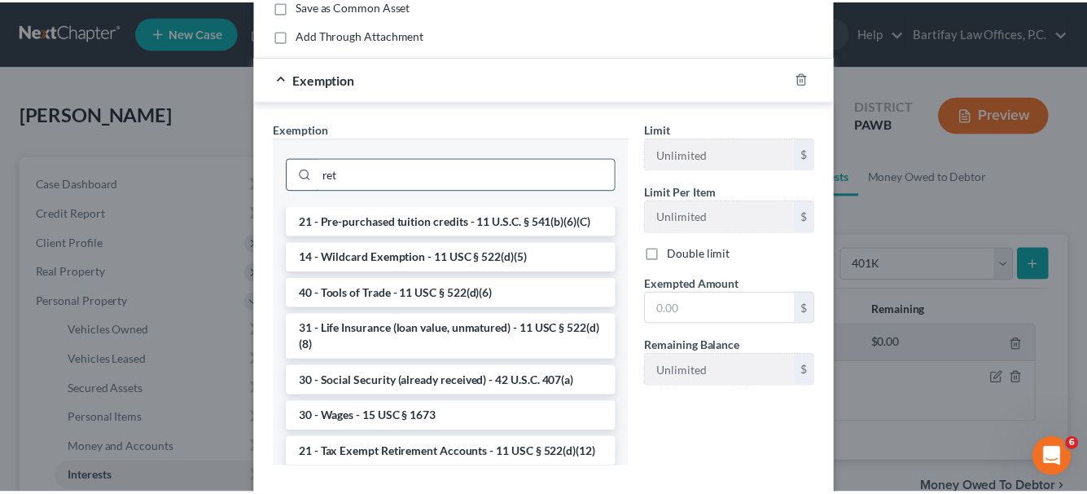
scroll to position [0, 0]
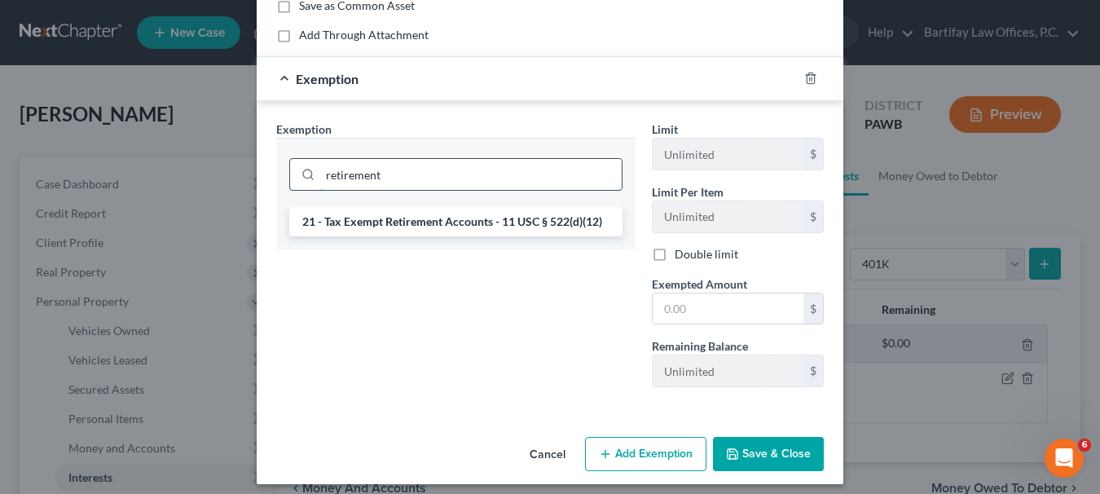
click at [441, 174] on input "retirement" at bounding box center [470, 174] width 301 height 31
type input "retirement"
click at [446, 219] on li "21 - Tax Exempt Retirement Accounts - 11 USC § 522(d)(12)" at bounding box center [455, 221] width 333 height 29
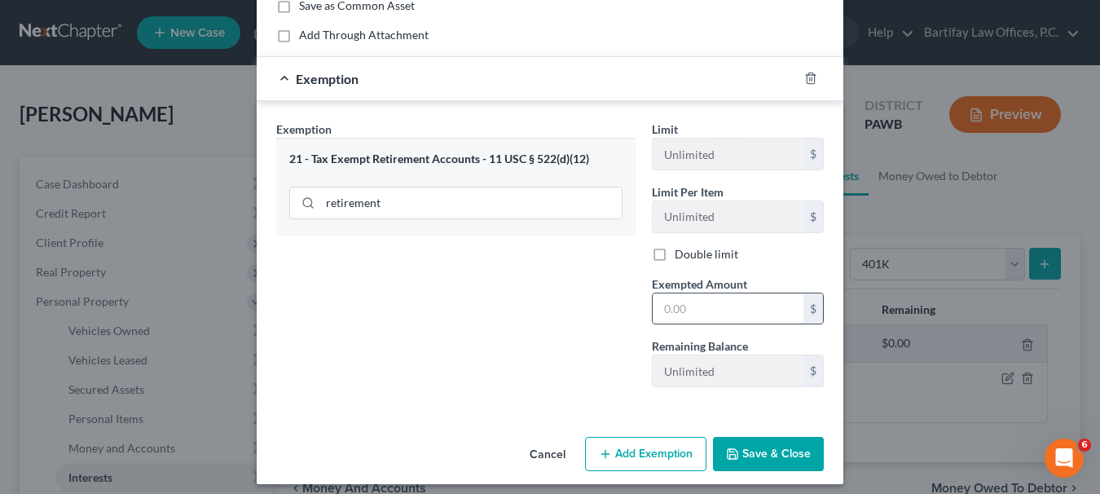
click at [662, 310] on input "text" at bounding box center [727, 308] width 151 height 31
type input "12,933.35"
click at [764, 447] on button "Save & Close" at bounding box center [768, 454] width 111 height 34
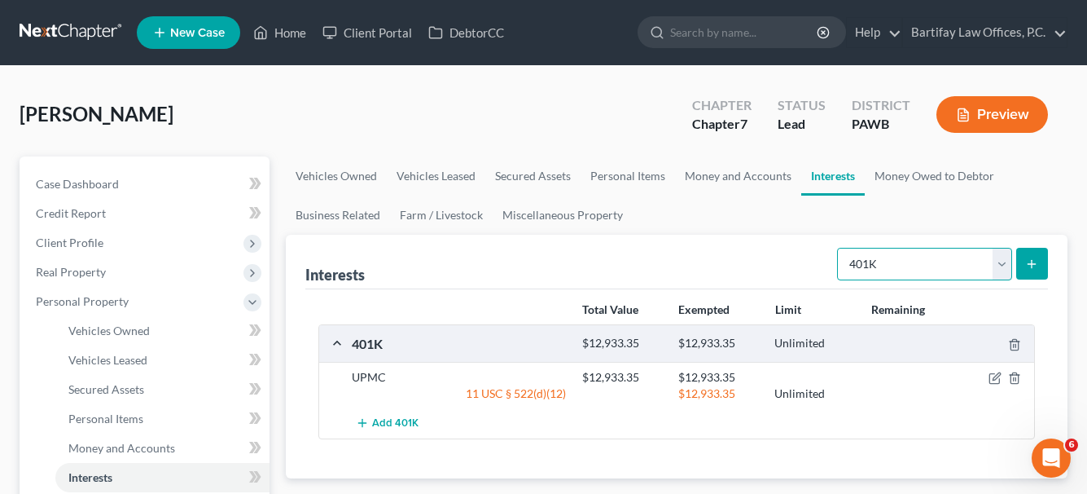
click at [1005, 270] on select "Select Interest Type 401K Annuity Bond Education IRA Government Bond Government…" at bounding box center [924, 264] width 175 height 33
click at [839, 248] on select "Select Interest Type 401K Annuity Bond Education IRA Government Bond Government…" at bounding box center [924, 264] width 175 height 33
click at [1030, 270] on icon "submit" at bounding box center [1031, 263] width 13 height 13
click at [1038, 262] on icon "submit" at bounding box center [1031, 263] width 13 height 13
click at [1032, 264] on line "submit" at bounding box center [1032, 264] width 7 height 0
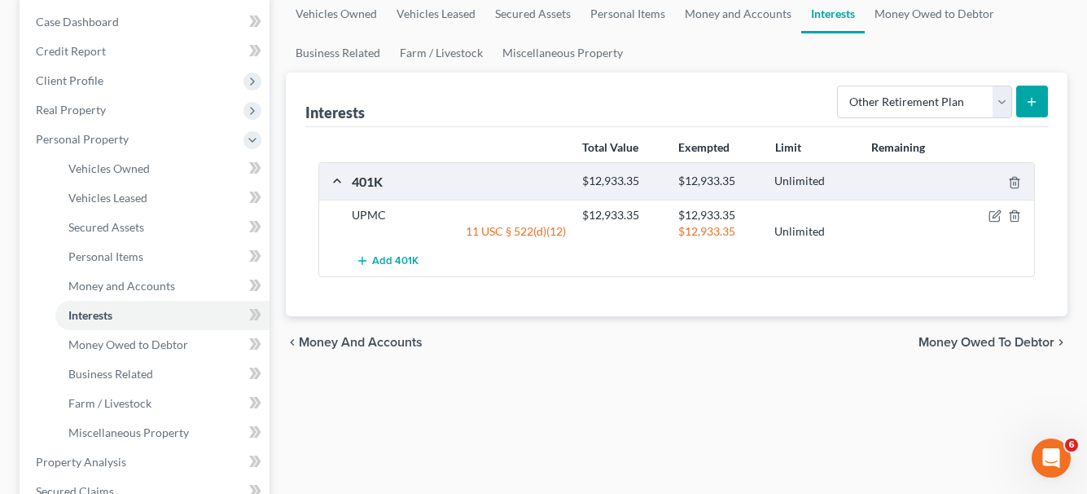
scroll to position [163, 0]
click at [1003, 108] on select "Select Interest Type 401K Annuity Bond Education IRA Government Bond Government…" at bounding box center [924, 101] width 175 height 33
select select "401k"
click at [839, 85] on select "Select Interest Type 401K Annuity Bond Education IRA Government Bond Government…" at bounding box center [924, 101] width 175 height 33
click at [1033, 91] on button "submit" at bounding box center [1033, 101] width 32 height 32
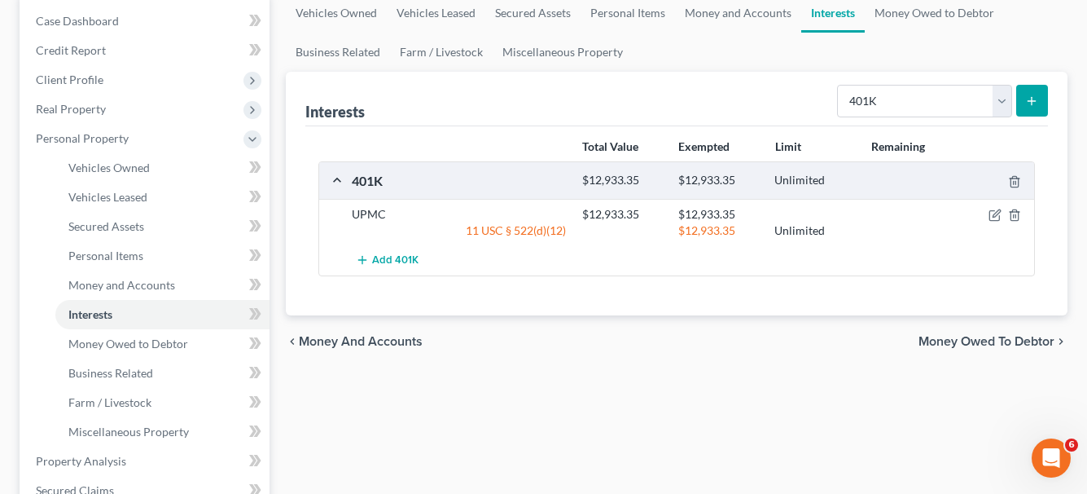
click at [948, 335] on span "Money Owed to Debtor" at bounding box center [987, 341] width 136 height 13
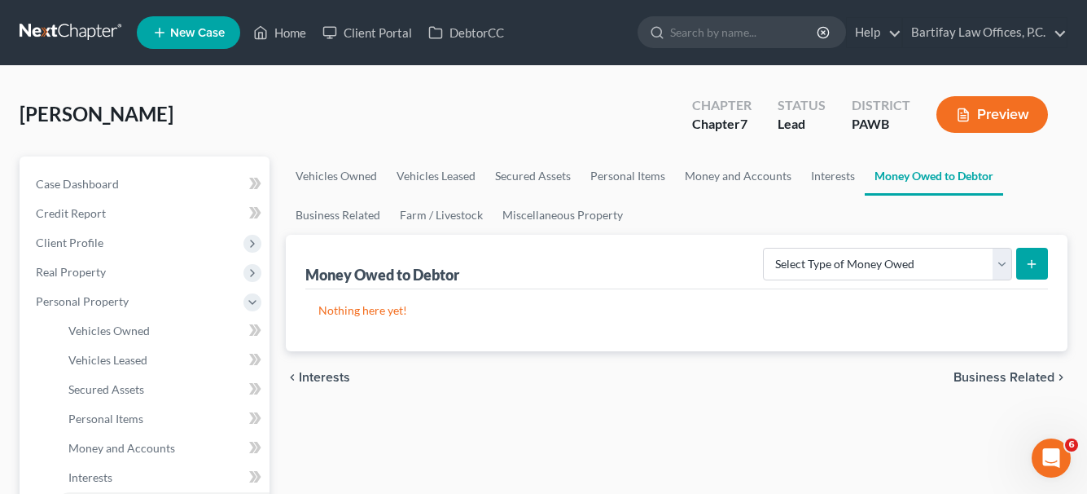
click at [305, 371] on span "Interests" at bounding box center [324, 377] width 51 height 13
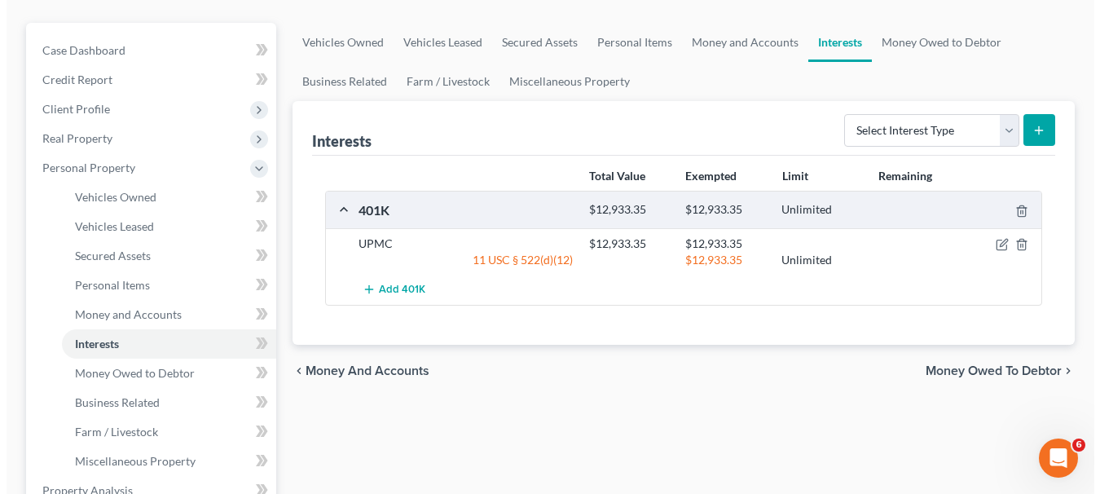
scroll to position [163, 0]
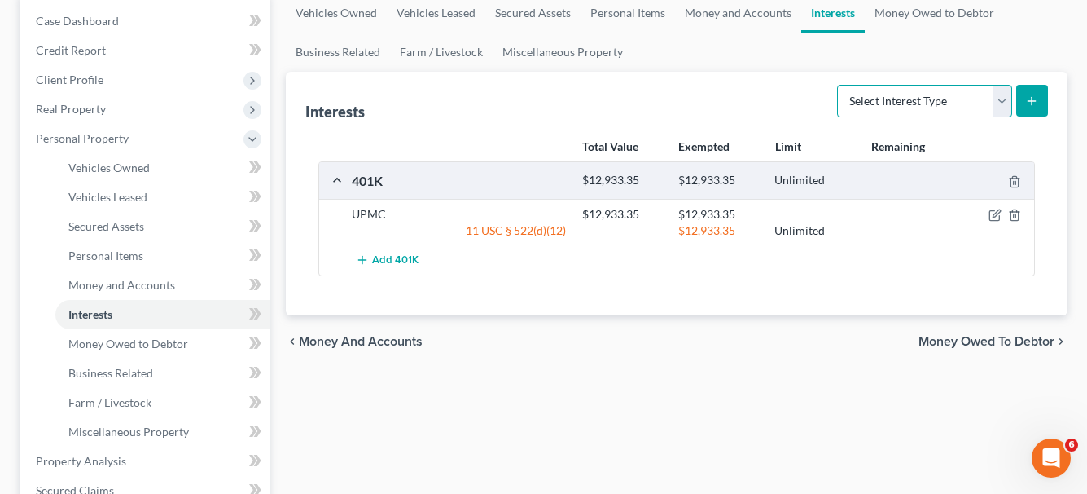
click at [999, 105] on select "Select Interest Type 401K Annuity Bond Education IRA Government Bond Government…" at bounding box center [924, 101] width 175 height 33
select select "other_retirement_plan"
click at [839, 85] on select "Select Interest Type 401K Annuity Bond Education IRA Government Bond Government…" at bounding box center [924, 101] width 175 height 33
click at [1030, 99] on icon "submit" at bounding box center [1031, 100] width 13 height 13
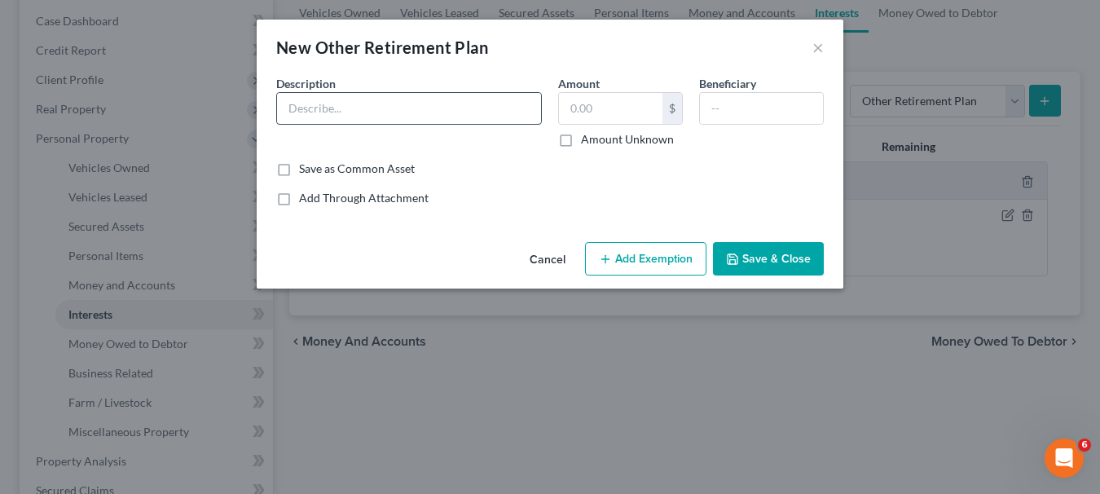
click at [463, 121] on input "text" at bounding box center [409, 108] width 264 height 31
type input "4"
type input "UPMC 403(b)"
click at [595, 103] on input "text" at bounding box center [610, 108] width 103 height 31
type input "4,687.85"
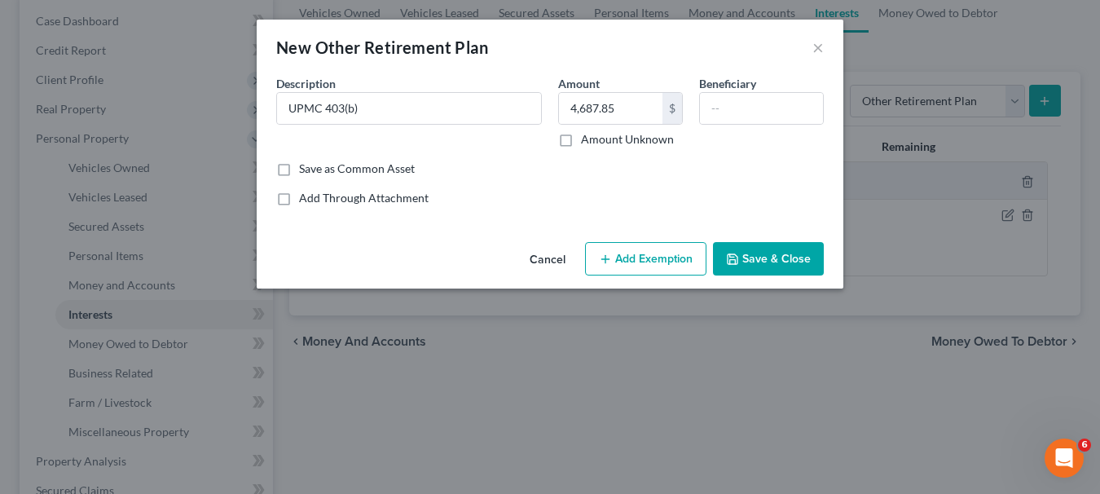
click at [625, 257] on button "Add Exemption" at bounding box center [645, 259] width 121 height 34
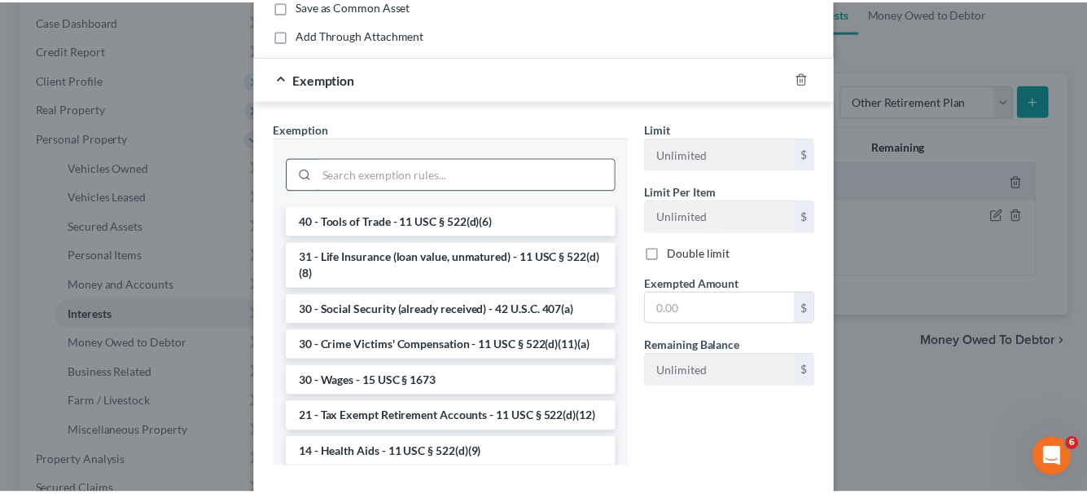
scroll to position [652, 0]
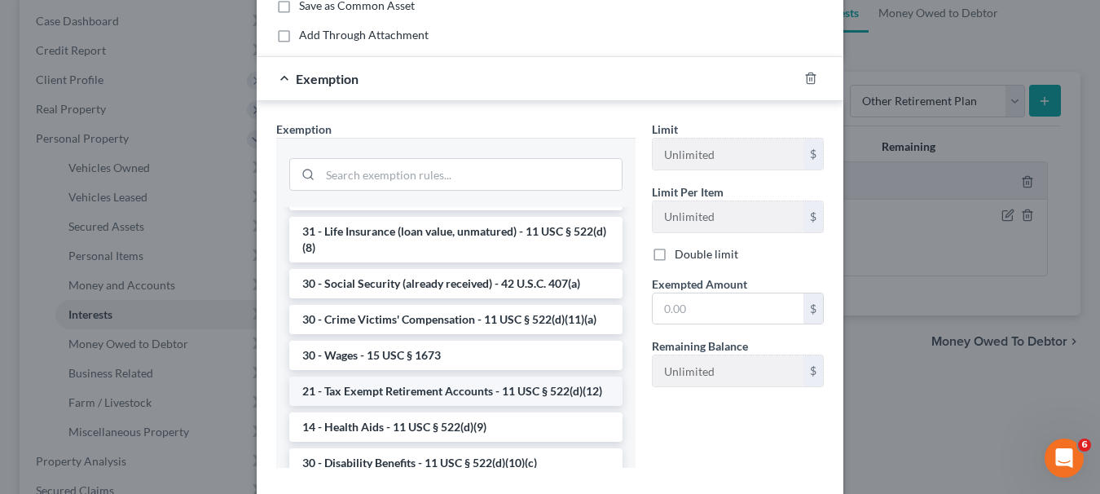
click at [438, 406] on li "21 - Tax Exempt Retirement Accounts - 11 USC § 522(d)(12)" at bounding box center [455, 390] width 333 height 29
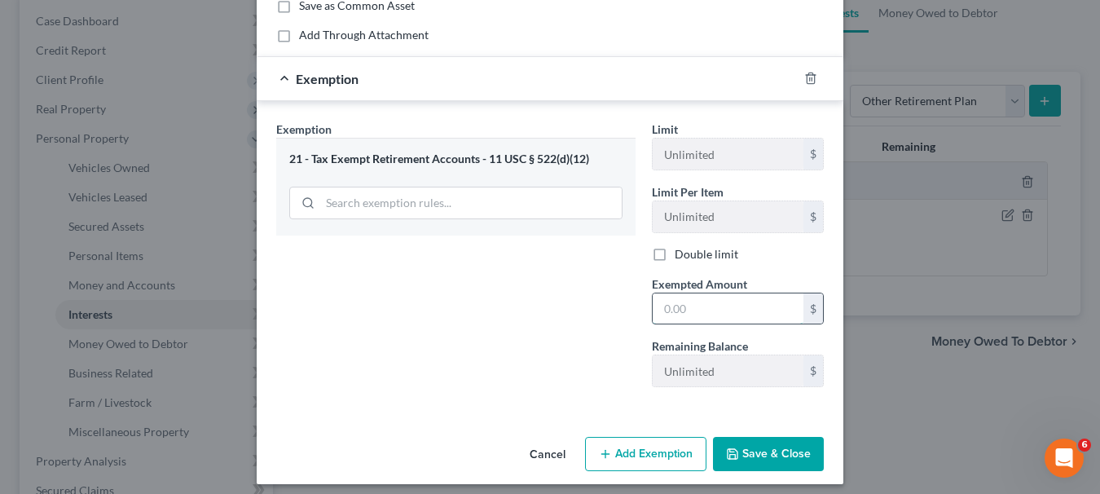
click at [672, 300] on input "text" at bounding box center [727, 308] width 151 height 31
type input "4,687.85"
click at [758, 450] on button "Save & Close" at bounding box center [768, 454] width 111 height 34
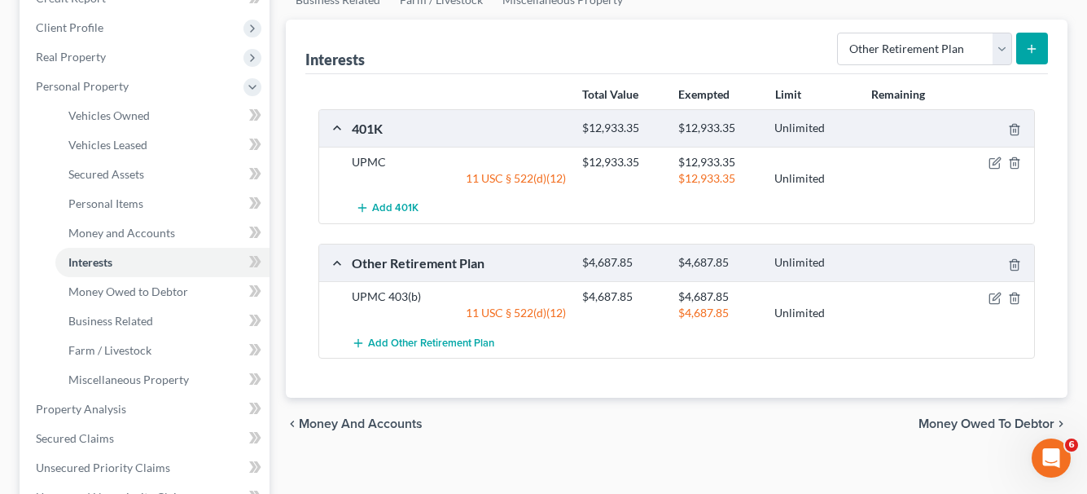
scroll to position [244, 0]
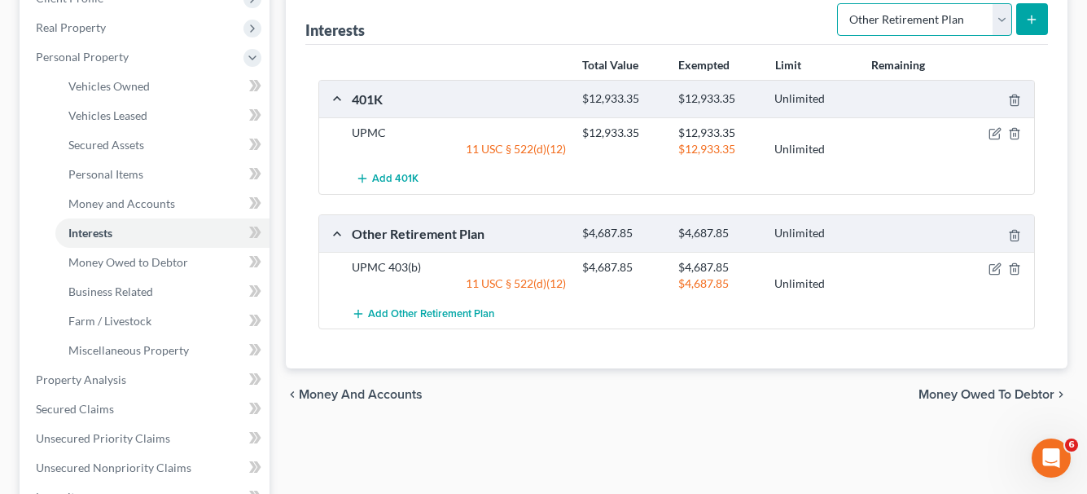
click at [1000, 16] on select "Select Interest Type 401K Annuity Bond Education IRA Government Bond Government…" at bounding box center [924, 19] width 175 height 33
select select "term_life_insurance"
click at [839, 3] on select "Select Interest Type 401K Annuity Bond Education IRA Government Bond Government…" at bounding box center [924, 19] width 175 height 33
click at [1036, 20] on icon "submit" at bounding box center [1031, 19] width 13 height 13
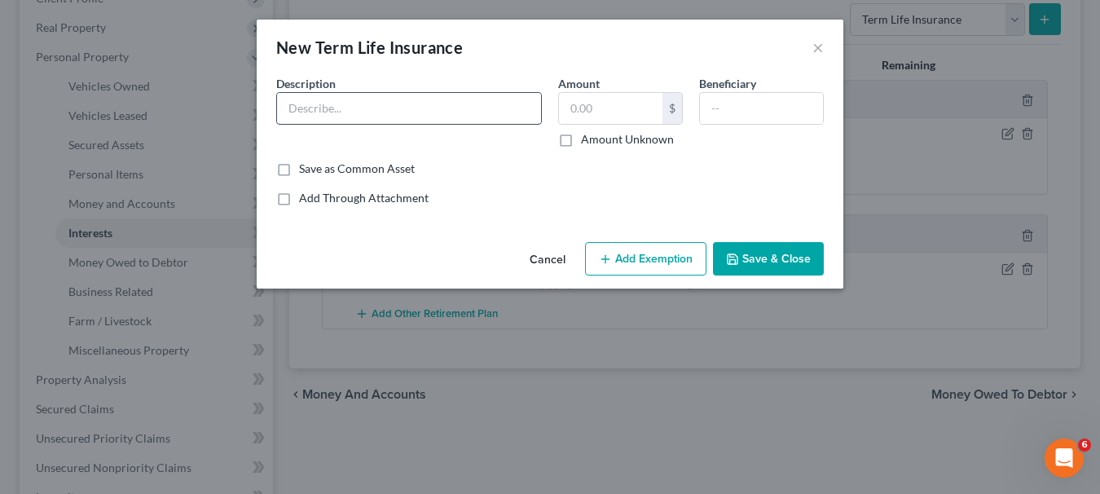
click at [410, 117] on input "text" at bounding box center [409, 108] width 264 height 31
type input "UPMC"
click at [627, 114] on input "text" at bounding box center [610, 108] width 103 height 31
type input "0"
click at [803, 272] on button "Save & Close" at bounding box center [768, 259] width 111 height 34
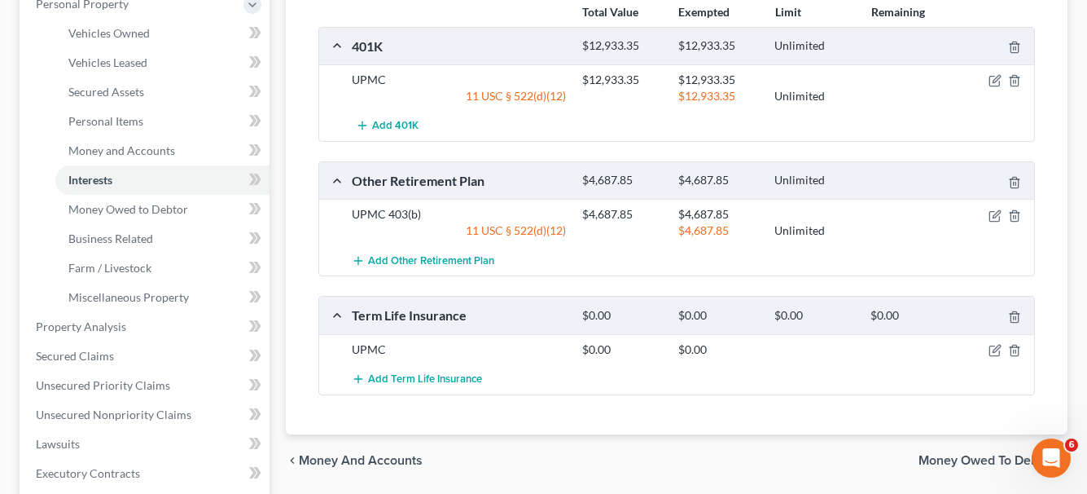
scroll to position [326, 0]
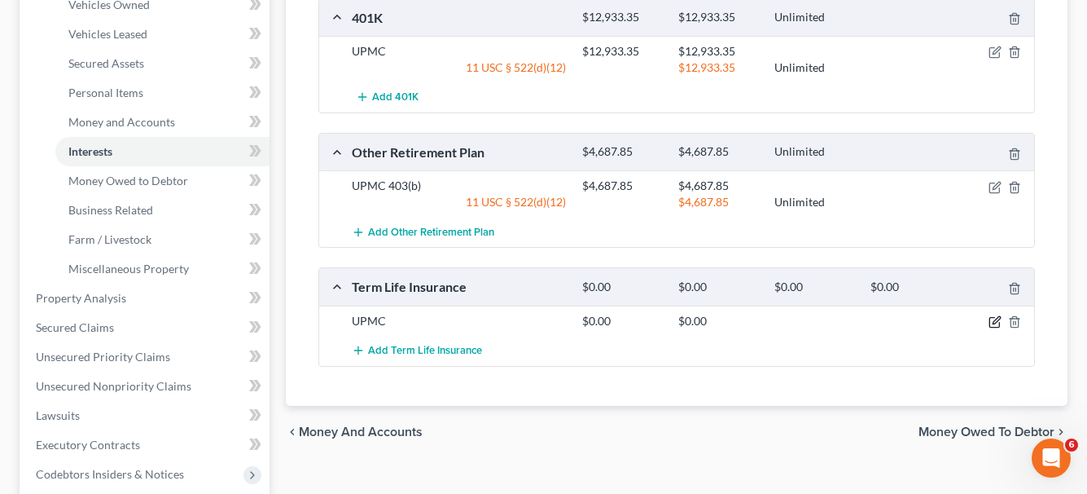
click at [996, 321] on icon "button" at bounding box center [995, 321] width 13 height 13
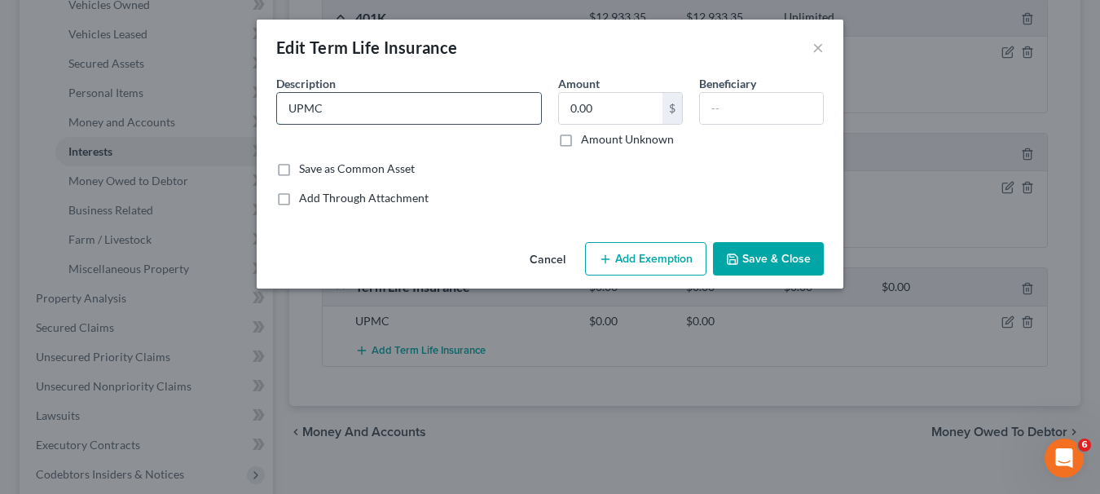
click at [351, 103] on input "UPMC" at bounding box center [409, 108] width 264 height 31
type input "U"
type input "Manhattan Life"
click at [765, 266] on button "Save & Close" at bounding box center [768, 259] width 111 height 34
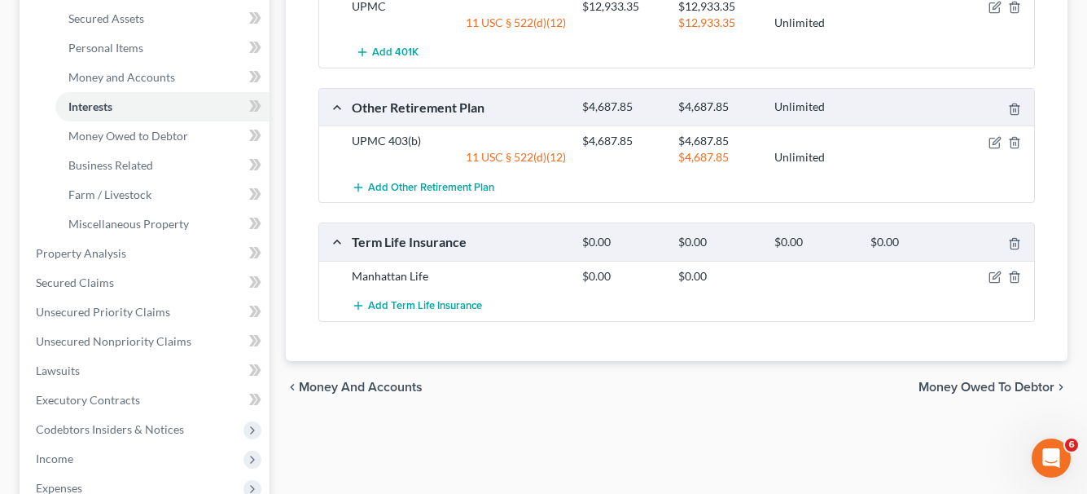
scroll to position [407, 0]
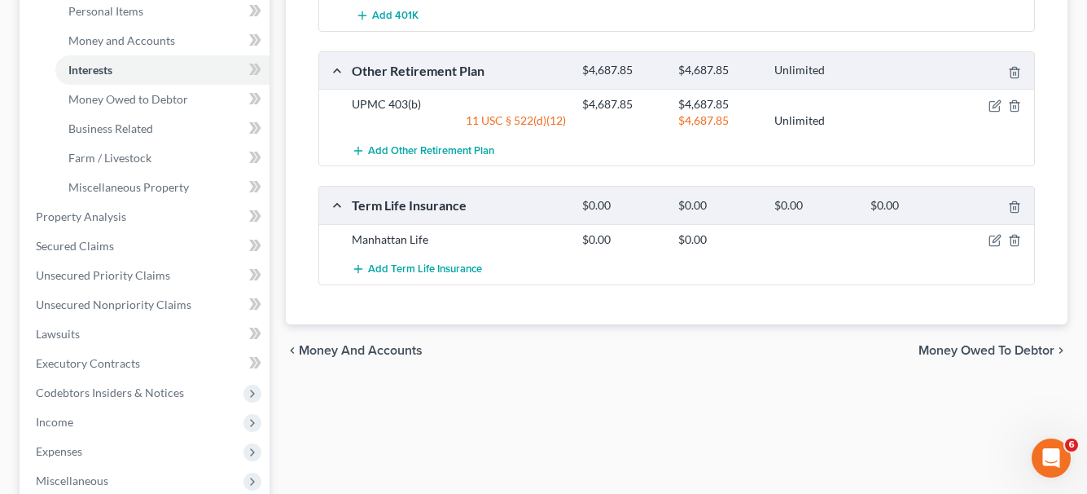
click at [946, 353] on span "Money Owed to Debtor" at bounding box center [987, 350] width 136 height 13
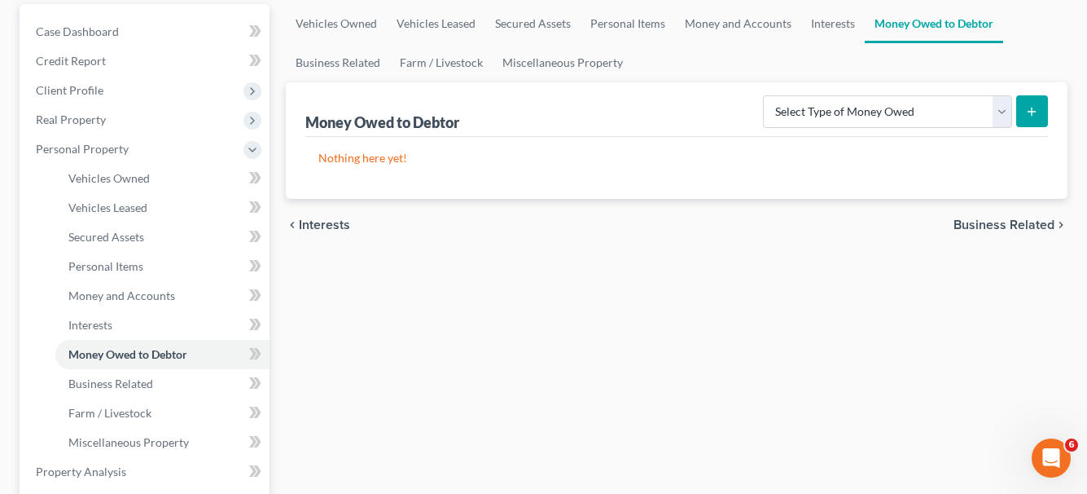
scroll to position [163, 0]
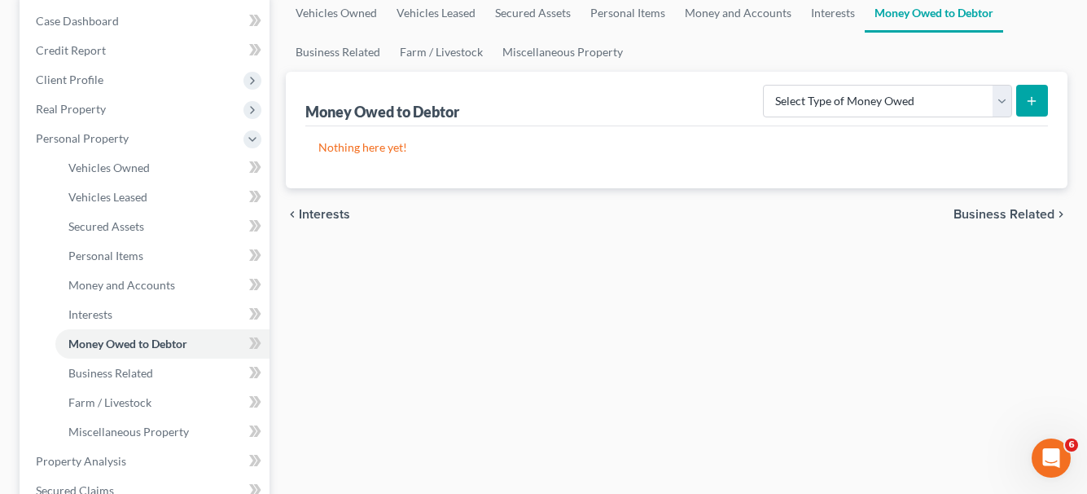
click at [1008, 213] on span "Business Related" at bounding box center [1004, 214] width 101 height 13
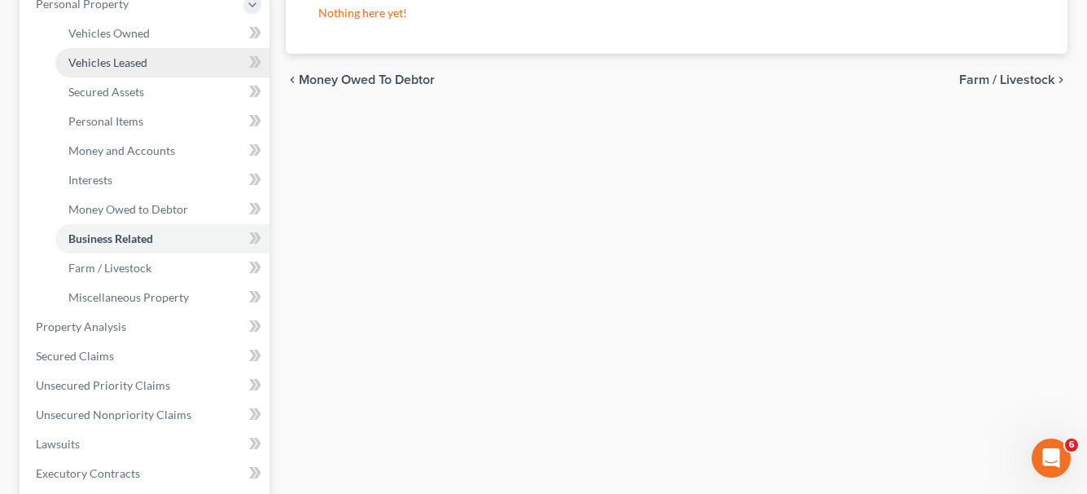
scroll to position [326, 0]
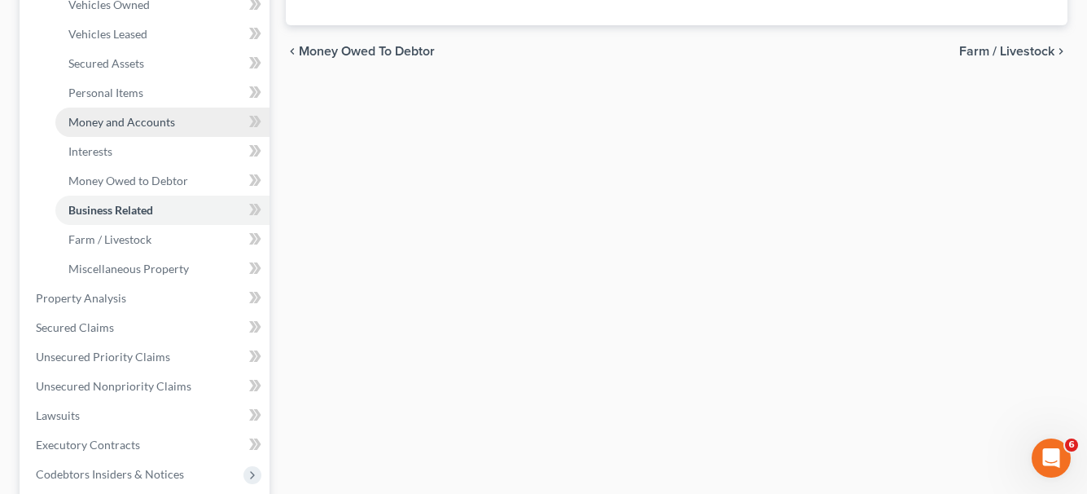
click at [106, 129] on link "Money and Accounts" at bounding box center [162, 122] width 214 height 29
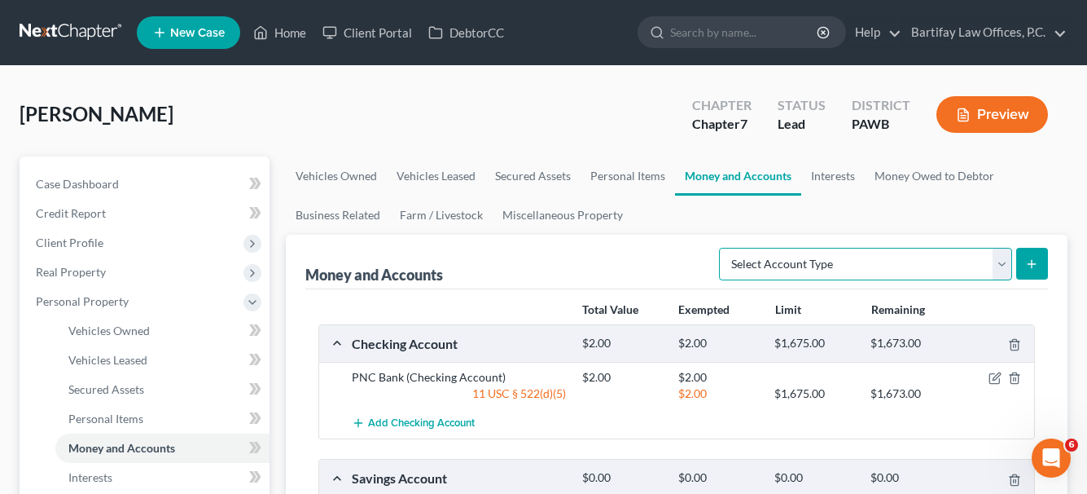
click at [1003, 258] on select "Select Account Type Brokerage Cash on Hand Certificates of Deposit Checking Acc…" at bounding box center [865, 264] width 293 height 33
select select "security_deposits"
click at [722, 248] on select "Select Account Type Brokerage Cash on Hand Certificates of Deposit Checking Acc…" at bounding box center [865, 264] width 293 height 33
click at [1043, 264] on button "submit" at bounding box center [1033, 264] width 32 height 32
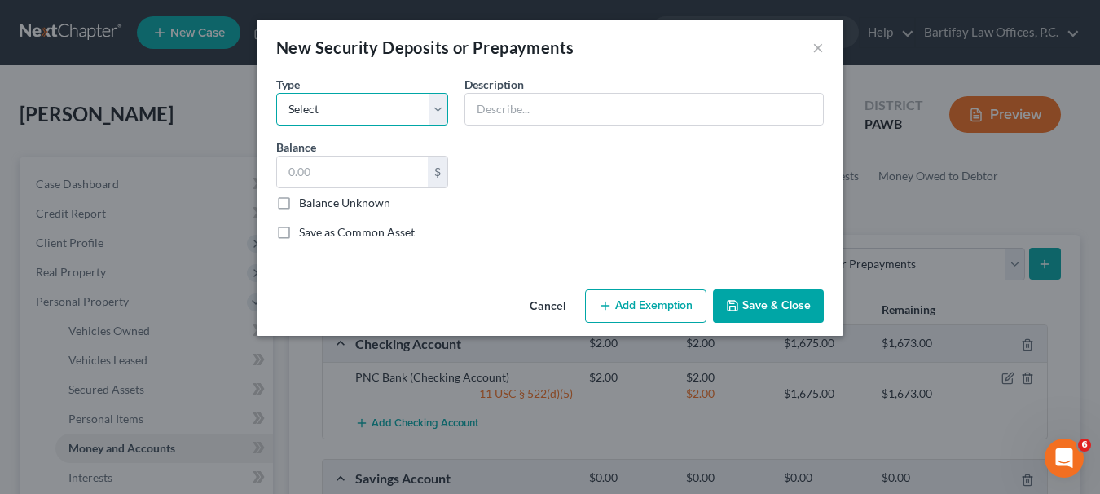
click at [437, 105] on select "Select Electric Gas Heating Oil Security Deposit On Rental Unit Prepaid Rent Te…" at bounding box center [362, 109] width 172 height 33
select select "3"
click at [276, 93] on select "Select Electric Gas Heating Oil Security Deposit On Rental Unit Prepaid Rent Te…" at bounding box center [362, 109] width 172 height 33
click at [496, 108] on input "text" at bounding box center [644, 109] width 358 height 31
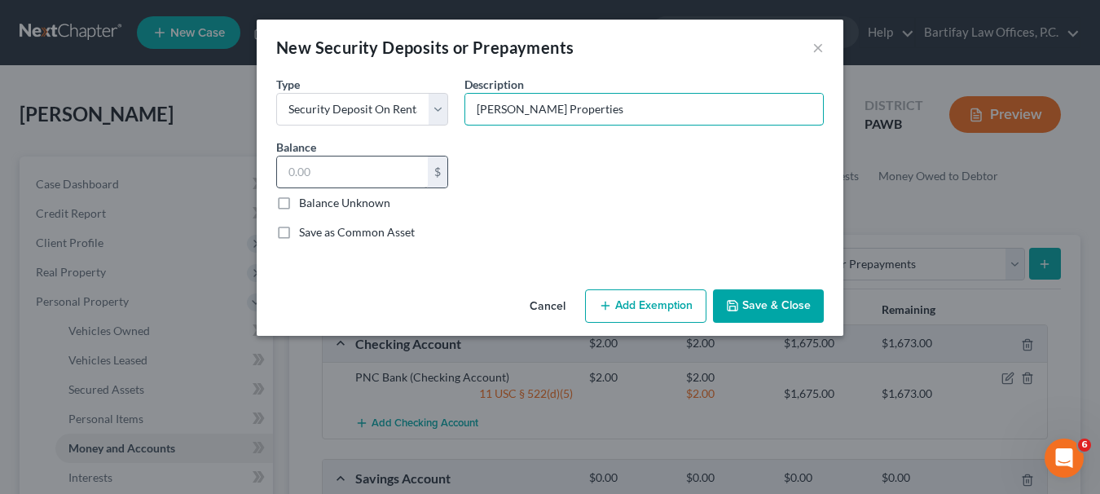
type input "[PERSON_NAME] Properties"
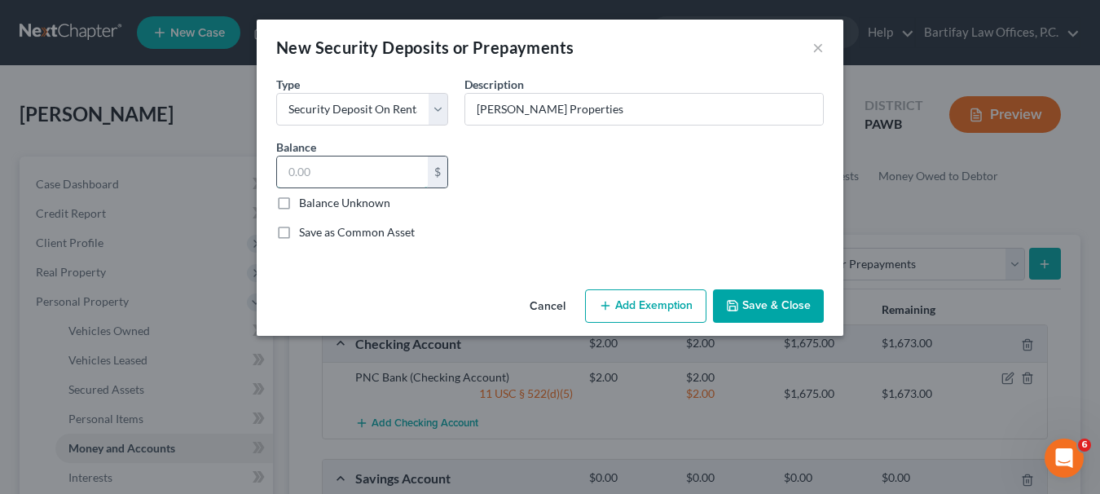
click at [349, 166] on input "text" at bounding box center [352, 171] width 151 height 31
type input "1,015"
click at [639, 298] on button "Add Exemption" at bounding box center [645, 306] width 121 height 34
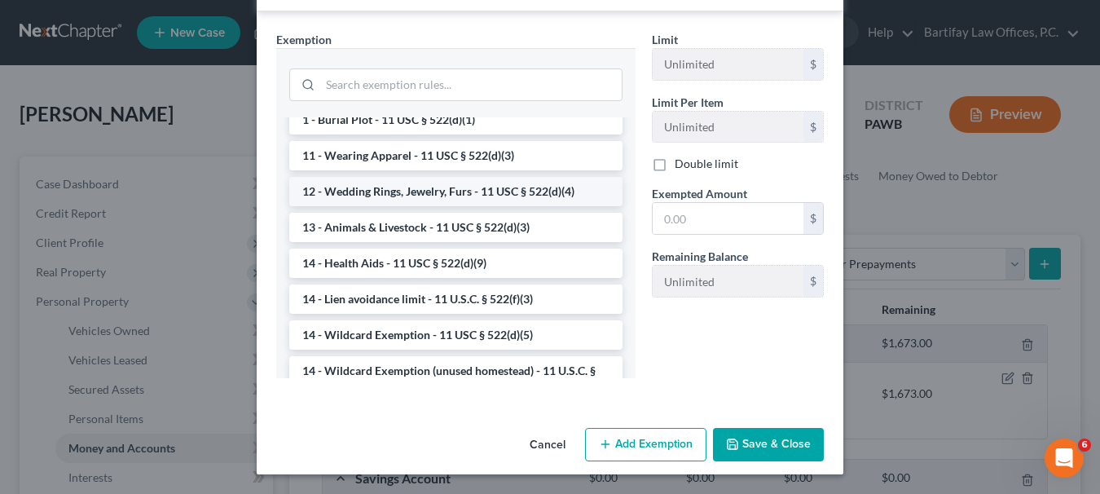
scroll to position [163, 0]
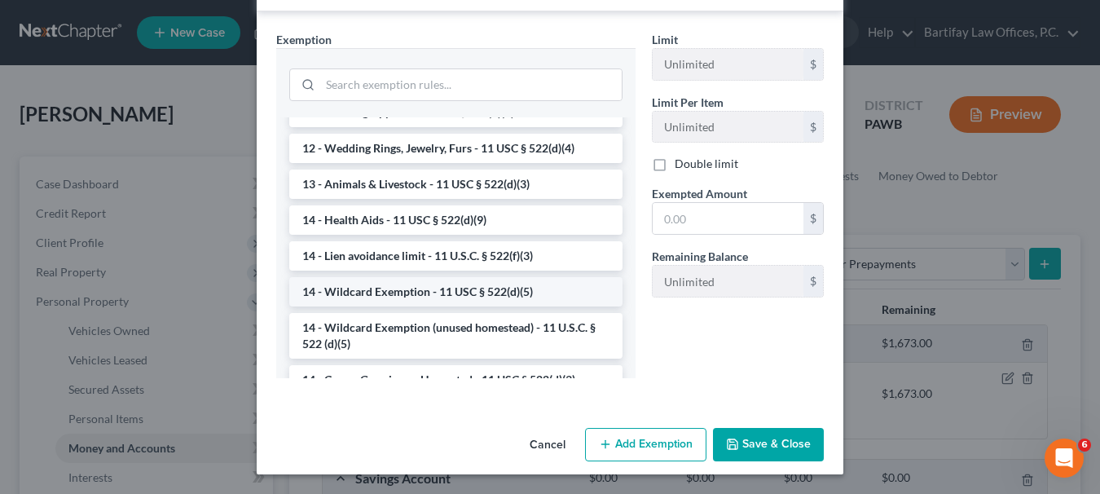
click at [420, 293] on li "14 - Wildcard Exemption - 11 USC § 522(d)(5)" at bounding box center [455, 291] width 333 height 29
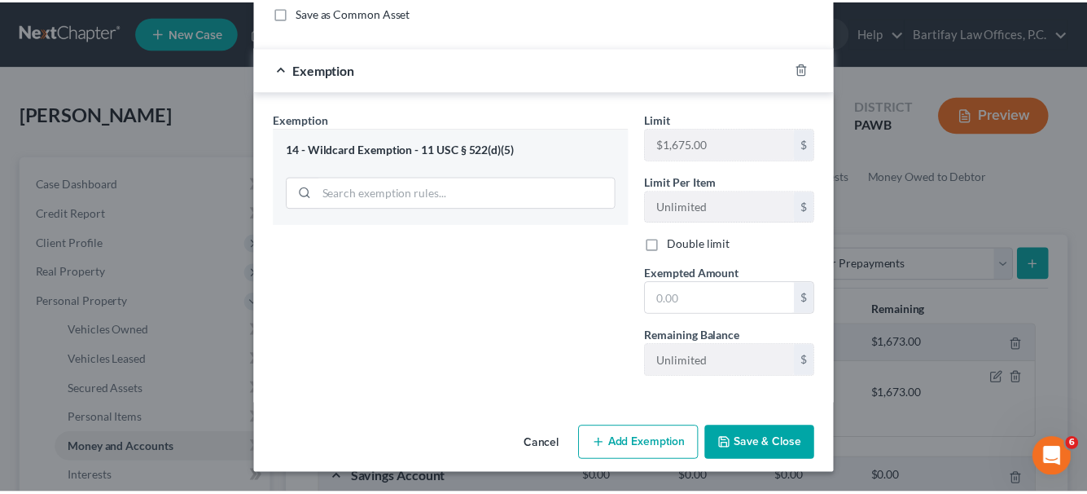
scroll to position [220, 0]
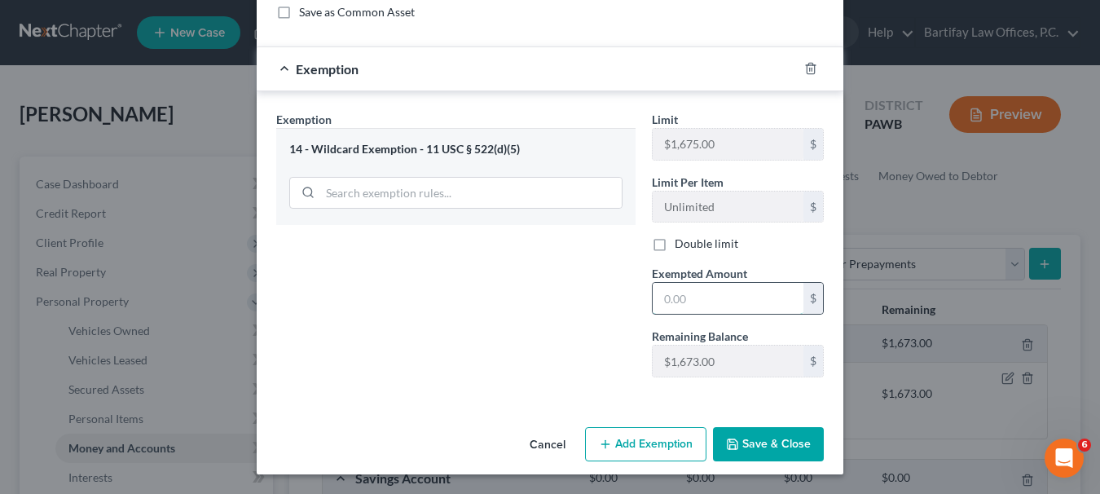
click at [675, 304] on input "text" at bounding box center [727, 298] width 151 height 31
type input "1,015"
click at [731, 446] on polyline "button" at bounding box center [733, 446] width 6 height 4
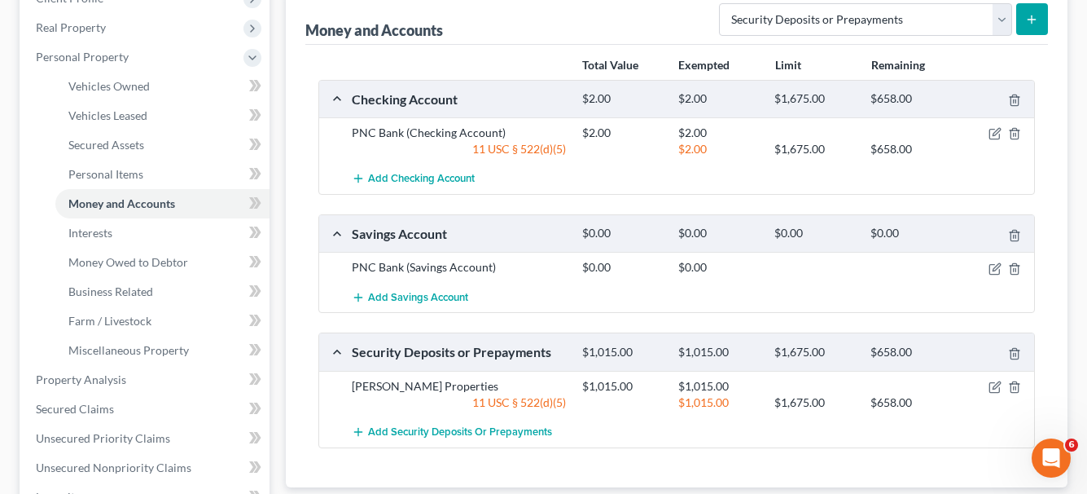
scroll to position [326, 0]
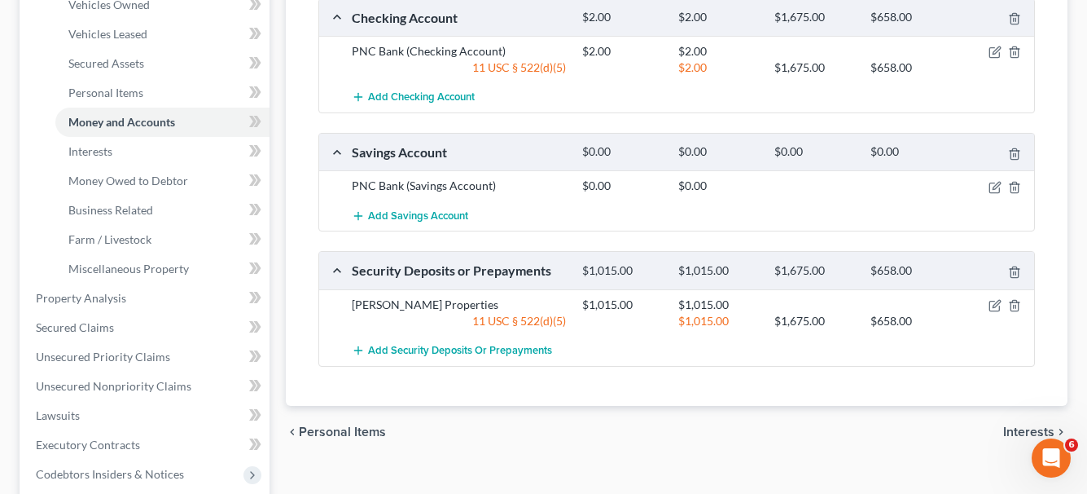
click at [1008, 431] on span "Interests" at bounding box center [1028, 431] width 51 height 13
